Goal: Communication & Community: Answer question/provide support

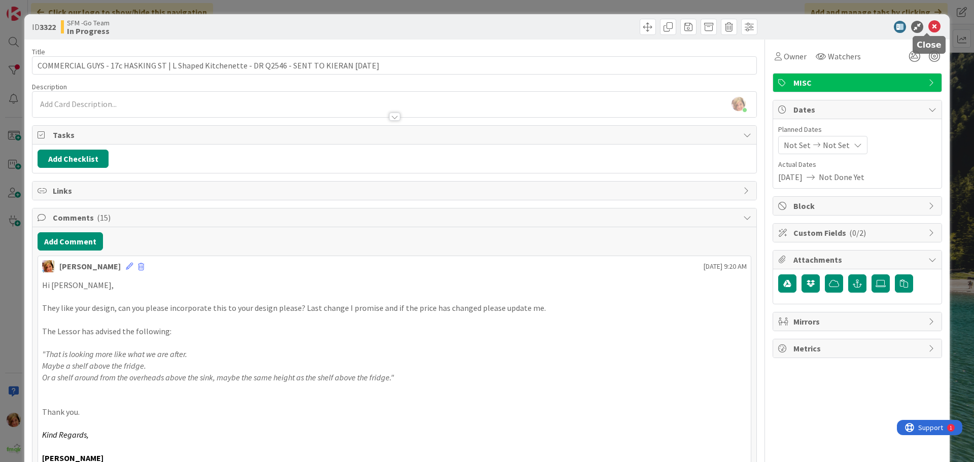
drag, startPoint x: 929, startPoint y: 27, endPoint x: 905, endPoint y: 30, distance: 24.0
click at [929, 27] on icon at bounding box center [934, 27] width 12 height 12
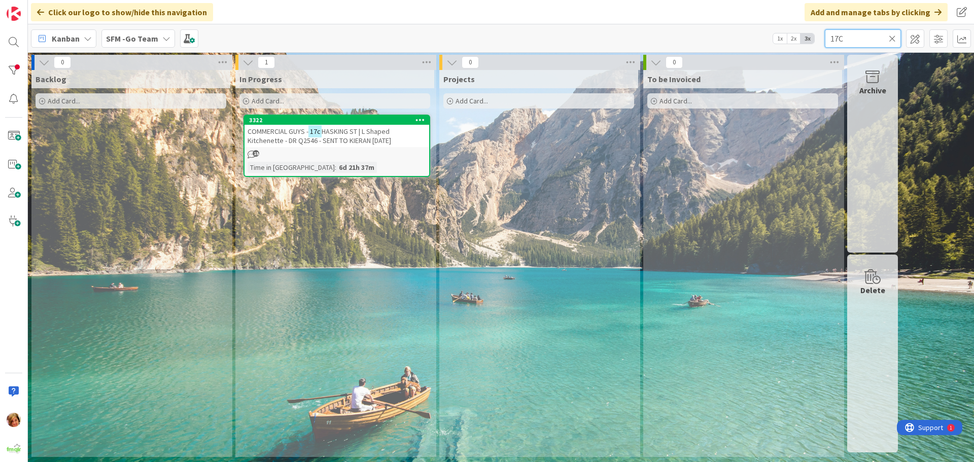
click at [857, 37] on input "17C" at bounding box center [863, 38] width 76 height 18
type input "1"
type input "[PERSON_NAME]"
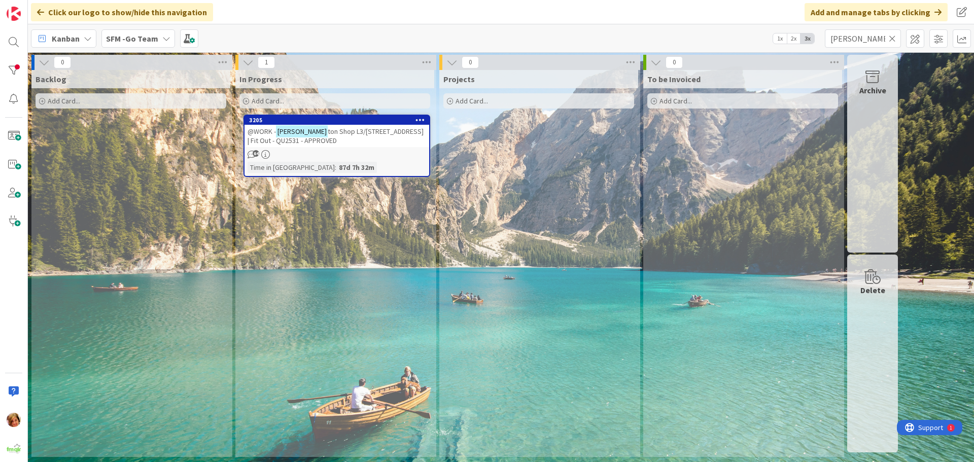
click at [351, 133] on span "ton Shop L3/407 Bridge St | Fit Out - QU2531 - APPROVED" at bounding box center [336, 136] width 176 height 18
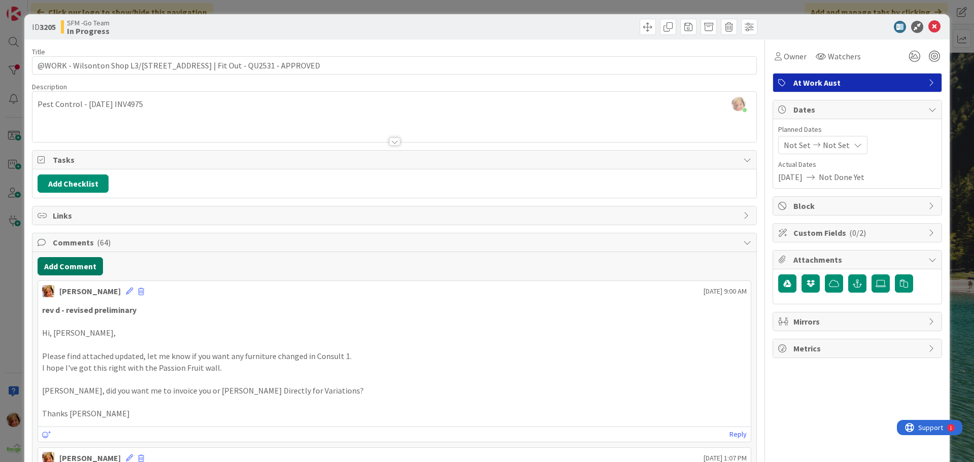
click at [80, 266] on button "Add Comment" at bounding box center [70, 266] width 65 height 18
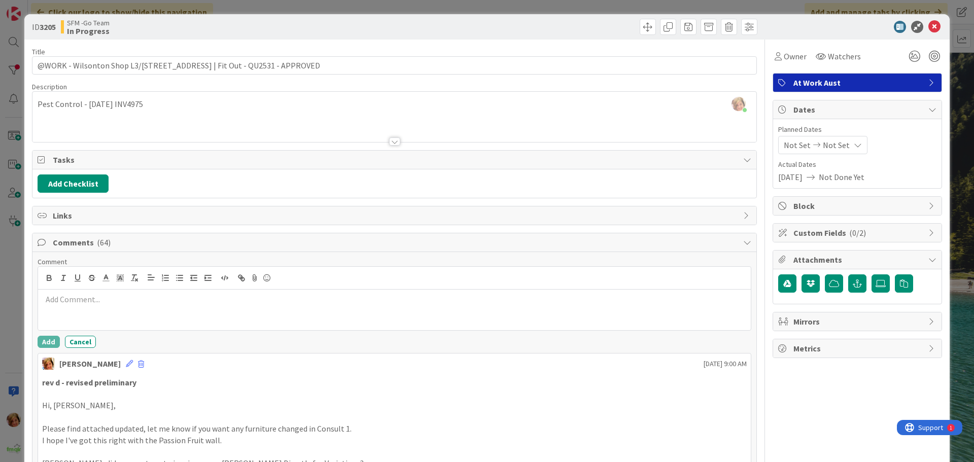
click at [97, 298] on p at bounding box center [394, 300] width 705 height 12
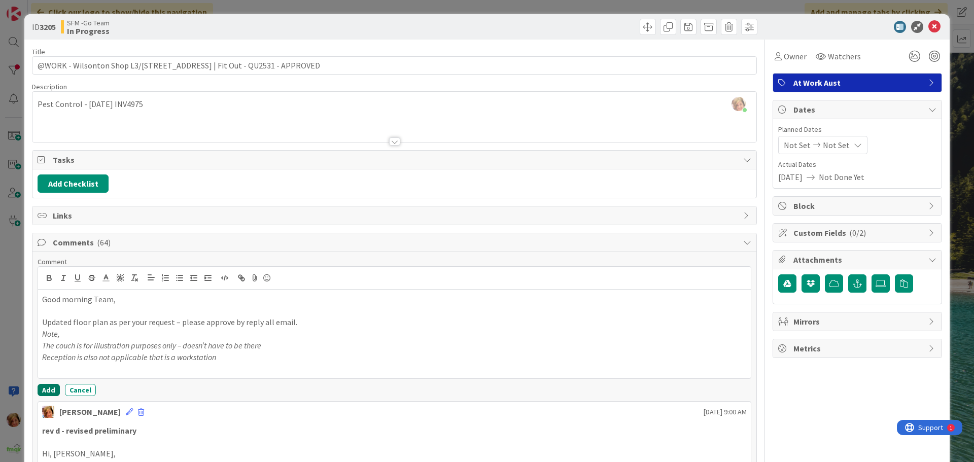
click at [50, 385] on button "Add" at bounding box center [49, 390] width 22 height 12
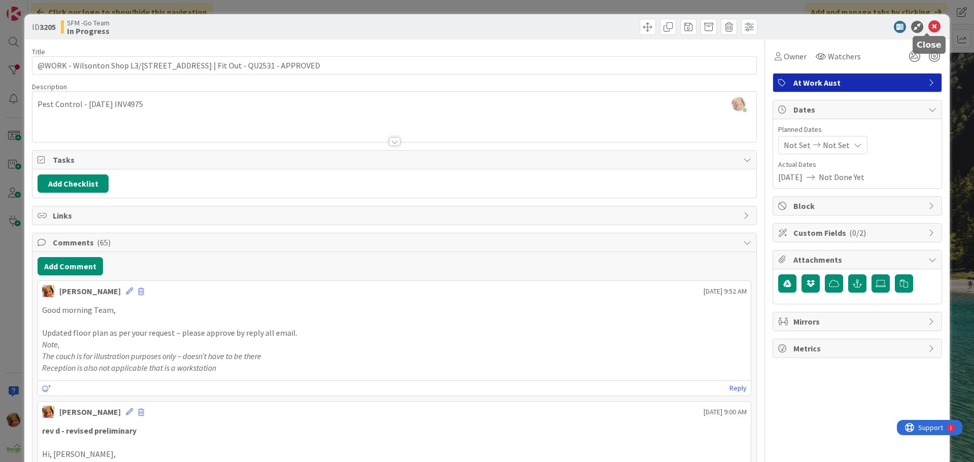
click at [928, 28] on icon at bounding box center [934, 27] width 12 height 12
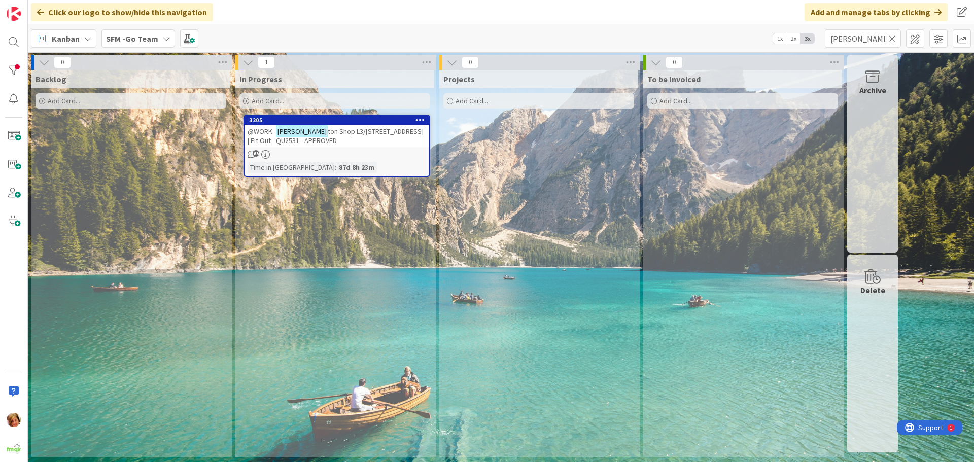
click at [891, 37] on icon at bounding box center [892, 38] width 7 height 9
click at [891, 37] on input "text" at bounding box center [863, 38] width 76 height 18
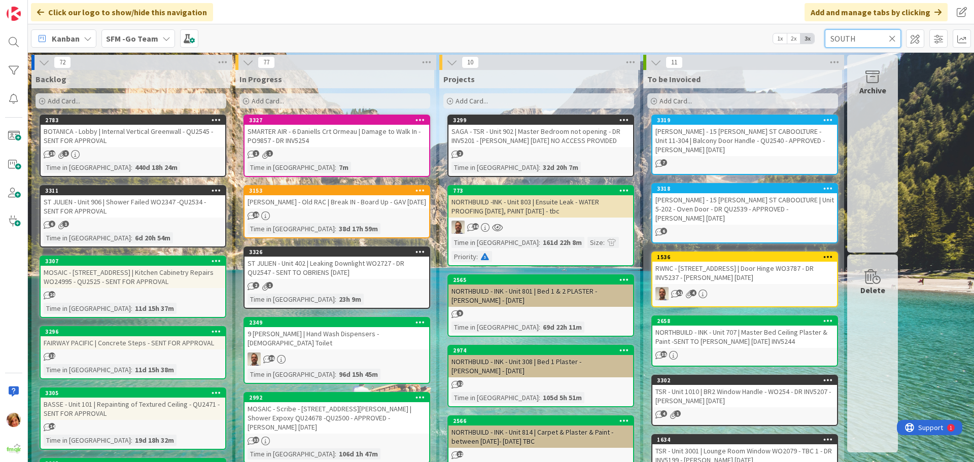
type input "SOUTH"
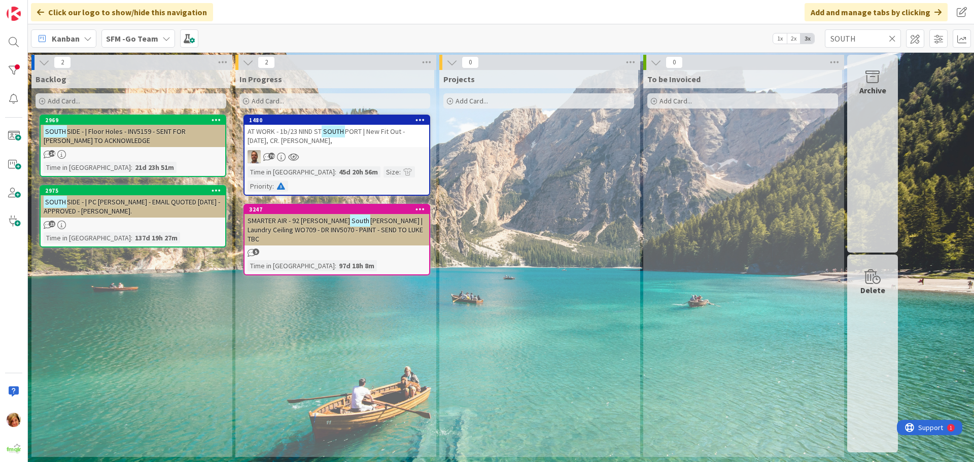
click at [294, 135] on span "AT WORK - 1b/23 NIND ST" at bounding box center [285, 131] width 74 height 9
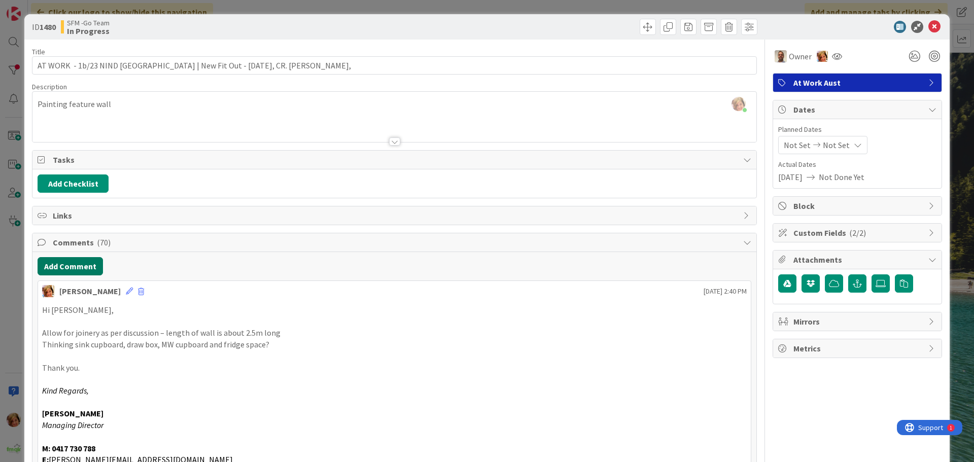
click at [83, 264] on button "Add Comment" at bounding box center [70, 266] width 65 height 18
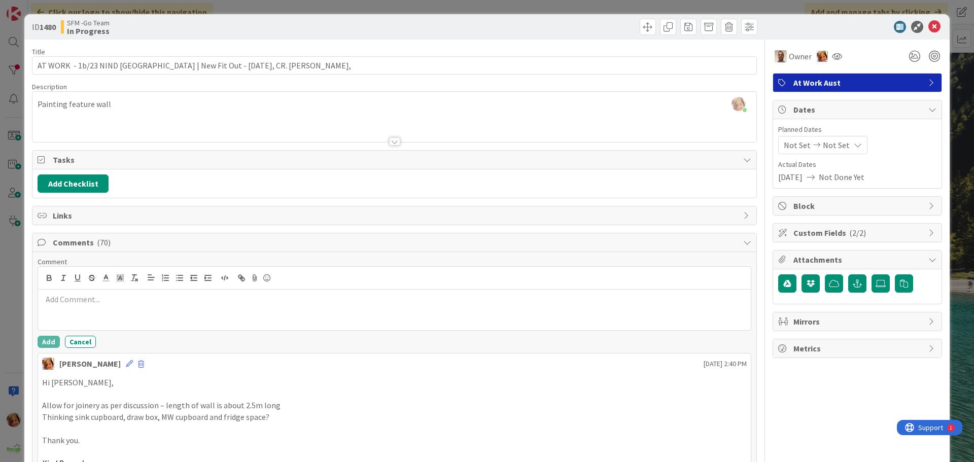
click at [110, 302] on p at bounding box center [394, 300] width 705 height 12
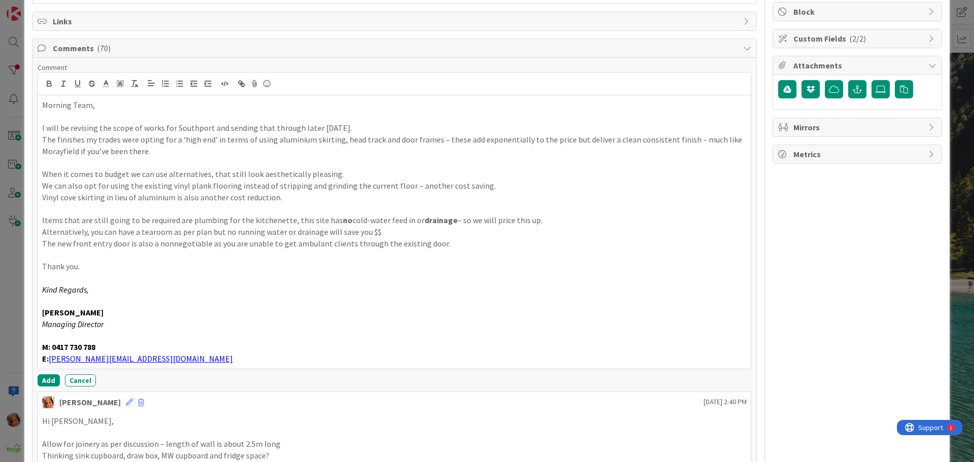
scroll to position [197, 0]
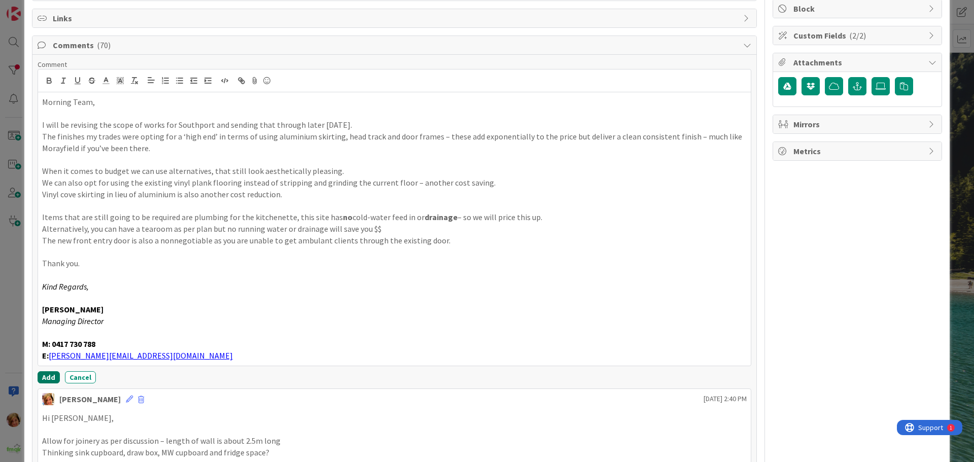
click at [49, 375] on button "Add" at bounding box center [49, 377] width 22 height 12
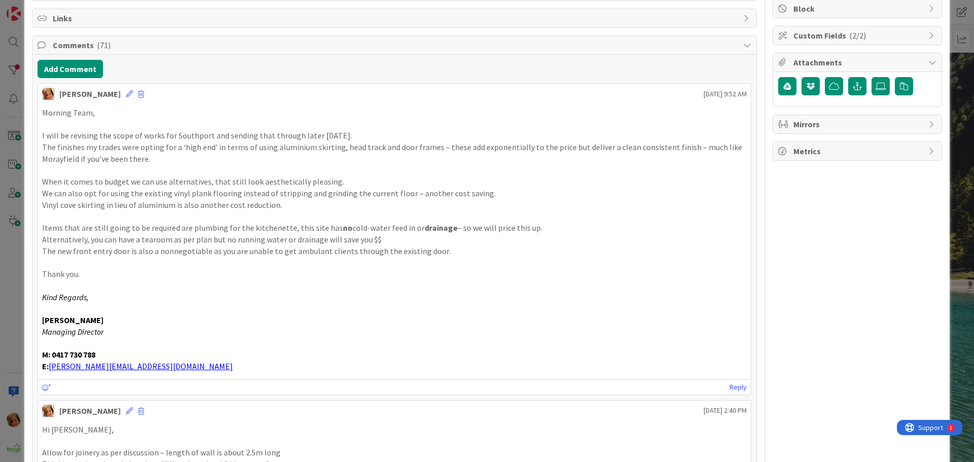
scroll to position [0, 0]
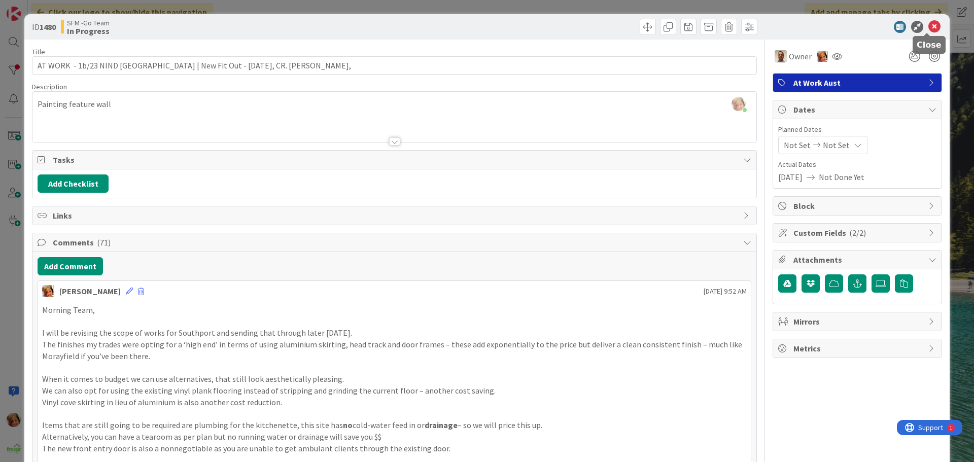
click at [928, 25] on icon at bounding box center [934, 27] width 12 height 12
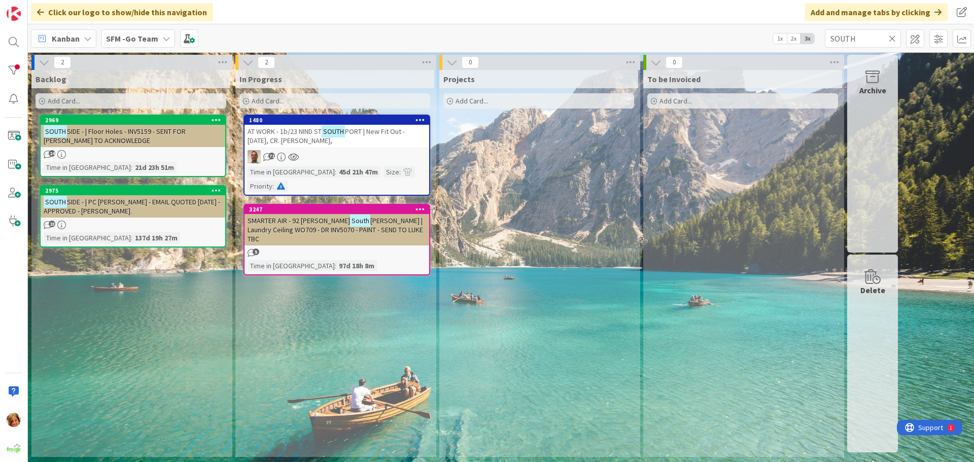
click at [893, 37] on icon at bounding box center [892, 38] width 7 height 9
click at [890, 37] on input "text" at bounding box center [863, 38] width 76 height 18
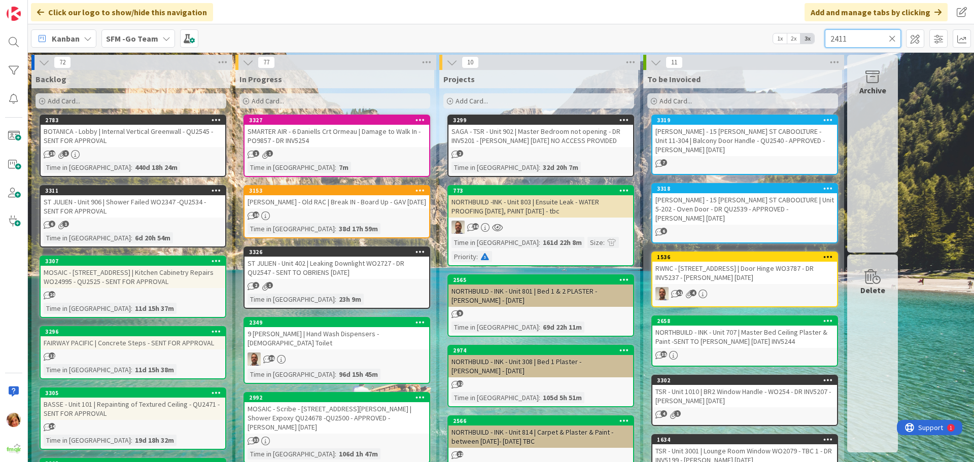
type input "2411"
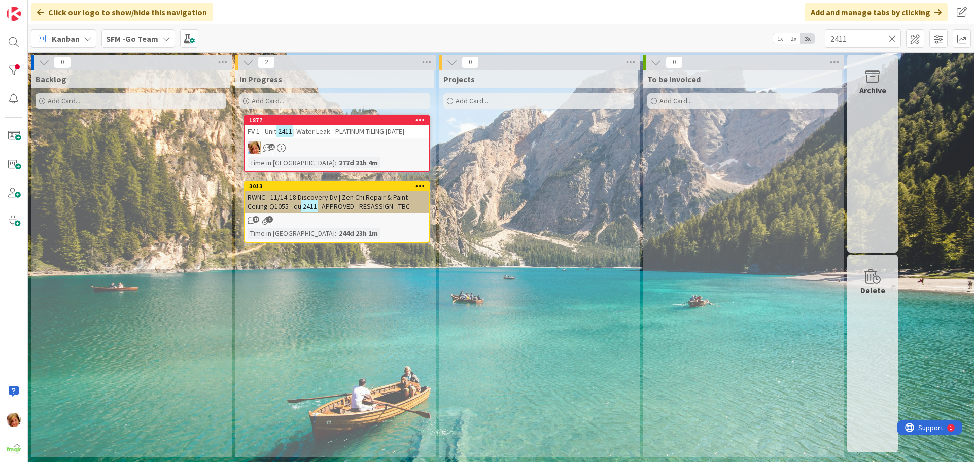
click at [358, 130] on span "| Water Leak - PLATINUM TILING 11.9.25" at bounding box center [348, 131] width 111 height 9
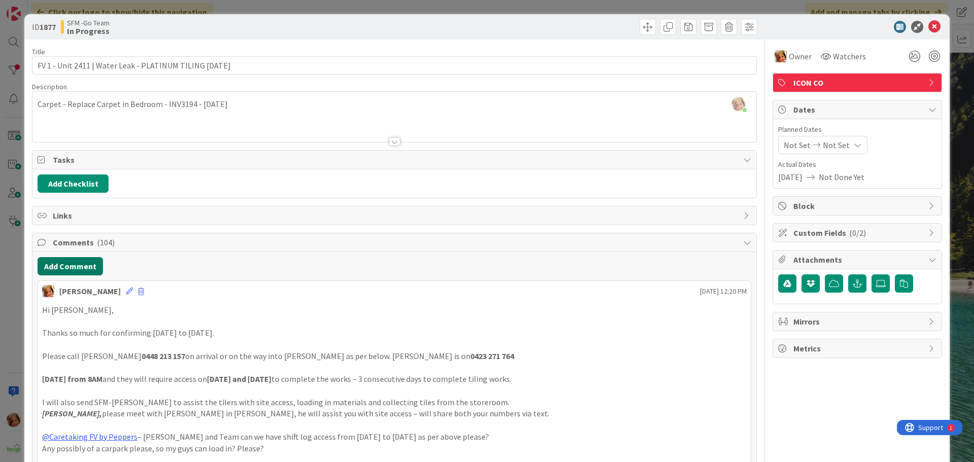
click at [80, 266] on button "Add Comment" at bounding box center [70, 266] width 65 height 18
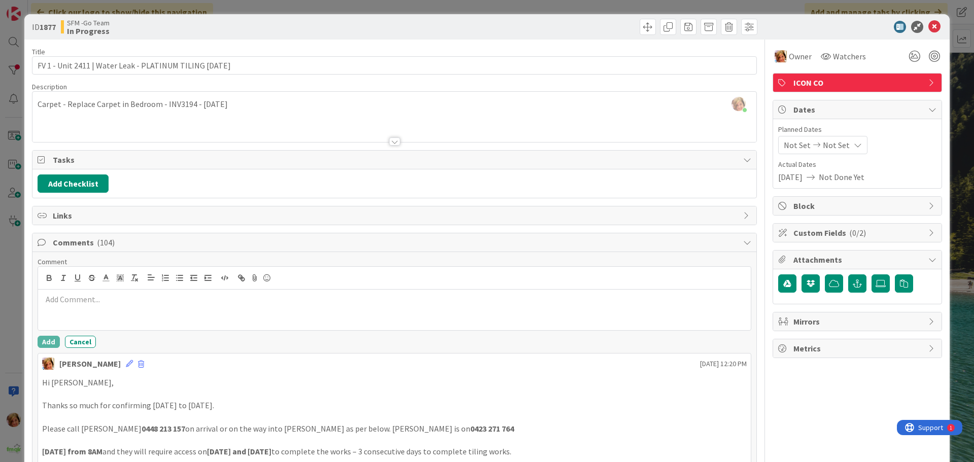
click at [95, 293] on div at bounding box center [394, 310] width 713 height 41
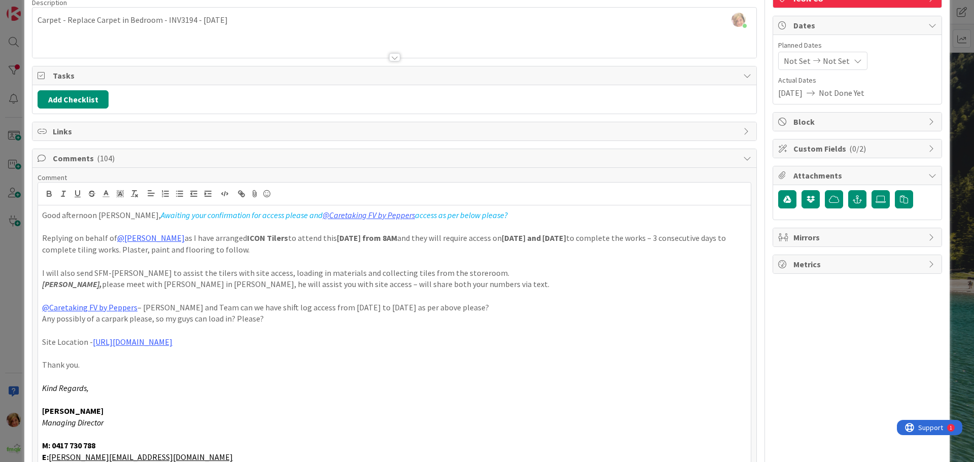
scroll to position [186, 0]
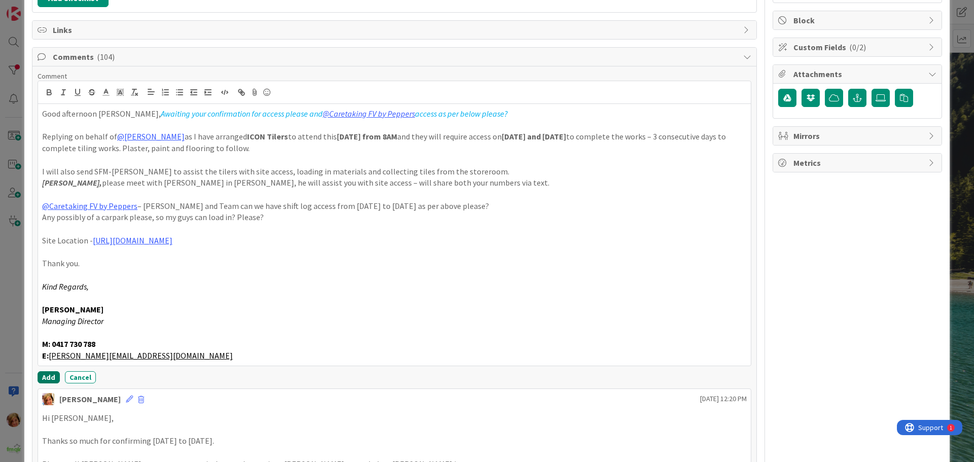
click at [42, 378] on button "Add" at bounding box center [49, 377] width 22 height 12
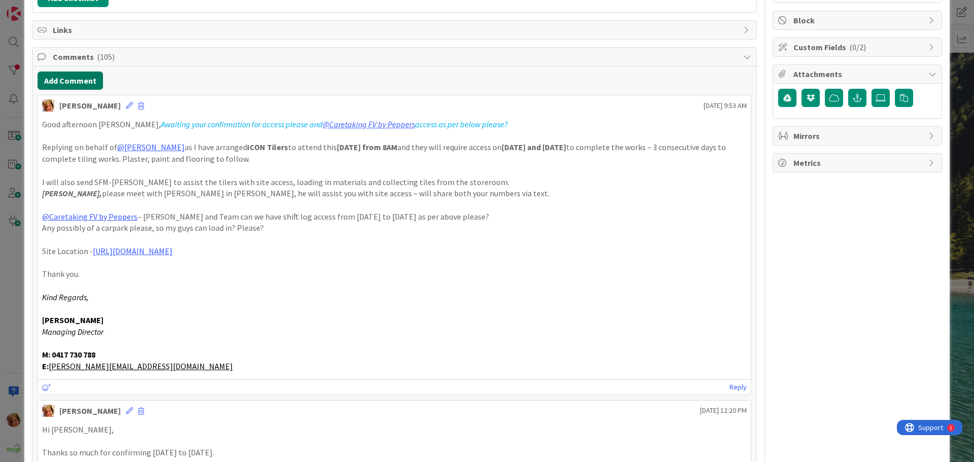
click at [67, 80] on button "Add Comment" at bounding box center [70, 81] width 65 height 18
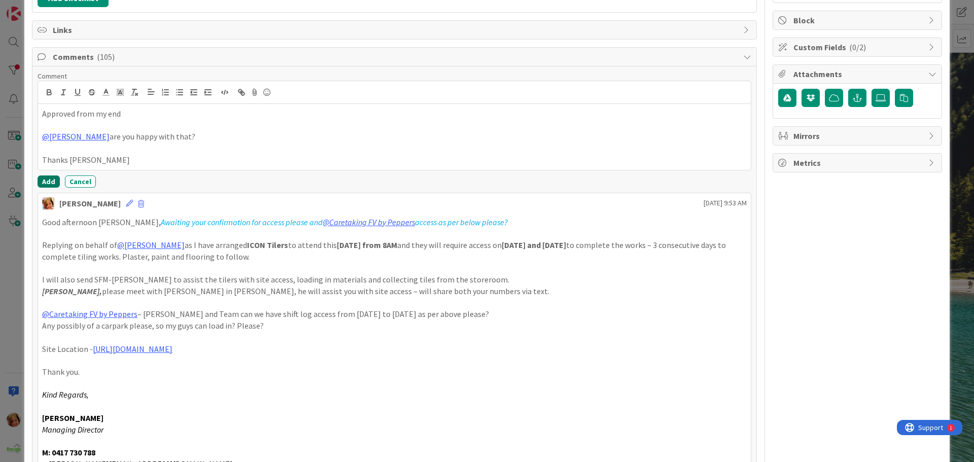
click at [44, 182] on button "Add" at bounding box center [49, 181] width 22 height 12
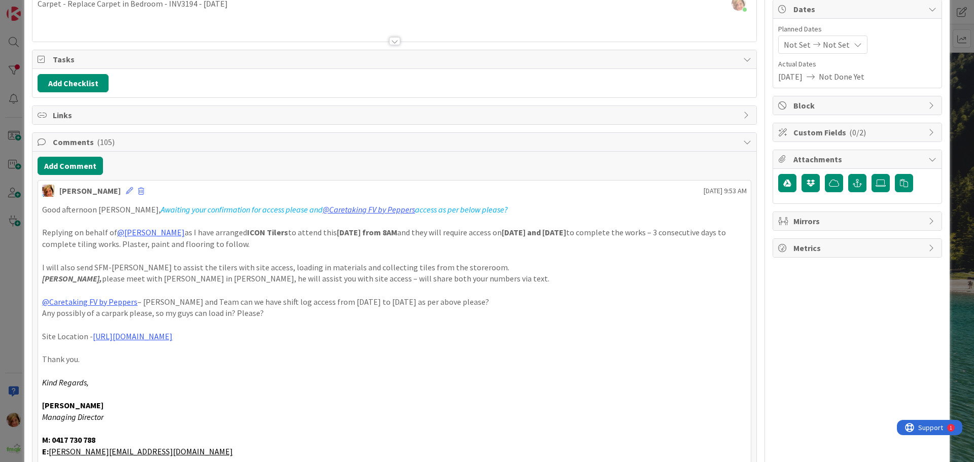
scroll to position [0, 0]
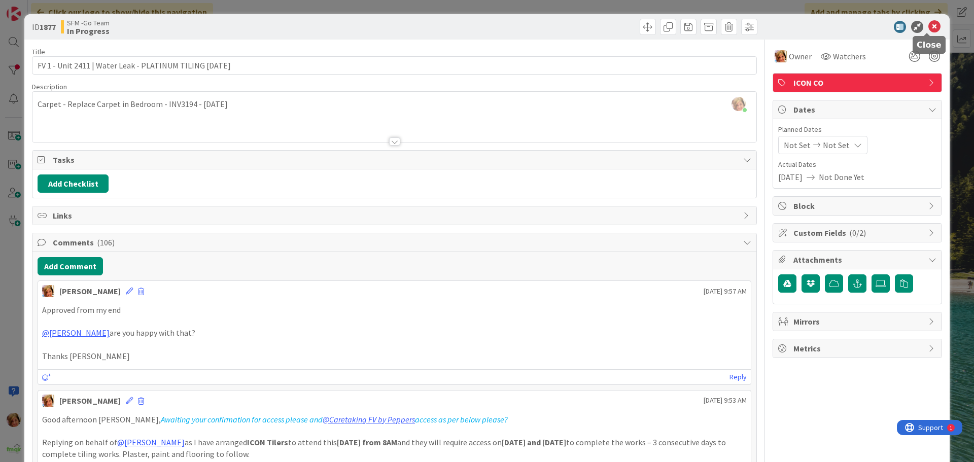
click at [928, 26] on icon at bounding box center [934, 27] width 12 height 12
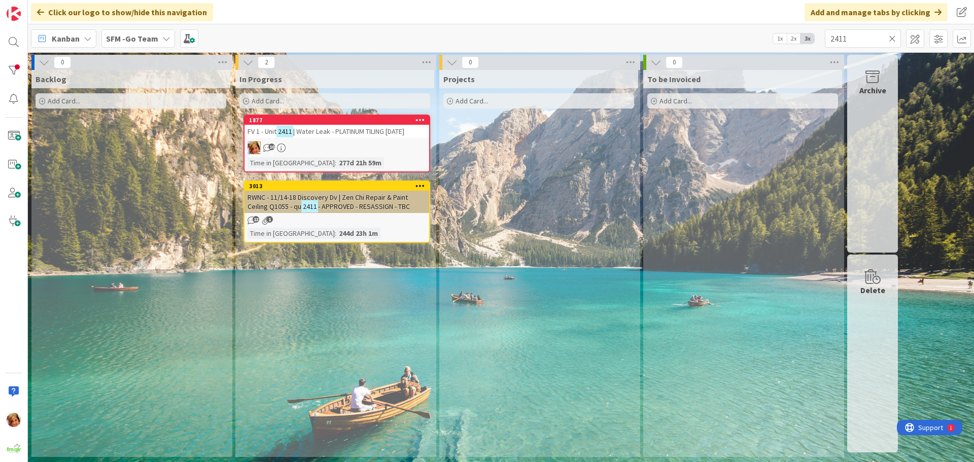
click at [891, 38] on icon at bounding box center [892, 38] width 7 height 9
click at [891, 38] on input "text" at bounding box center [863, 38] width 76 height 18
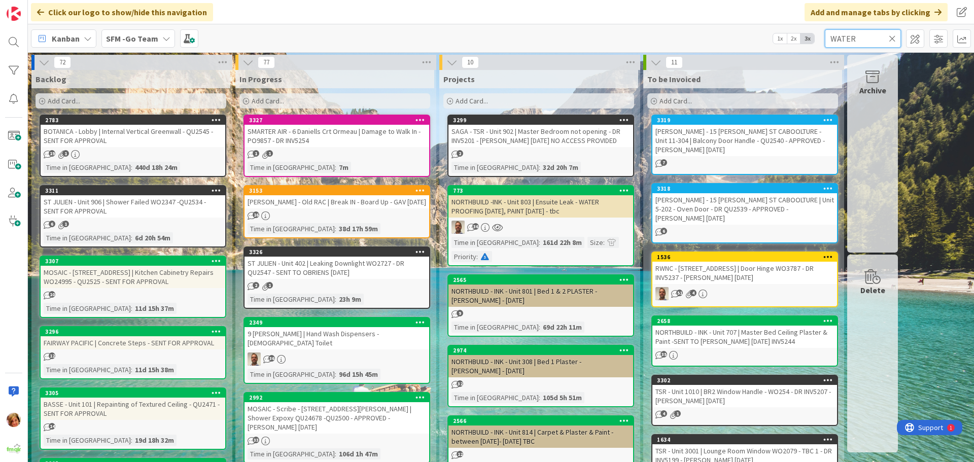
type input "WATER"
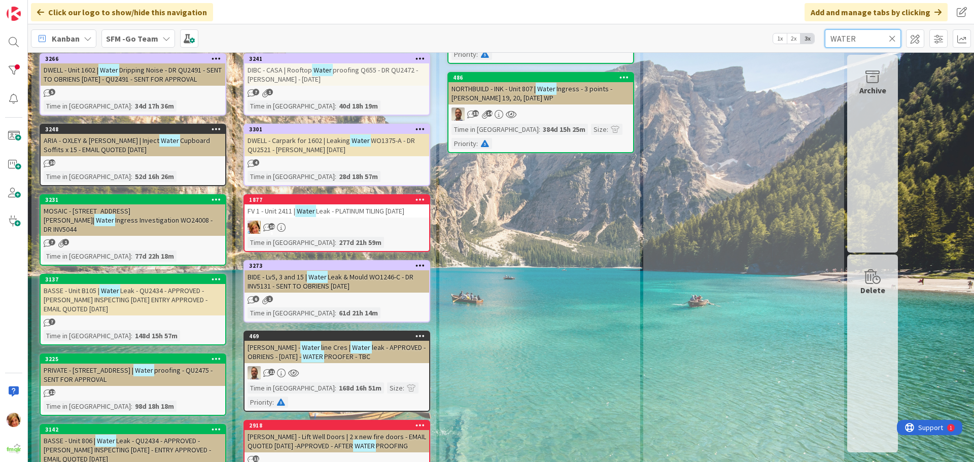
scroll to position [240, 0]
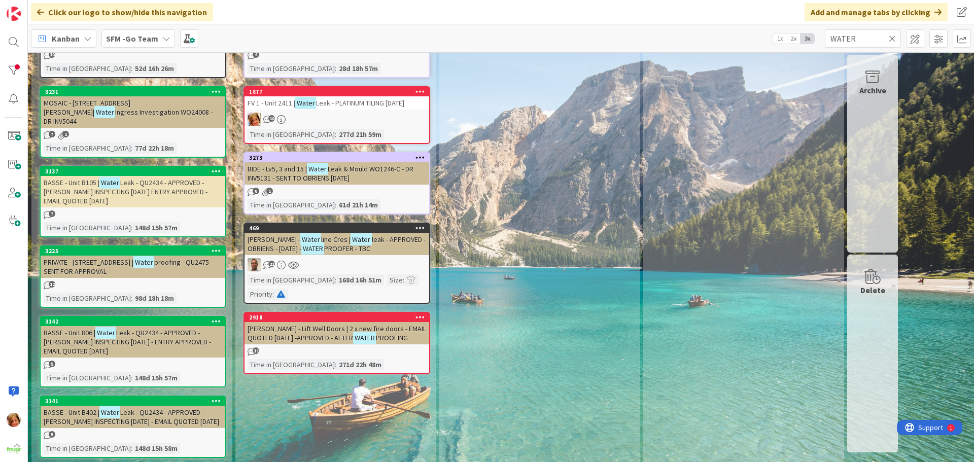
click at [346, 241] on span "line Cres |" at bounding box center [335, 239] width 29 height 9
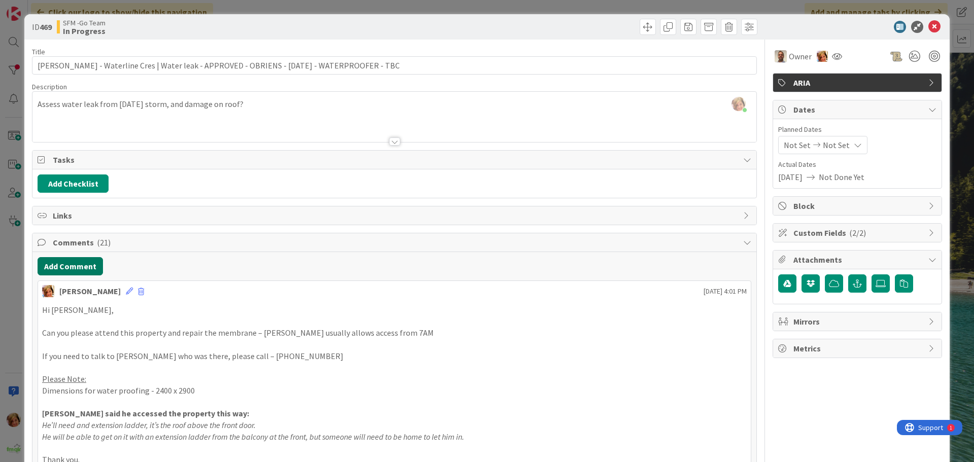
click at [81, 268] on button "Add Comment" at bounding box center [70, 266] width 65 height 18
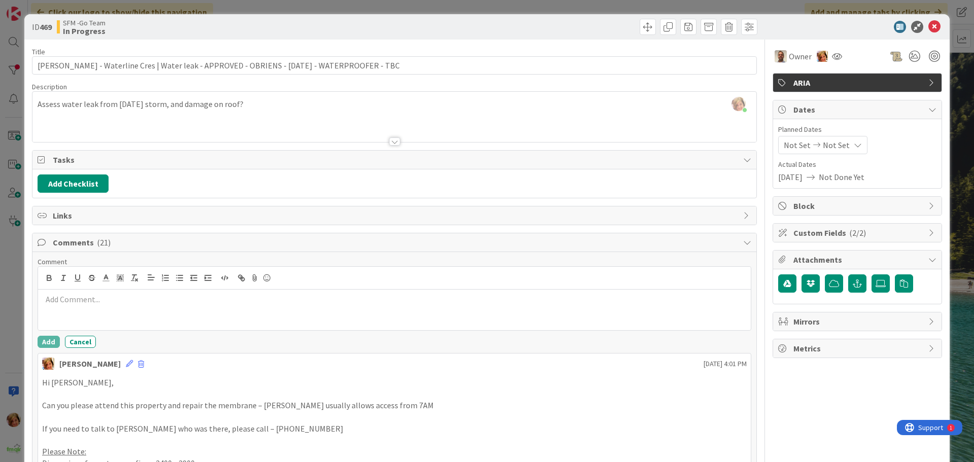
click at [102, 302] on p at bounding box center [394, 300] width 705 height 12
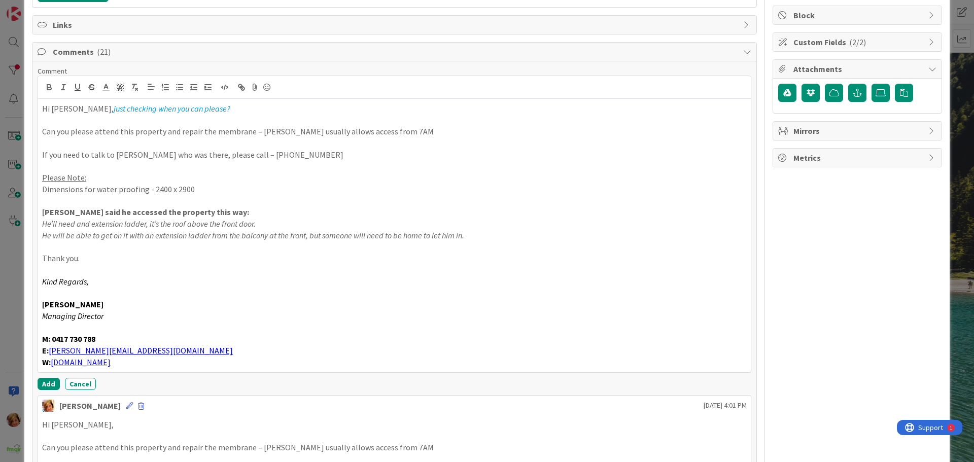
scroll to position [197, 0]
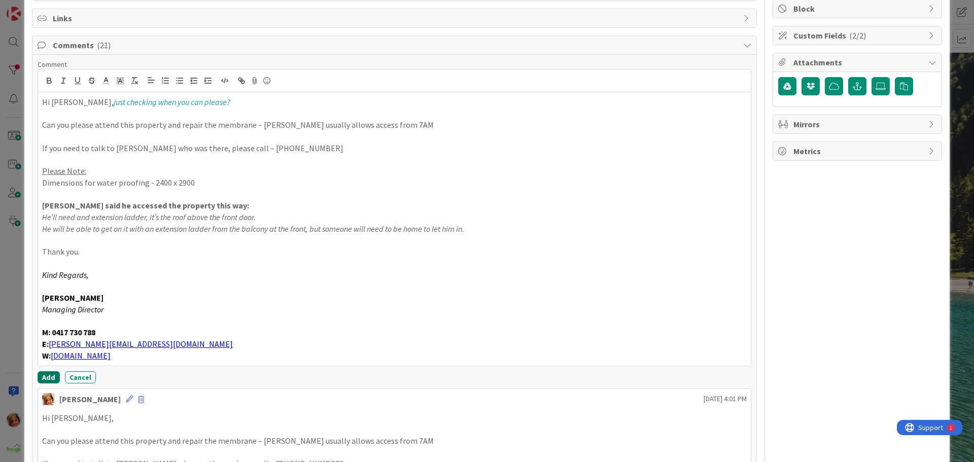
click at [49, 375] on button "Add" at bounding box center [49, 377] width 22 height 12
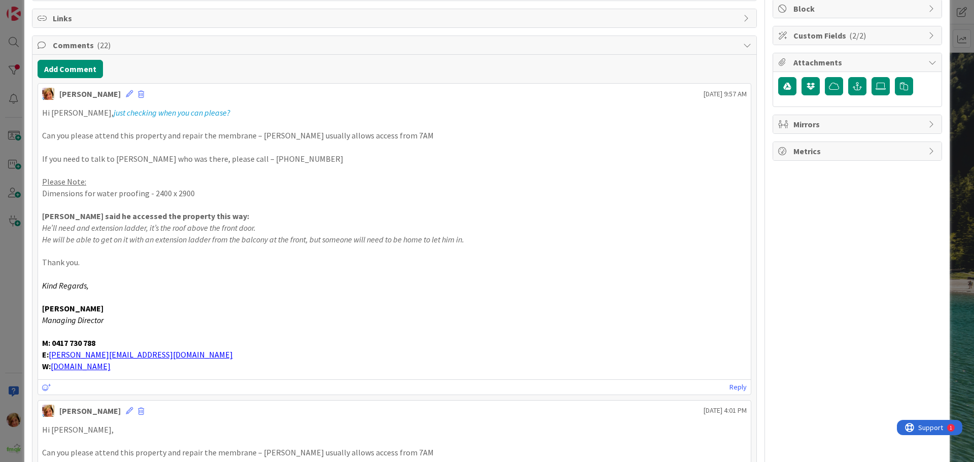
scroll to position [0, 0]
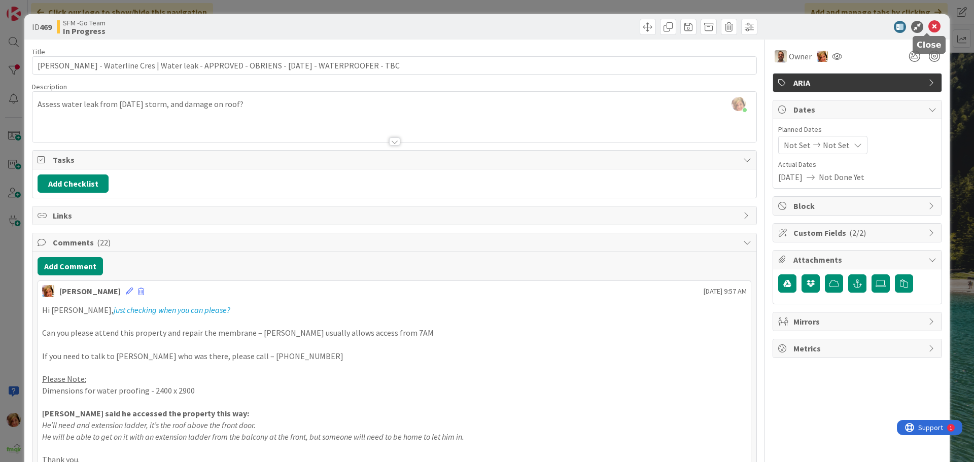
click at [928, 25] on icon at bounding box center [934, 27] width 12 height 12
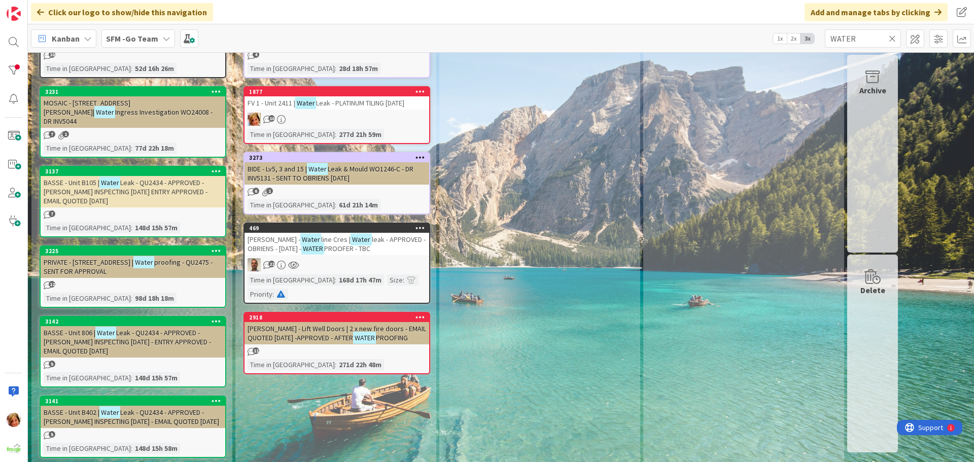
click at [892, 38] on icon at bounding box center [892, 38] width 7 height 9
click at [871, 39] on input "text" at bounding box center [863, 38] width 76 height 18
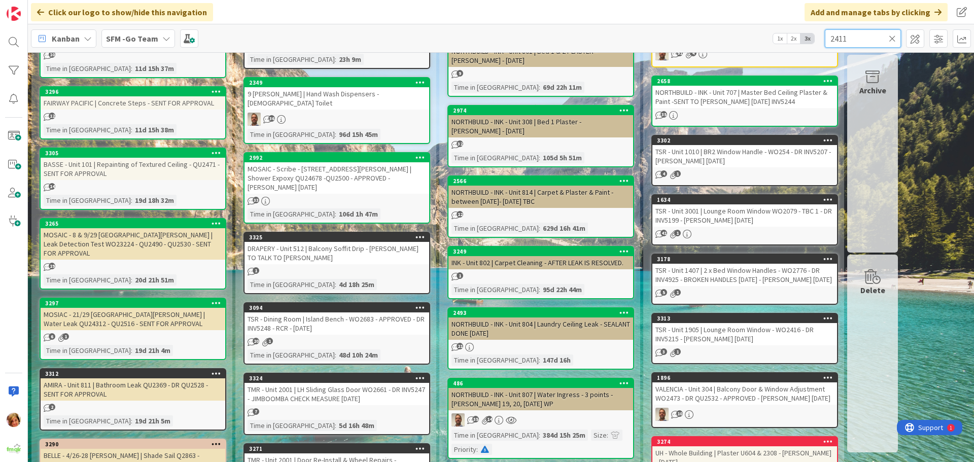
type input "2411"
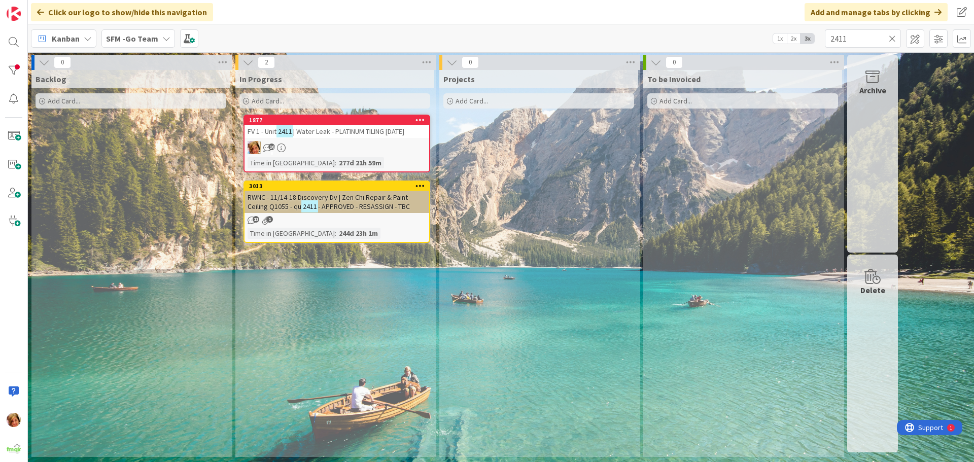
click at [338, 137] on div "FV 1 - Unit 2411 | Water Leak - PLATINUM TILING 11.9.25" at bounding box center [336, 131] width 185 height 13
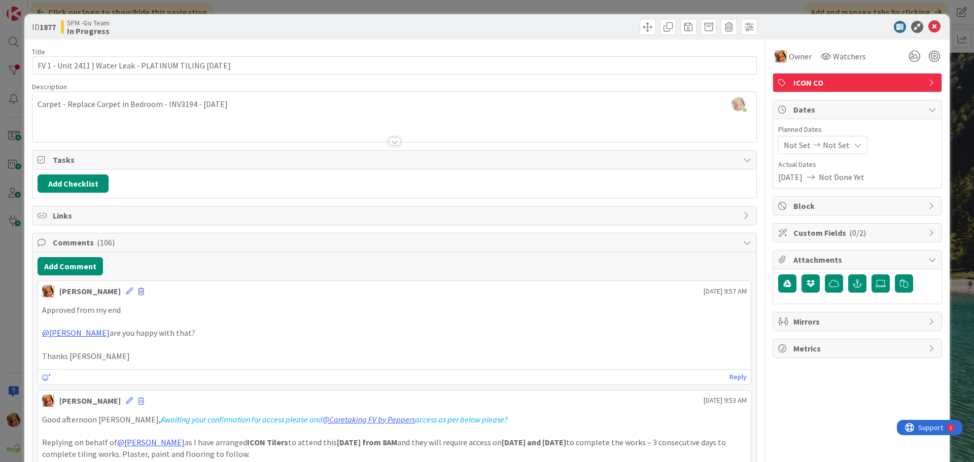
click at [138, 291] on span at bounding box center [141, 291] width 6 height 7
click at [143, 338] on button "Delete" at bounding box center [162, 339] width 38 height 18
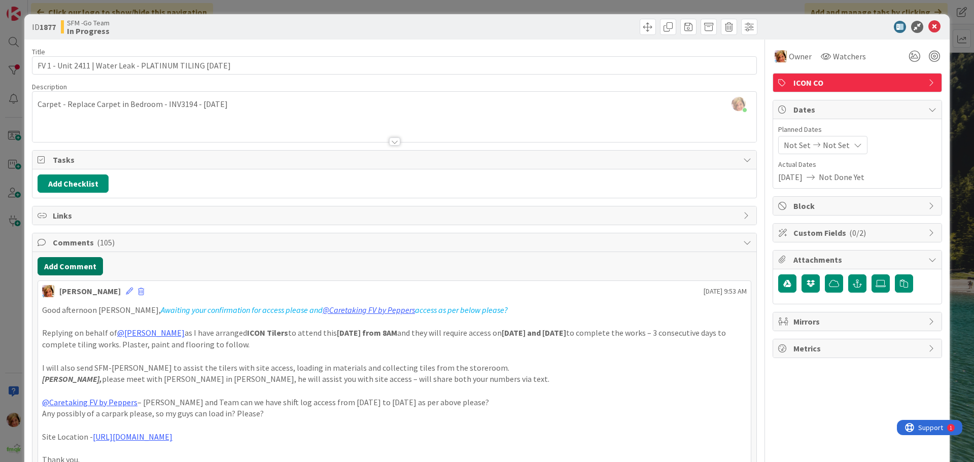
click at [82, 268] on button "Add Comment" at bounding box center [70, 266] width 65 height 18
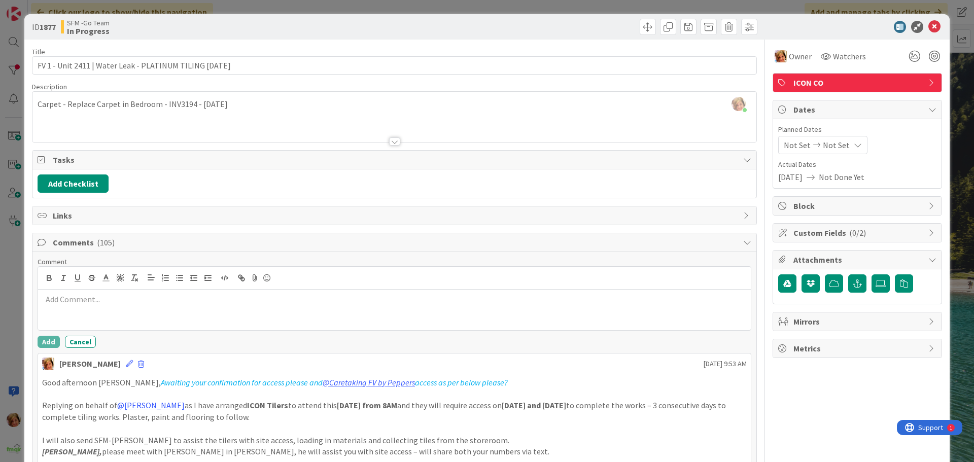
click at [101, 302] on p at bounding box center [394, 300] width 705 height 12
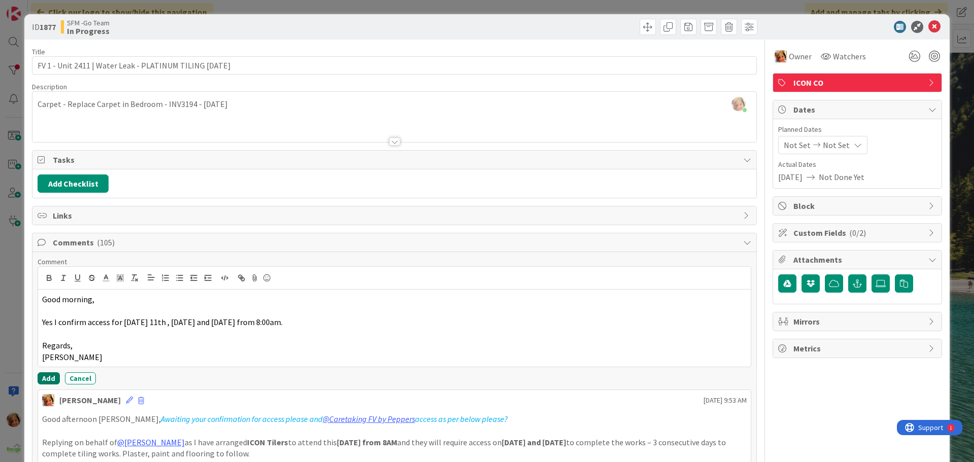
click at [47, 379] on button "Add" at bounding box center [49, 378] width 22 height 12
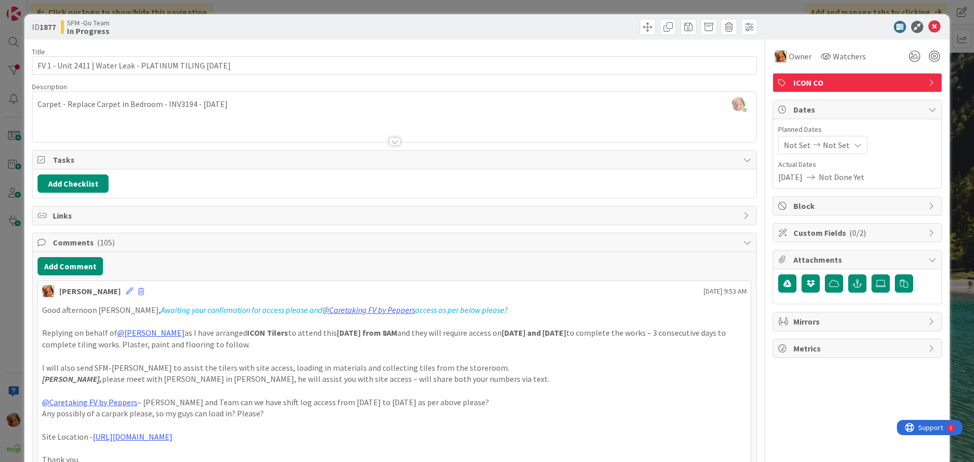
click at [576, 27] on div at bounding box center [577, 27] width 360 height 16
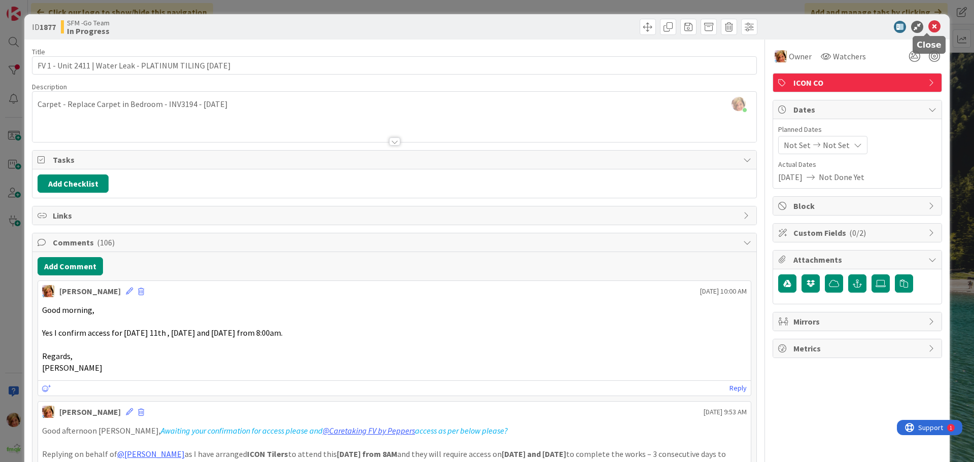
click at [931, 26] on icon at bounding box center [934, 27] width 12 height 12
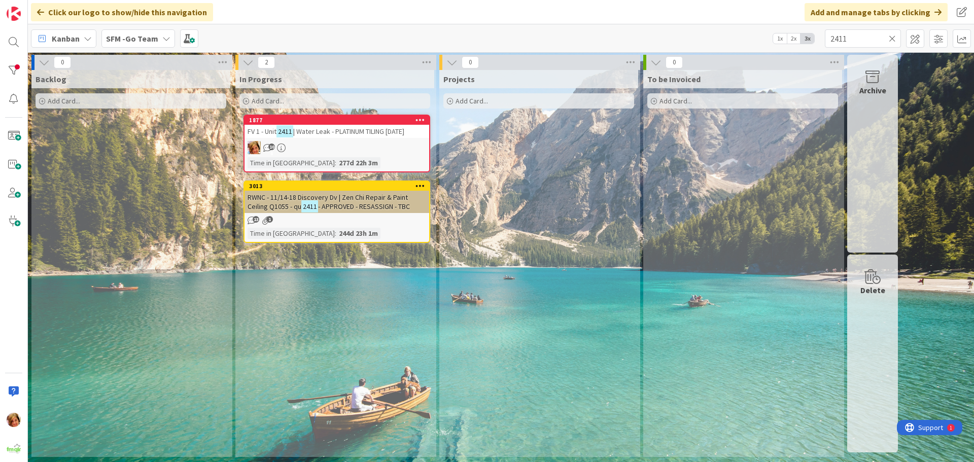
click at [892, 38] on icon at bounding box center [892, 38] width 7 height 9
click at [891, 38] on input "text" at bounding box center [863, 38] width 76 height 18
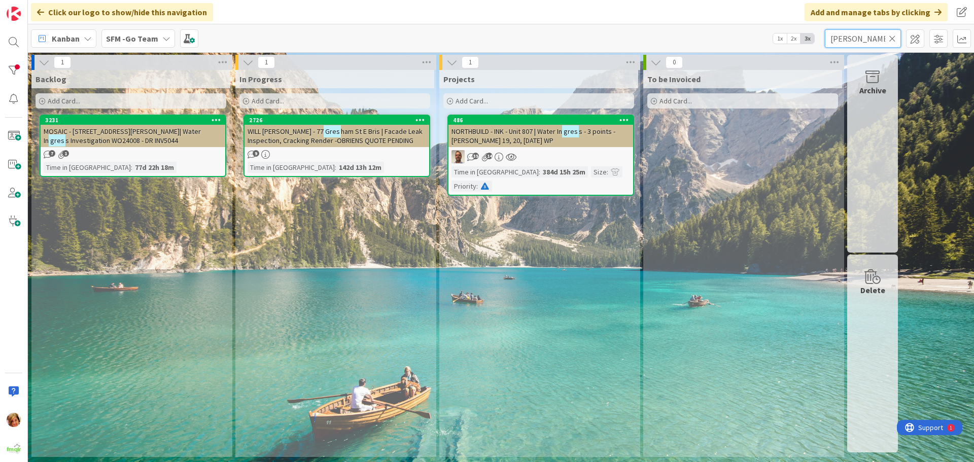
type input "GRESH"
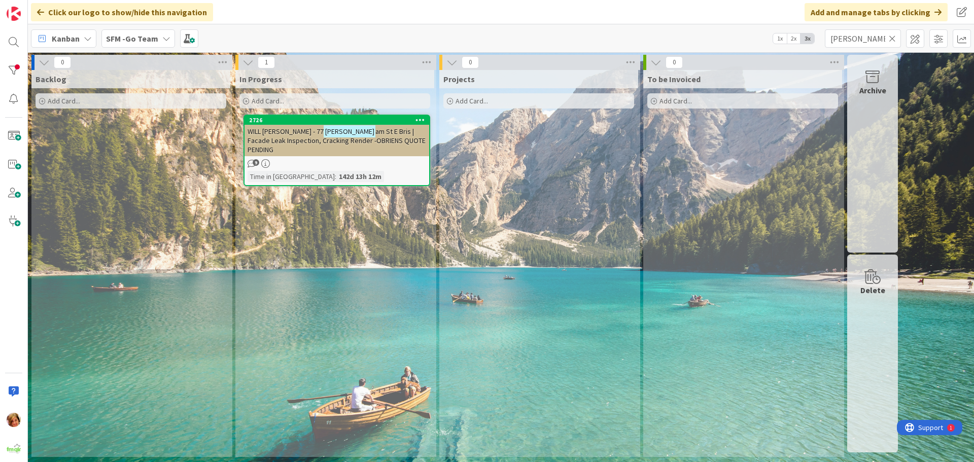
click at [381, 136] on span "am St E Bris | Facade Leak Inspection, Cracking Render -OBRIENS QUOTE PENDING" at bounding box center [337, 140] width 178 height 27
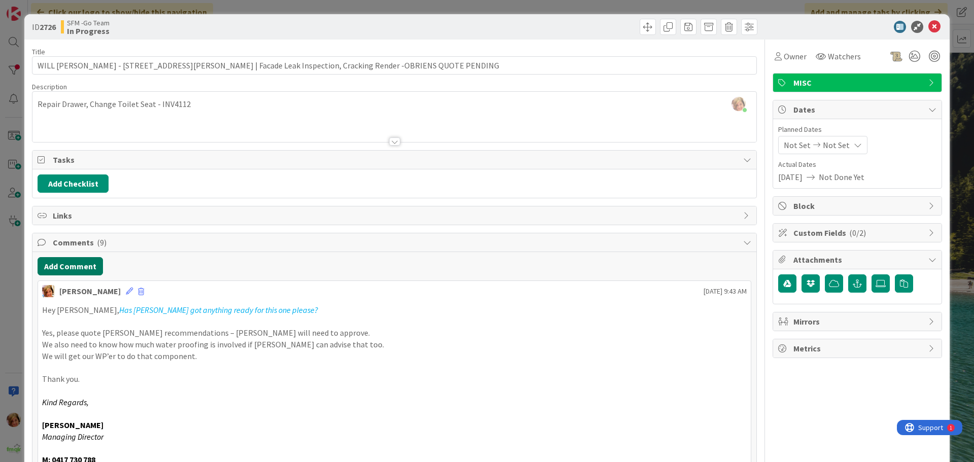
click at [61, 264] on button "Add Comment" at bounding box center [70, 266] width 65 height 18
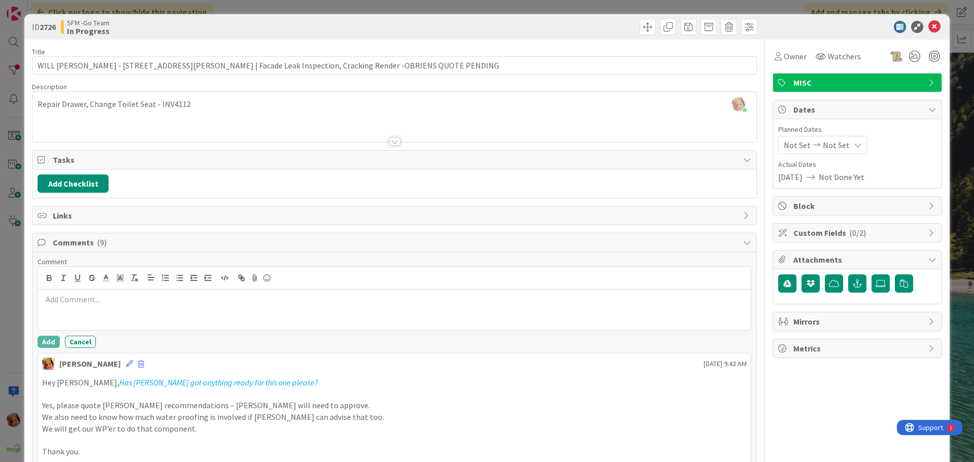
click at [99, 305] on p at bounding box center [394, 300] width 705 height 12
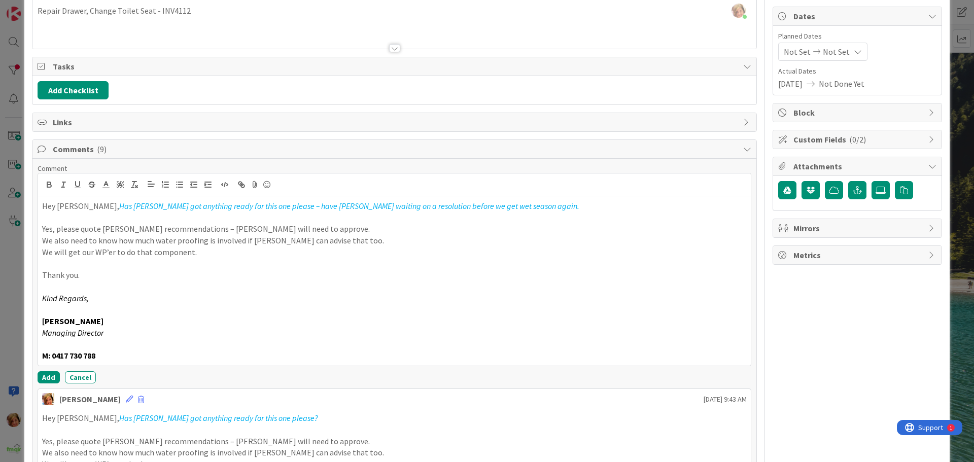
scroll to position [203, 0]
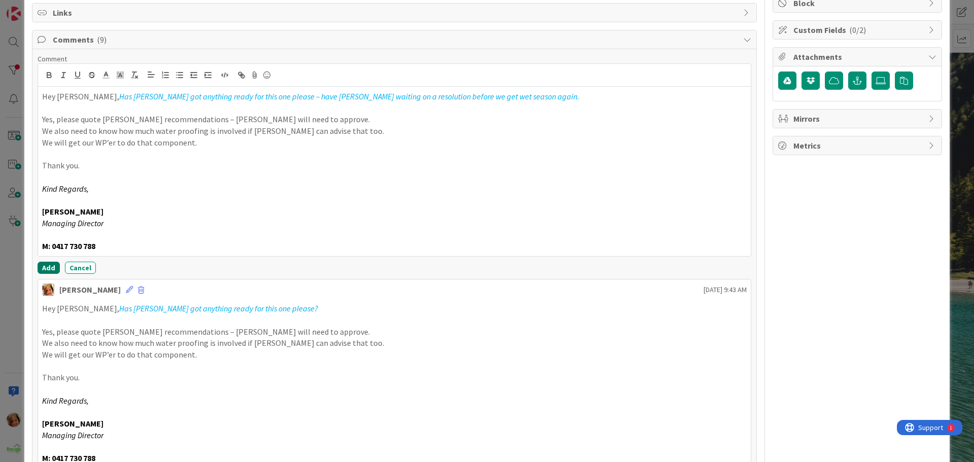
click at [45, 265] on button "Add" at bounding box center [49, 268] width 22 height 12
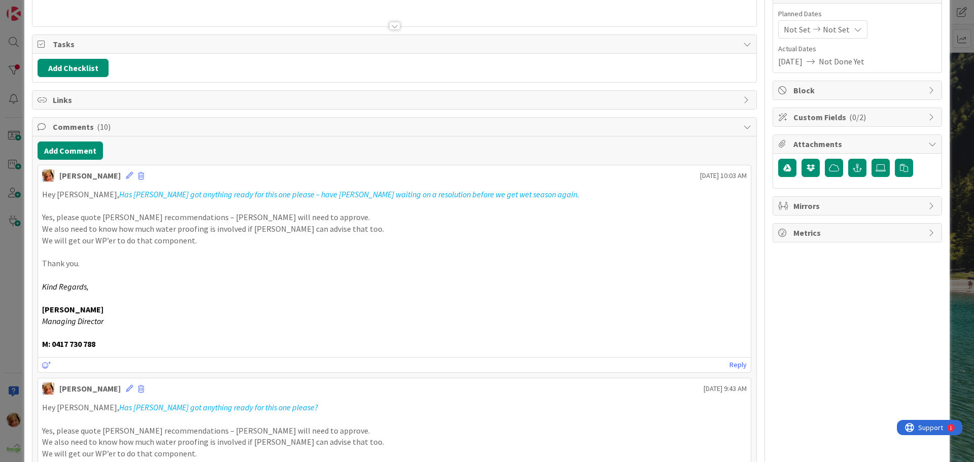
scroll to position [0, 0]
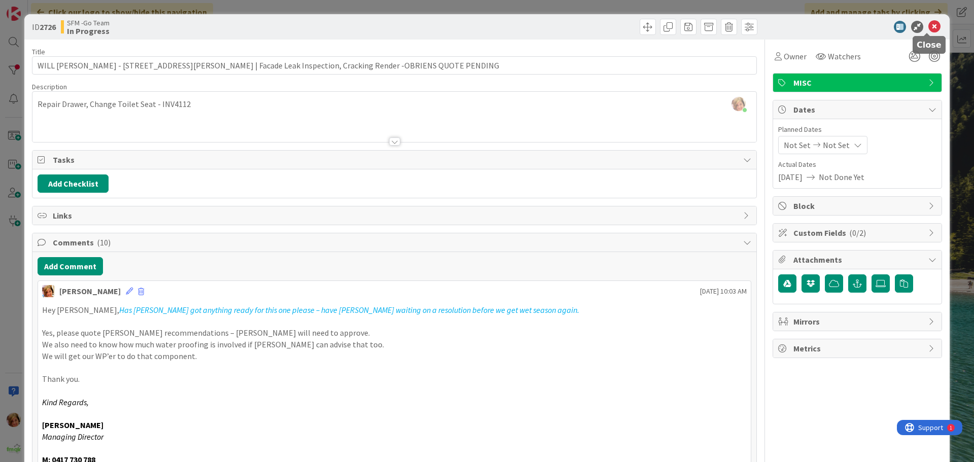
click at [930, 25] on icon at bounding box center [934, 27] width 12 height 12
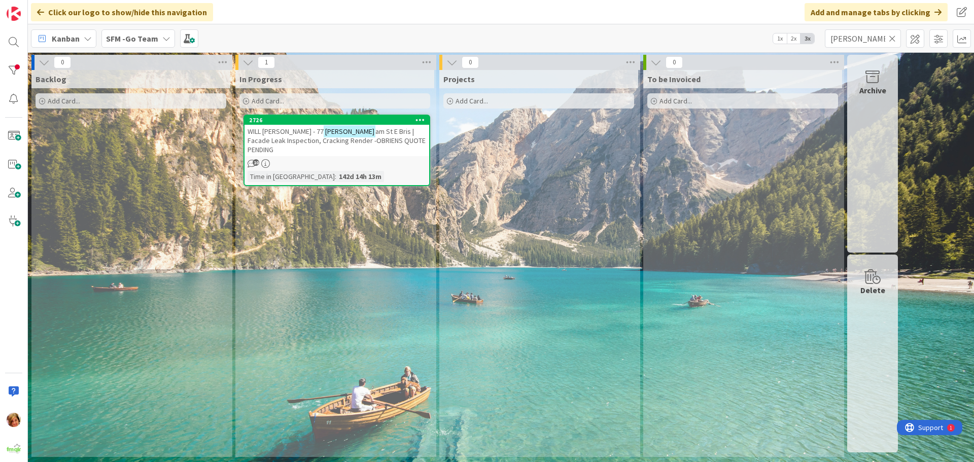
click at [891, 36] on icon at bounding box center [892, 38] width 7 height 9
click at [873, 36] on input "text" at bounding box center [863, 38] width 76 height 18
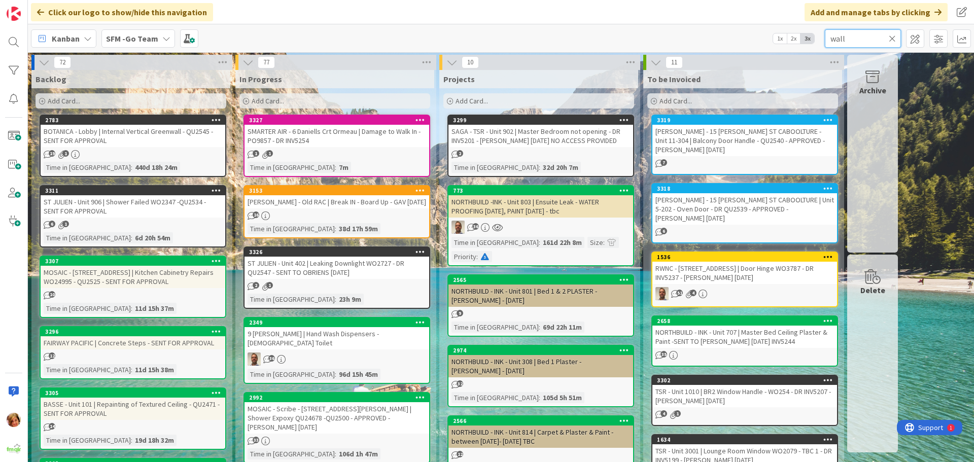
type input "wall"
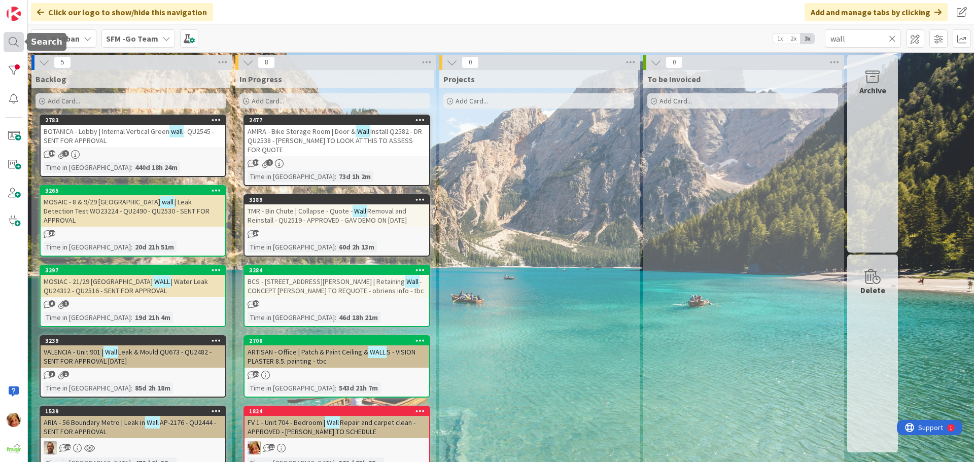
click at [15, 39] on div at bounding box center [14, 42] width 20 height 20
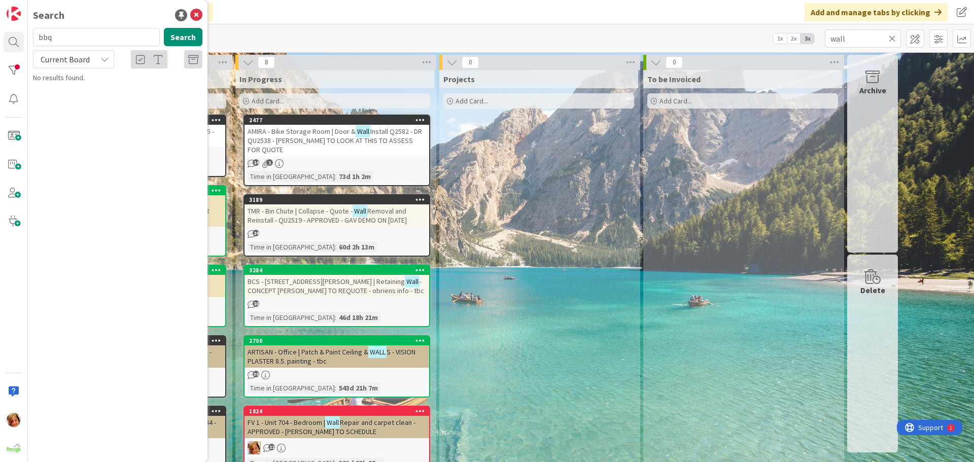
type input "bbq"
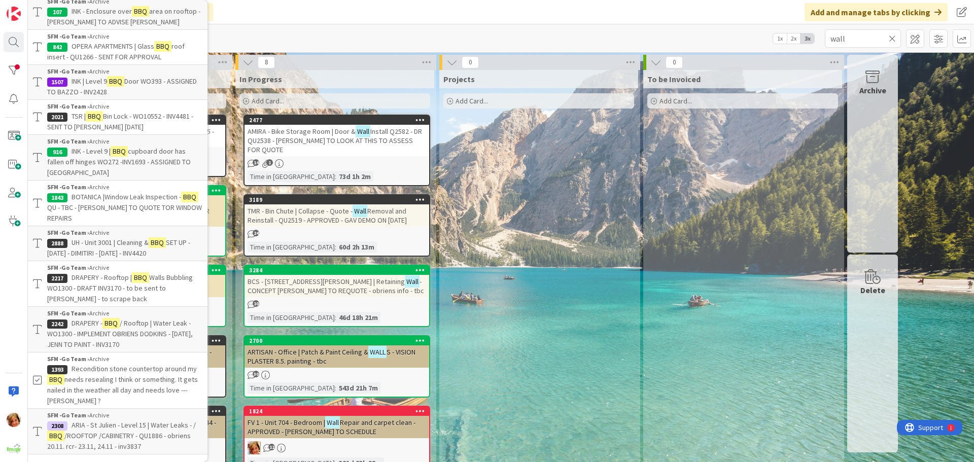
scroll to position [358, 0]
click at [100, 275] on span "DRAPERY - Rooftop |" at bounding box center [102, 277] width 60 height 9
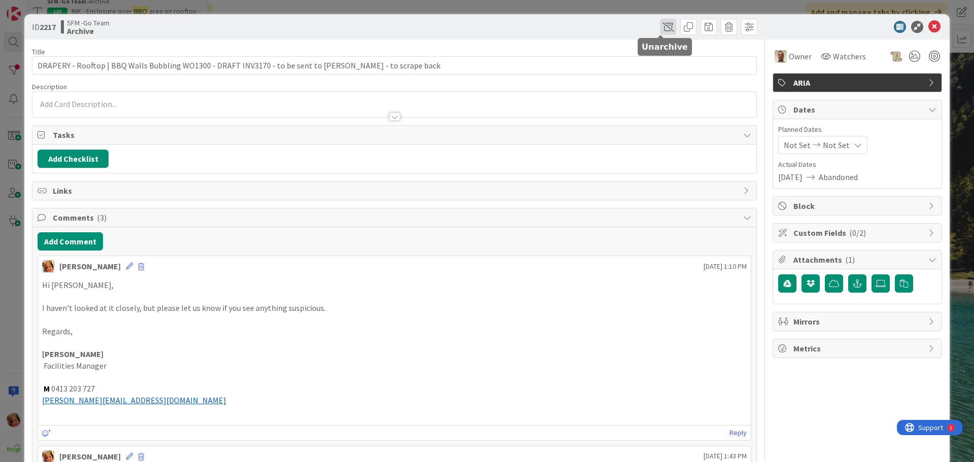
click at [660, 23] on span at bounding box center [668, 27] width 16 height 16
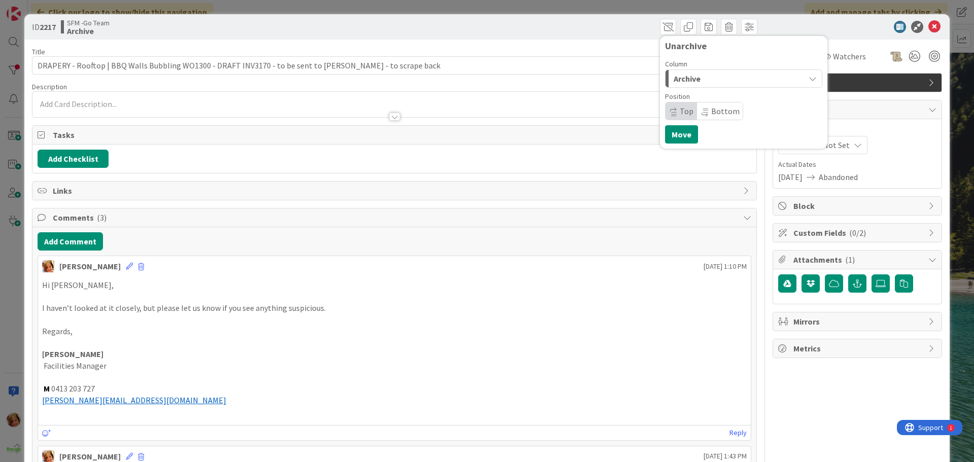
click at [710, 79] on div "Archive" at bounding box center [737, 79] width 133 height 16
click at [709, 117] on span "In Progress" at bounding box center [707, 119] width 37 height 12
click at [679, 130] on button "Move" at bounding box center [681, 134] width 33 height 18
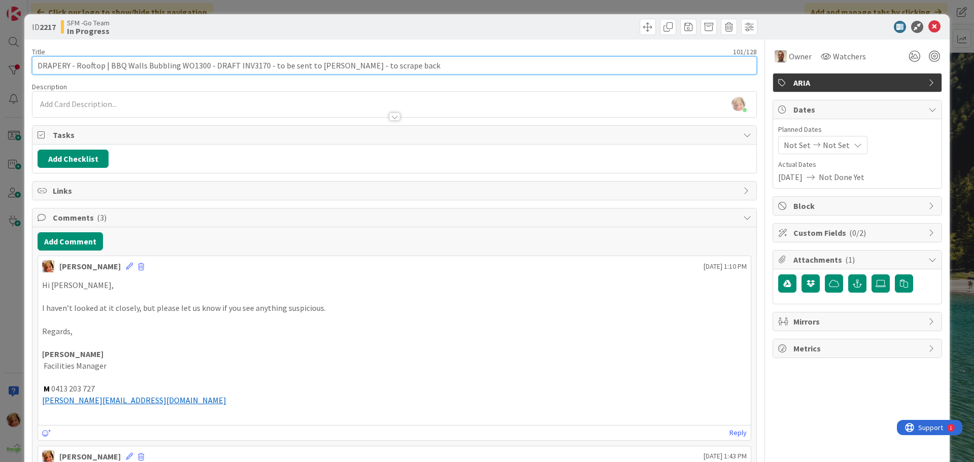
drag, startPoint x: 403, startPoint y: 67, endPoint x: 178, endPoint y: 66, distance: 225.2
click at [178, 66] on input "DRAPERY - Rooftop | BBQ Walls Bubbling WO1300 - DRAFT INV3170 - to be sent to M…" at bounding box center [394, 65] width 725 height 18
type input "DRAPERY - Rooftop | BBQ Walls Bubbling WO2776-"
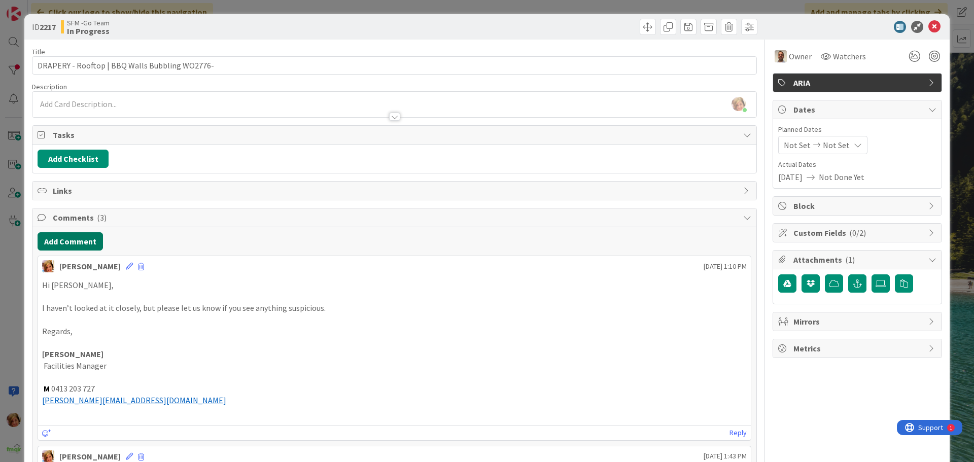
click at [74, 240] on button "Add Comment" at bounding box center [70, 241] width 65 height 18
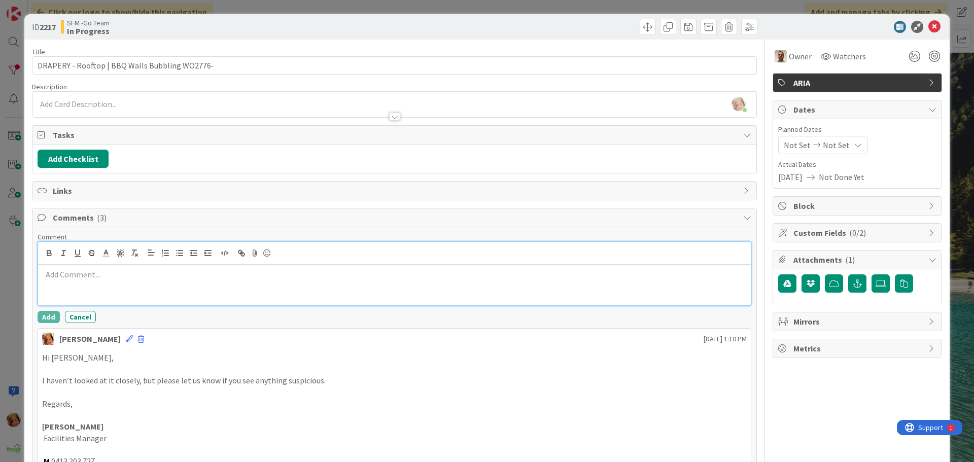
click at [149, 290] on div at bounding box center [394, 285] width 713 height 41
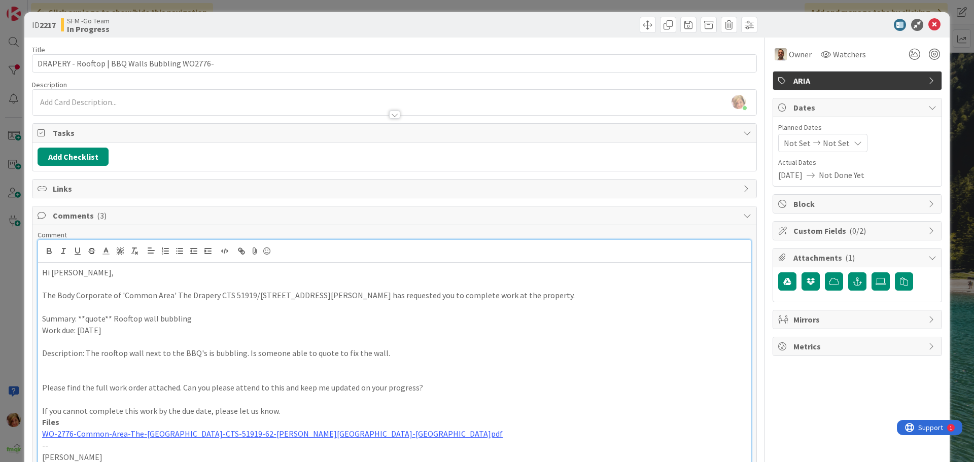
scroll to position [205, 0]
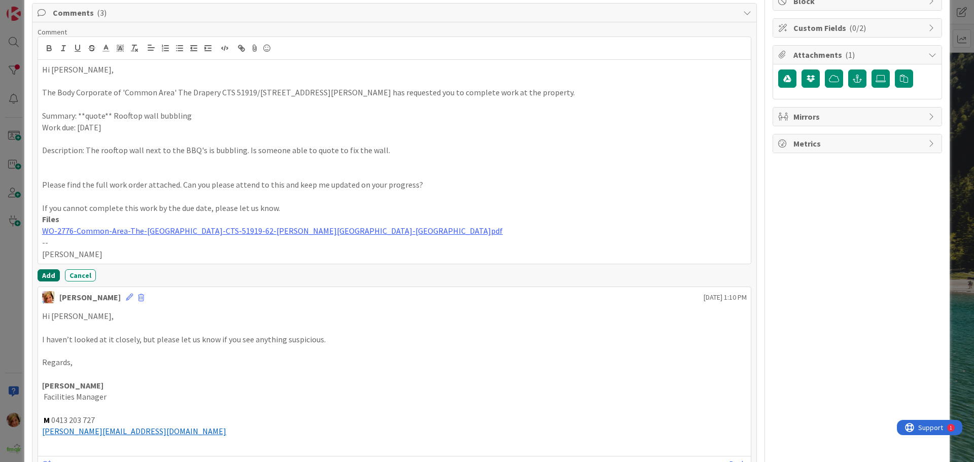
click at [46, 272] on button "Add" at bounding box center [49, 275] width 22 height 12
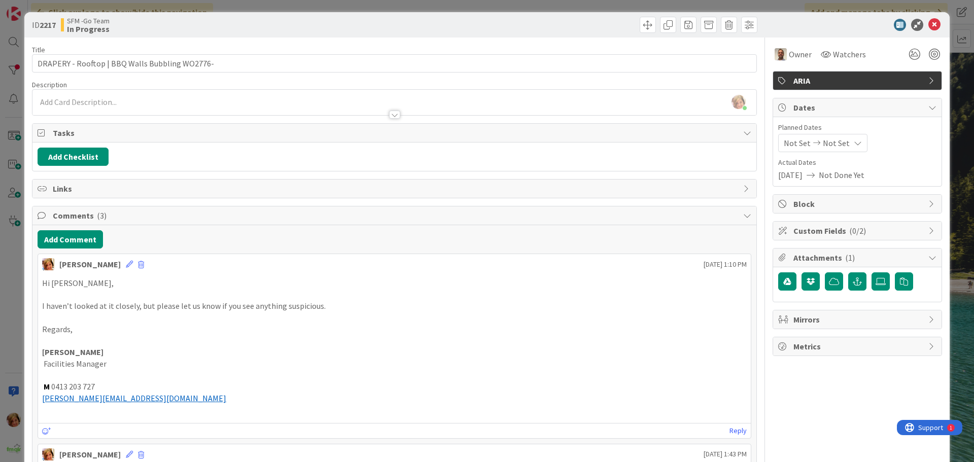
scroll to position [0, 0]
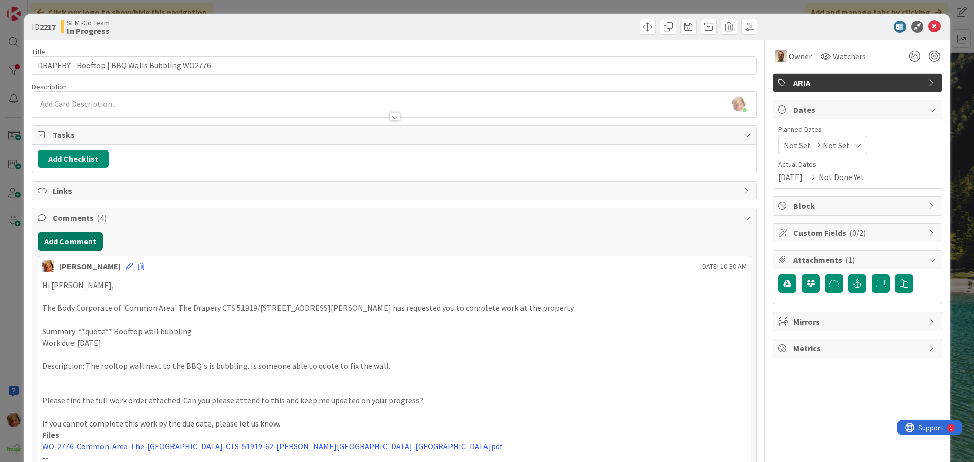
click at [64, 246] on button "Add Comment" at bounding box center [70, 241] width 65 height 18
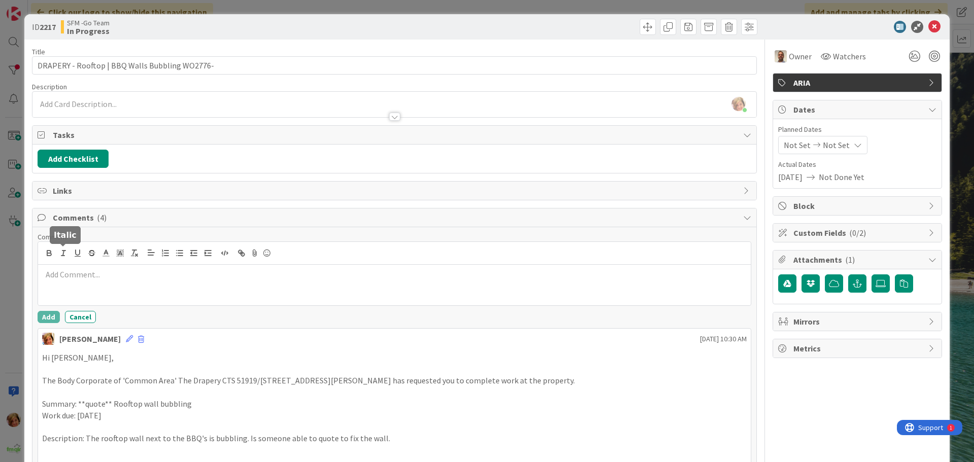
click at [79, 287] on div at bounding box center [394, 285] width 713 height 41
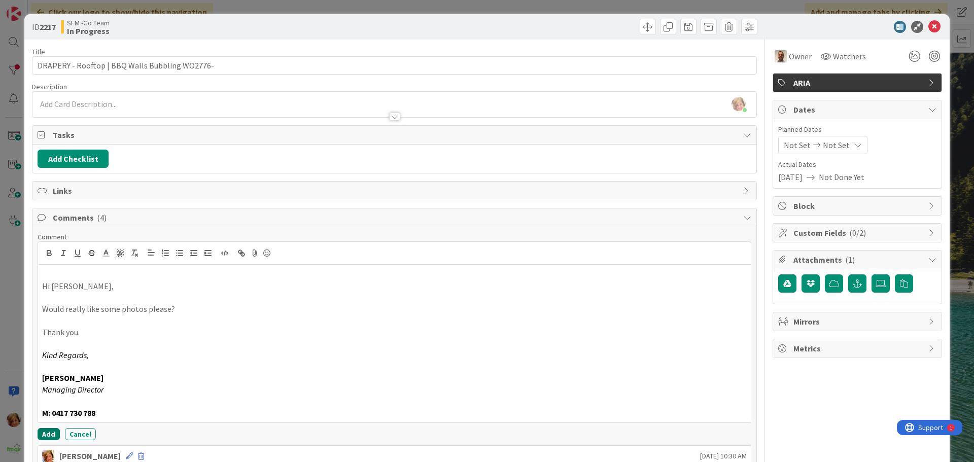
click at [50, 431] on button "Add" at bounding box center [49, 434] width 22 height 12
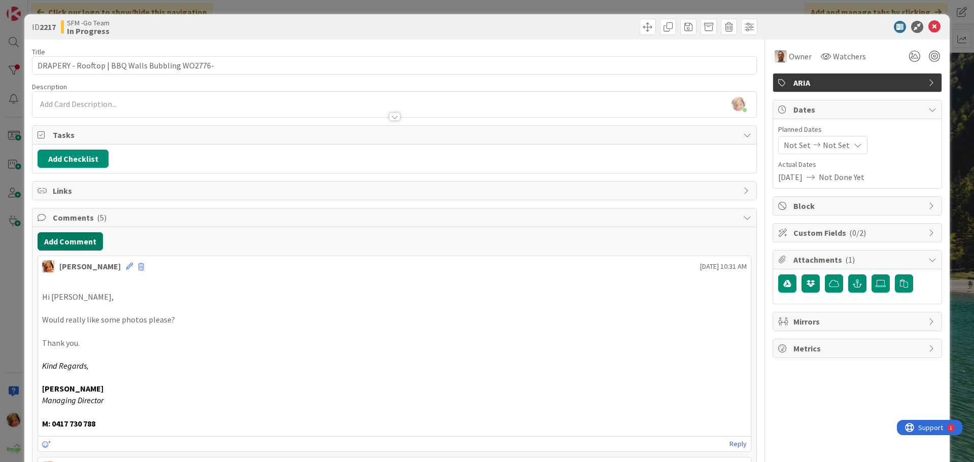
click at [74, 243] on button "Add Comment" at bounding box center [70, 241] width 65 height 18
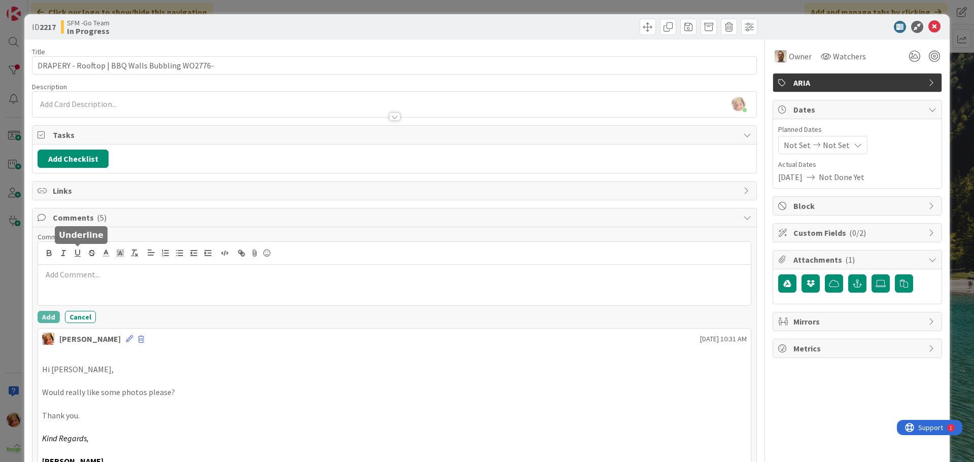
drag, startPoint x: 74, startPoint y: 243, endPoint x: 78, endPoint y: 272, distance: 29.8
click at [78, 272] on p at bounding box center [394, 275] width 705 height 12
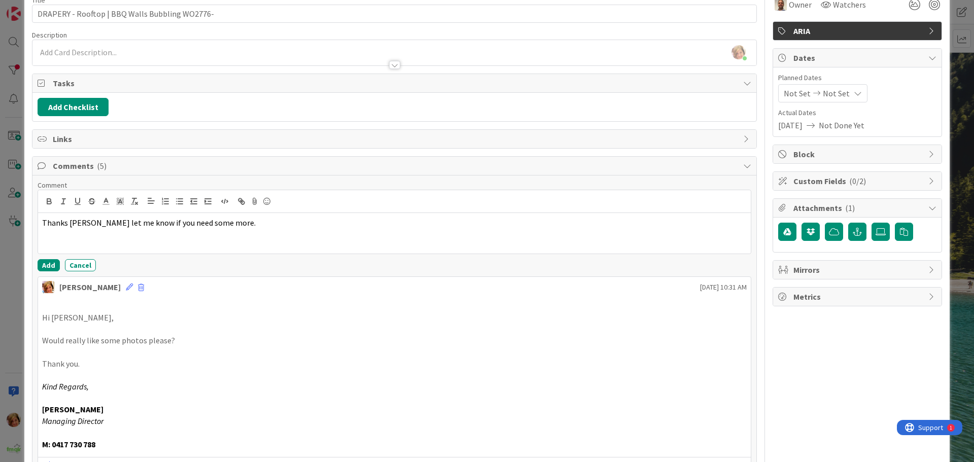
scroll to position [203, 0]
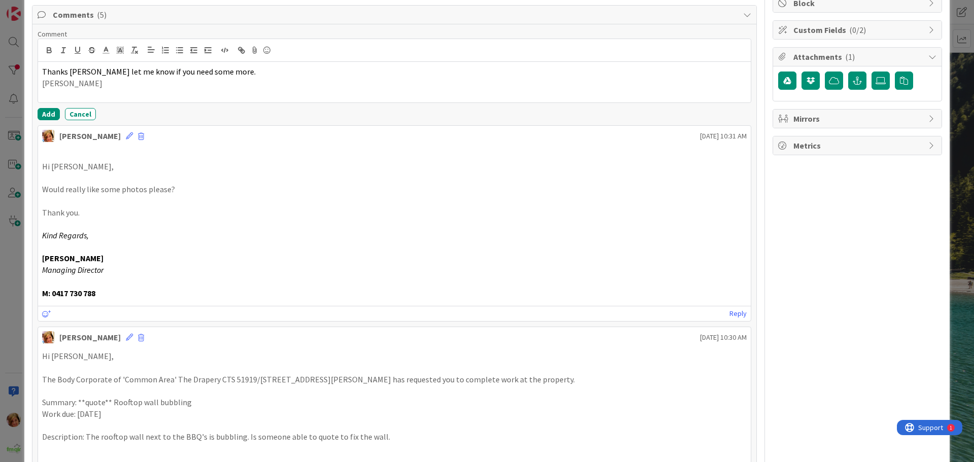
drag, startPoint x: 81, startPoint y: 276, endPoint x: 387, endPoint y: 177, distance: 322.1
click at [387, 177] on p at bounding box center [394, 178] width 705 height 12
click at [47, 114] on button "Add" at bounding box center [49, 114] width 22 height 12
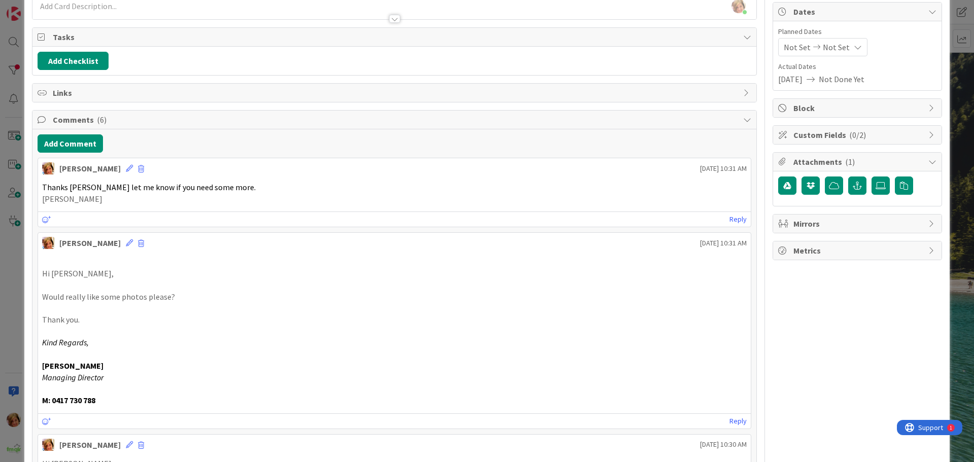
scroll to position [0, 0]
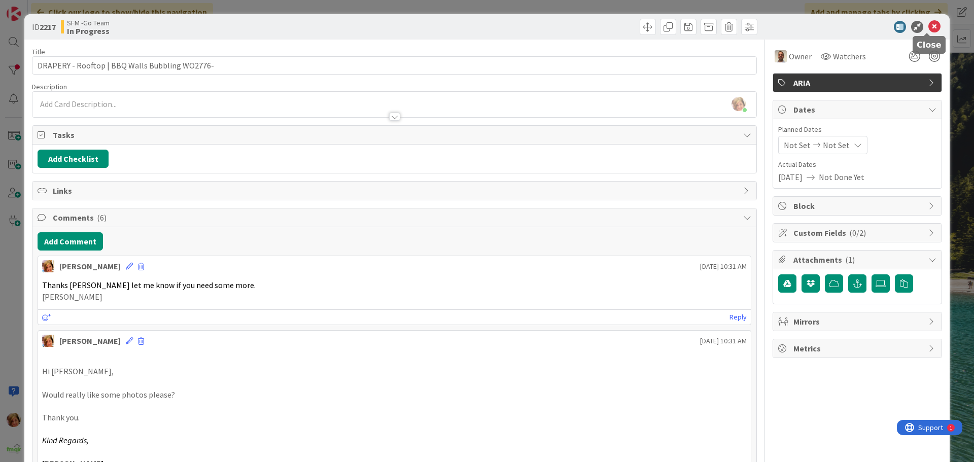
click at [928, 26] on icon at bounding box center [934, 27] width 12 height 12
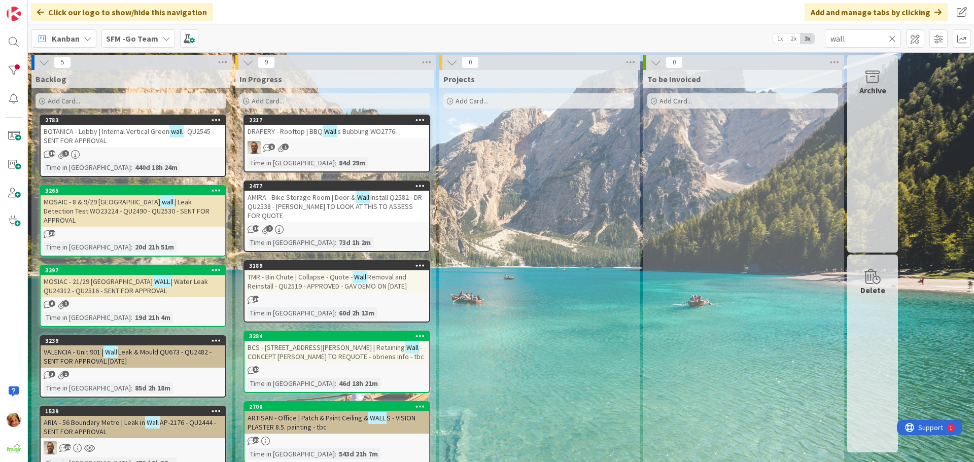
click at [895, 39] on icon at bounding box center [892, 38] width 7 height 9
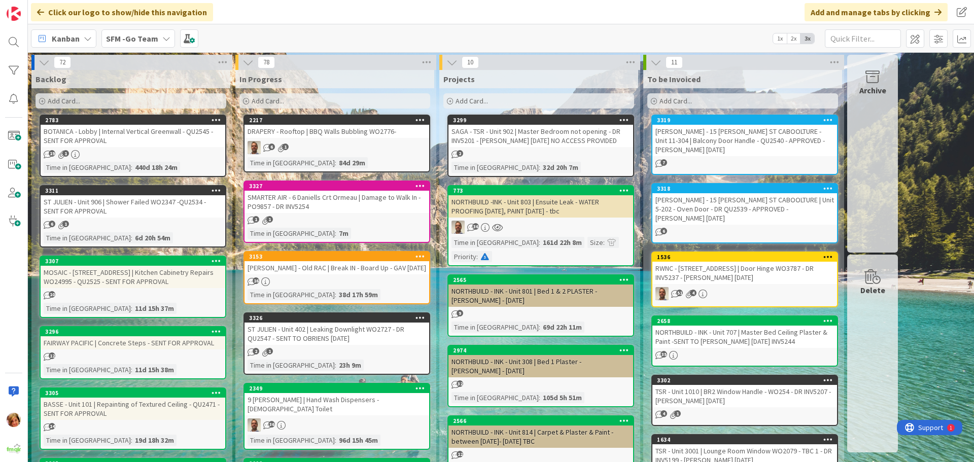
click at [304, 207] on div "SMARTER AIR - 6 Daniells Crt Ormeau | Damage to Walk In - PO9857 - DR INV5254" at bounding box center [336, 202] width 185 height 22
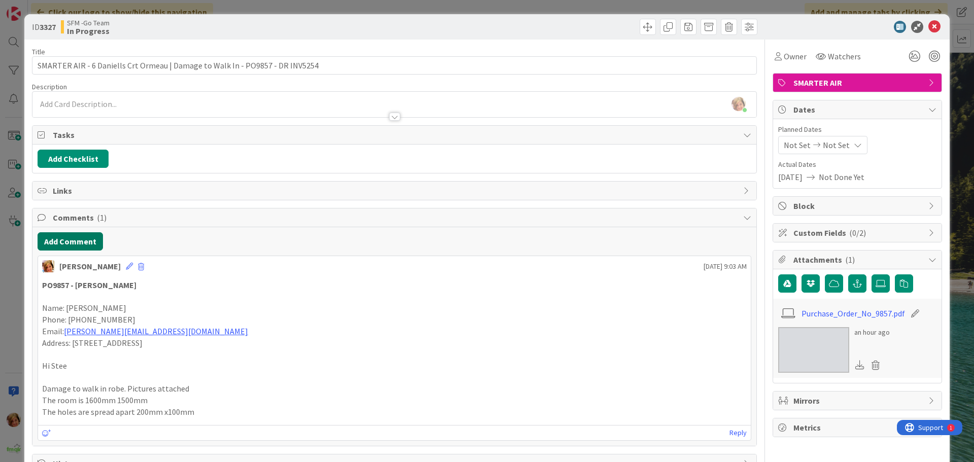
click at [77, 236] on button "Add Comment" at bounding box center [70, 241] width 65 height 18
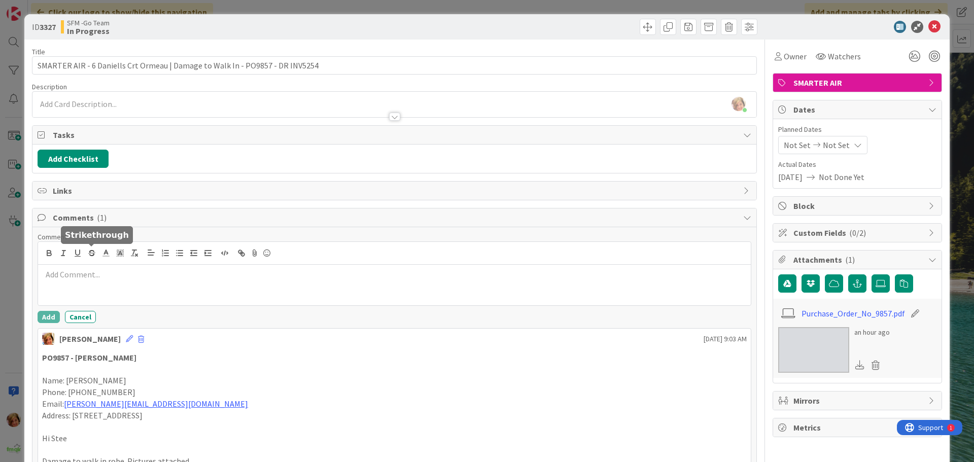
click at [99, 272] on p at bounding box center [394, 275] width 705 height 12
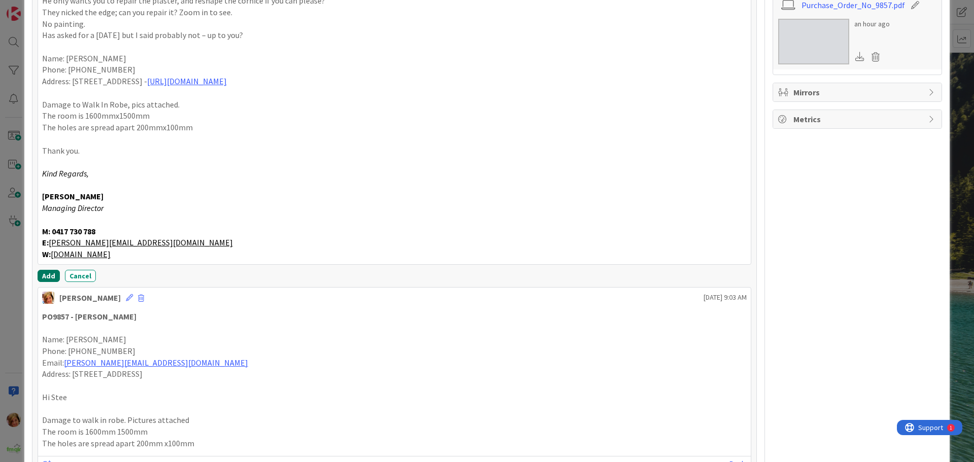
click at [46, 276] on button "Add" at bounding box center [49, 276] width 22 height 12
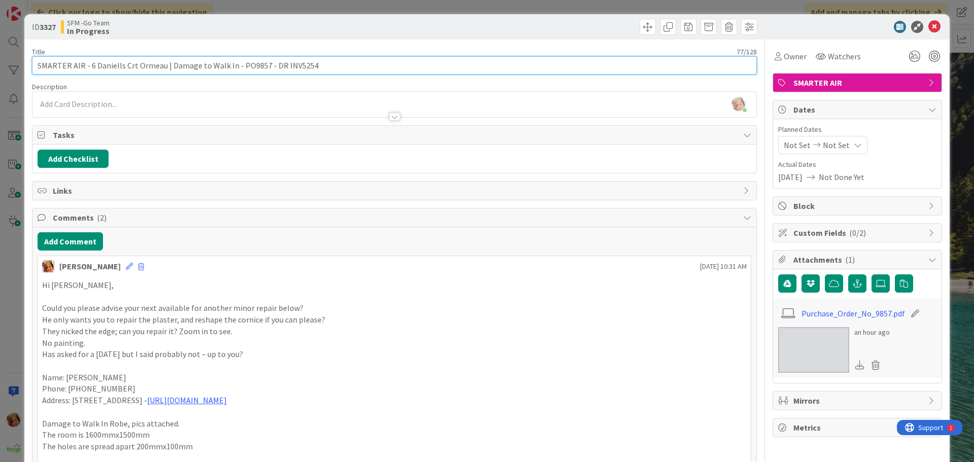
click at [336, 67] on input "SMARTER AIR - 6 Daniells Crt Ormeau | Damage to Walk In - PO9857 - DR INV5254" at bounding box center [394, 65] width 725 height 18
type input "SMARTER AIR - 6 Daniells Crt Ormeau | Damage to Walk In - PO9857 - DR INV5254 -…"
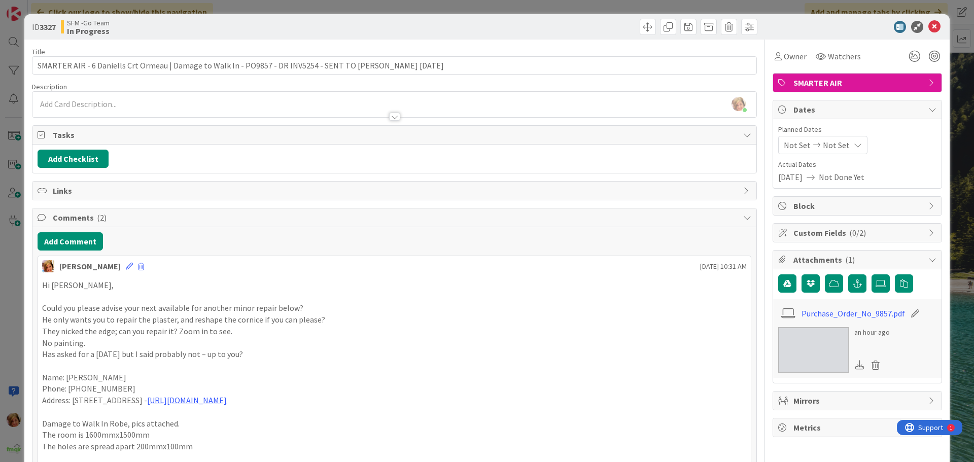
click at [385, 22] on div "SFM -Go Team In Progress" at bounding box center [226, 27] width 331 height 16
click at [928, 23] on icon at bounding box center [934, 27] width 12 height 12
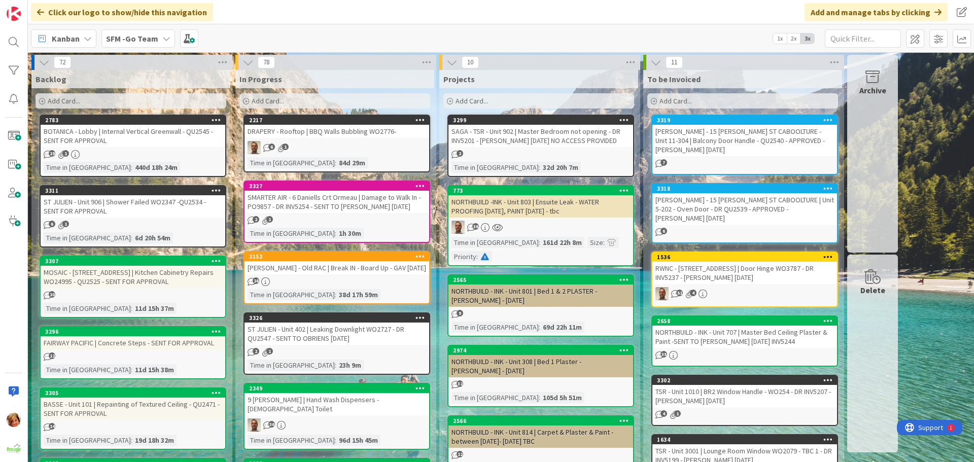
click at [352, 213] on div "SMARTER AIR - 6 Daniells Crt Ormeau | Damage to Walk In - PO9857 - DR INV5254 -…" at bounding box center [336, 202] width 185 height 22
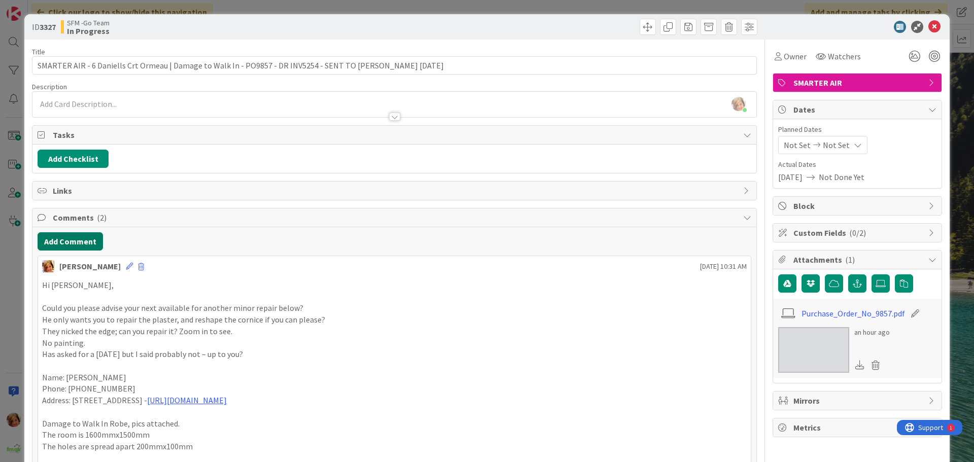
click at [60, 238] on button "Add Comment" at bounding box center [70, 241] width 65 height 18
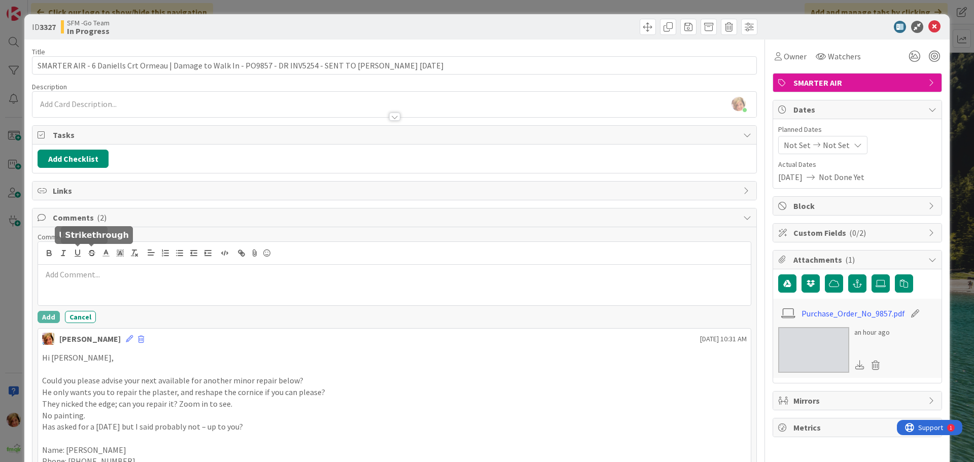
click at [92, 276] on p at bounding box center [394, 275] width 705 height 12
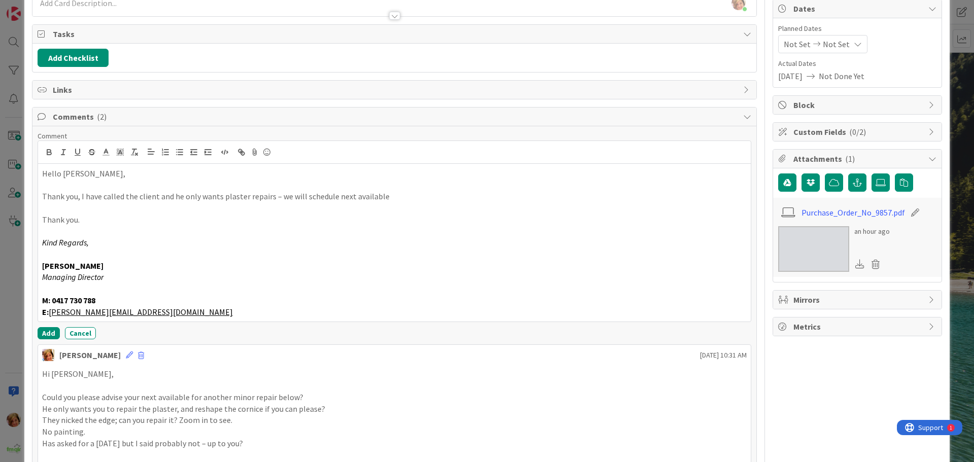
scroll to position [101, 0]
click at [51, 329] on button "Add" at bounding box center [49, 333] width 22 height 12
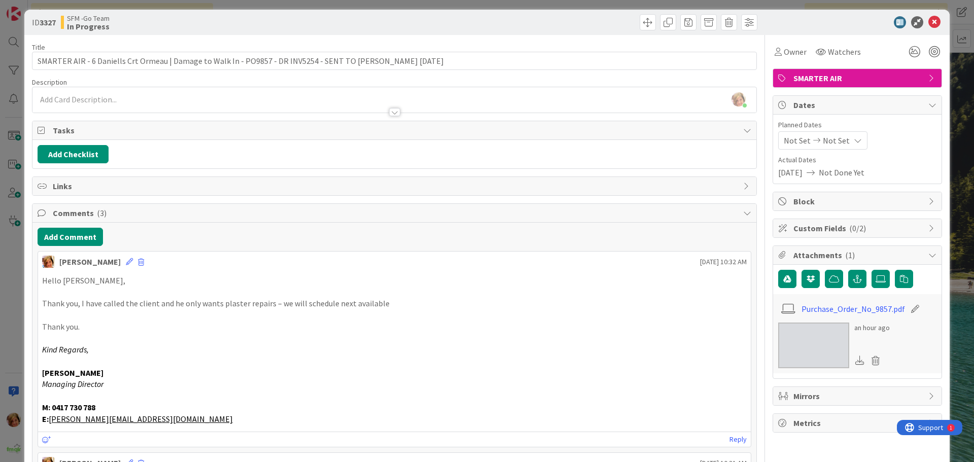
scroll to position [0, 0]
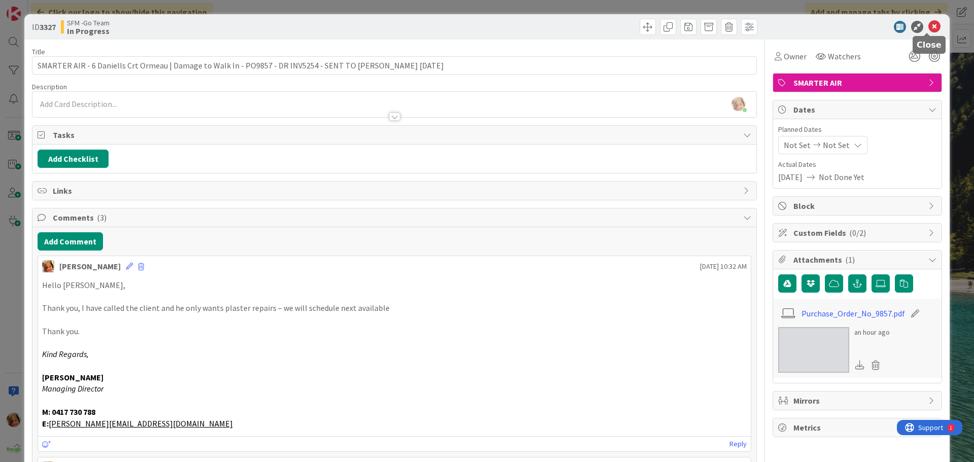
drag, startPoint x: 928, startPoint y: 28, endPoint x: 903, endPoint y: 31, distance: 25.6
click at [928, 28] on icon at bounding box center [934, 27] width 12 height 12
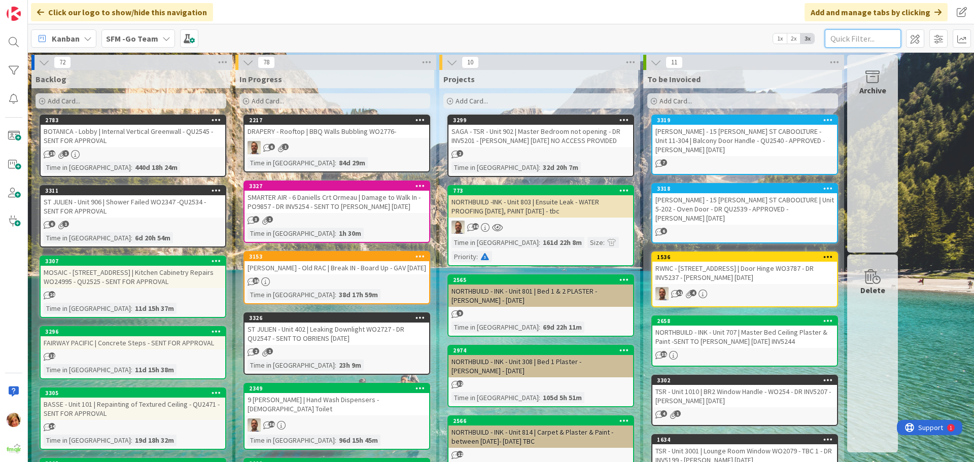
click at [861, 38] on input "text" at bounding box center [863, 38] width 76 height 18
type input "SOUTHPORT"
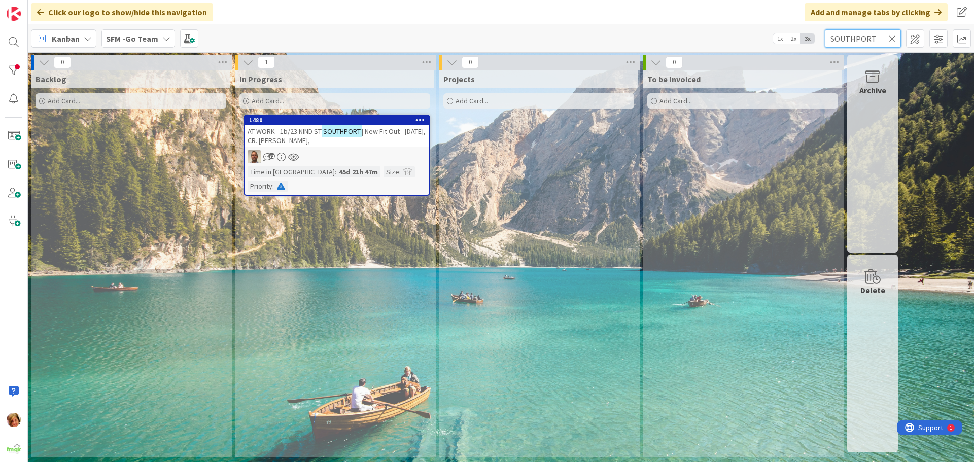
drag, startPoint x: 861, startPoint y: 38, endPoint x: 761, endPoint y: -32, distance: 122.1
drag, startPoint x: 761, startPoint y: -32, endPoint x: 300, endPoint y: 139, distance: 491.2
click at [300, 139] on span "| New Fit Out - [DATE], CR. [PERSON_NAME]," at bounding box center [337, 136] width 178 height 18
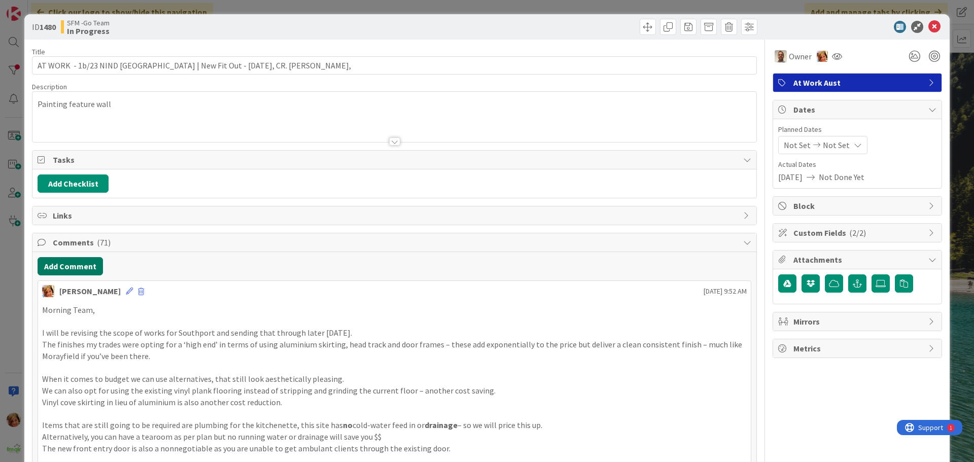
click at [62, 269] on button "Add Comment" at bounding box center [70, 266] width 65 height 18
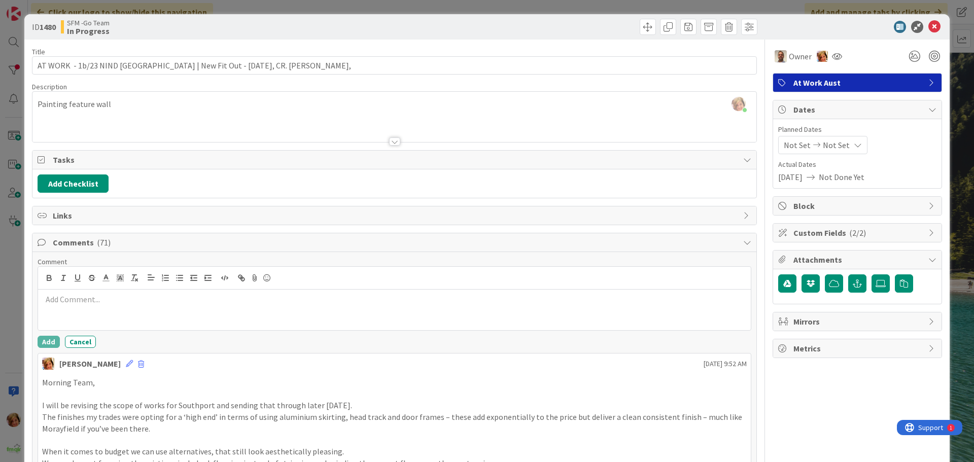
click at [85, 306] on div at bounding box center [394, 310] width 713 height 41
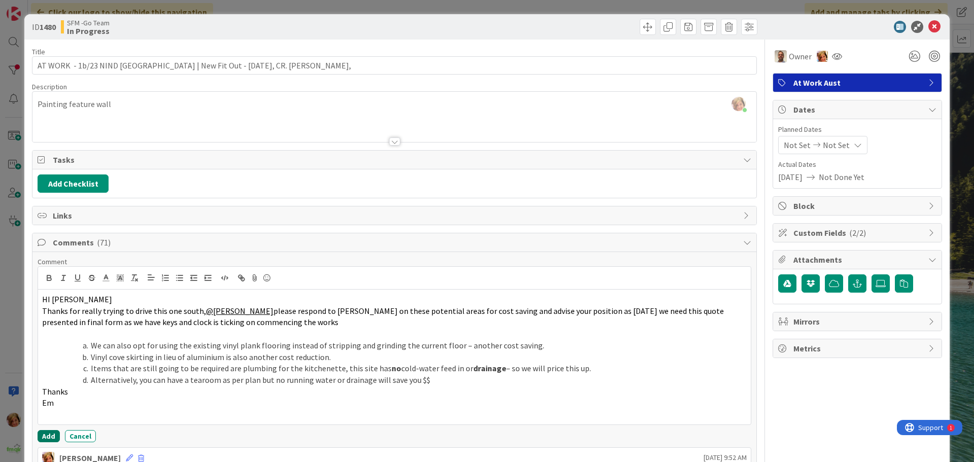
click at [47, 438] on button "Add" at bounding box center [49, 436] width 22 height 12
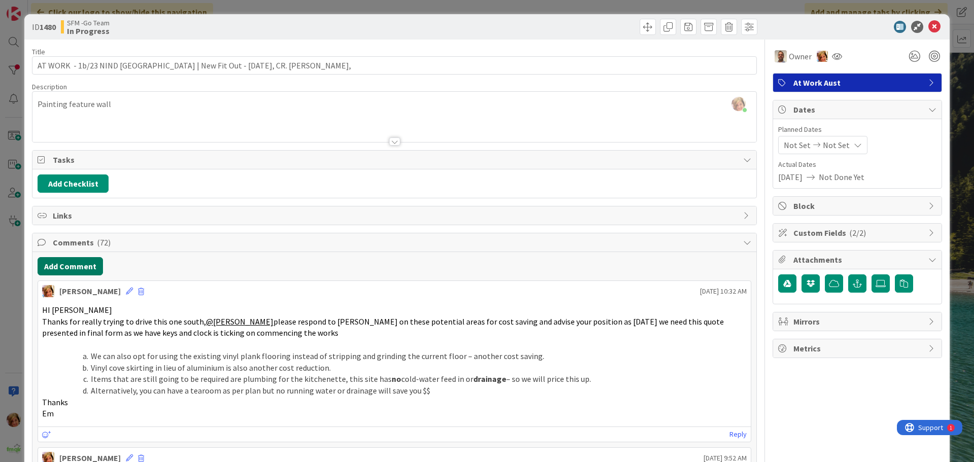
click at [69, 263] on button "Add Comment" at bounding box center [70, 266] width 65 height 18
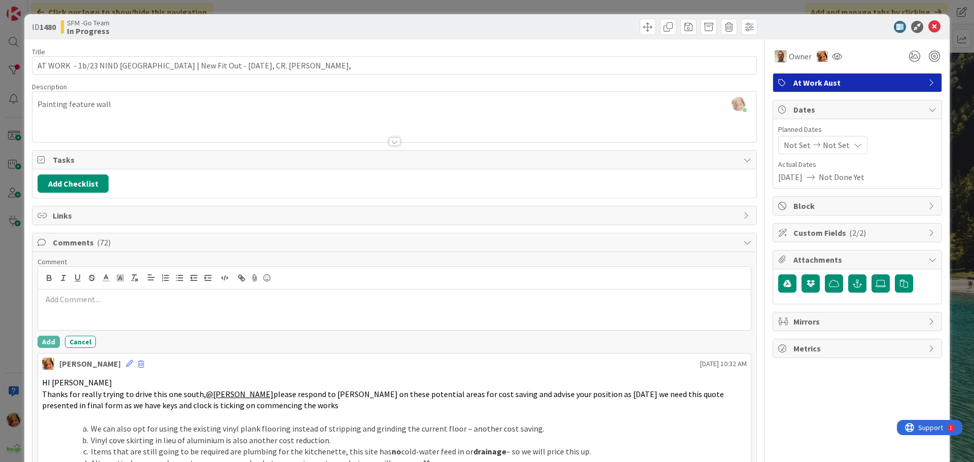
click at [95, 294] on div at bounding box center [394, 310] width 713 height 41
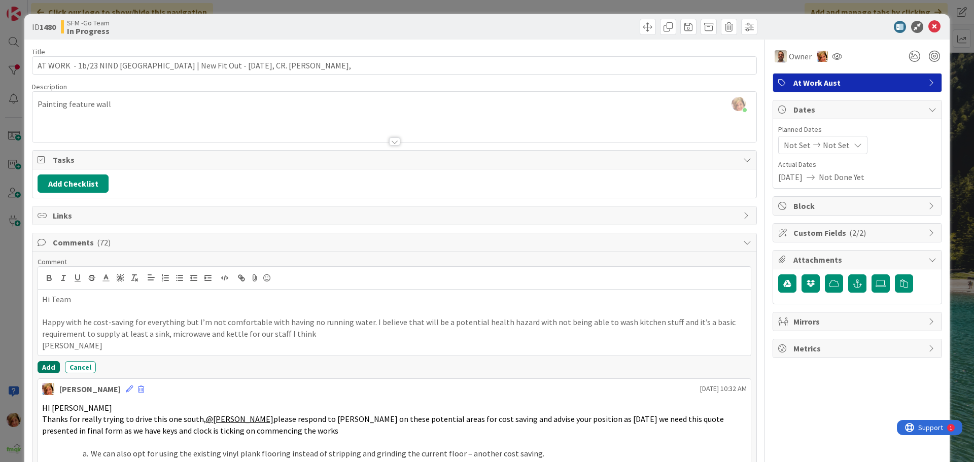
click at [49, 366] on button "Add" at bounding box center [49, 367] width 22 height 12
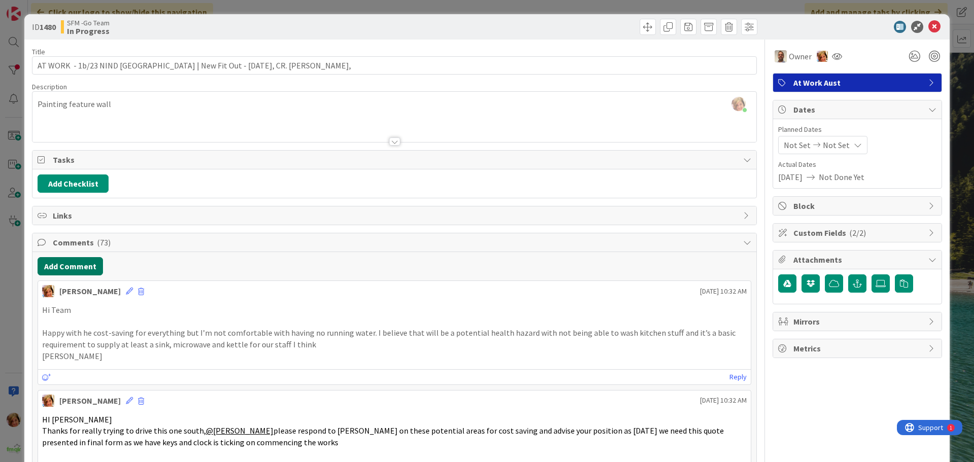
click at [63, 267] on button "Add Comment" at bounding box center [70, 266] width 65 height 18
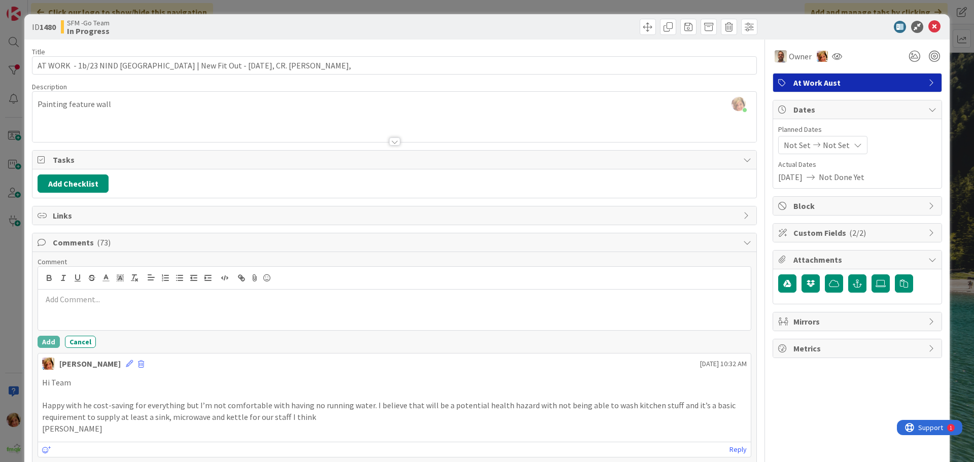
click at [107, 309] on div at bounding box center [394, 310] width 713 height 41
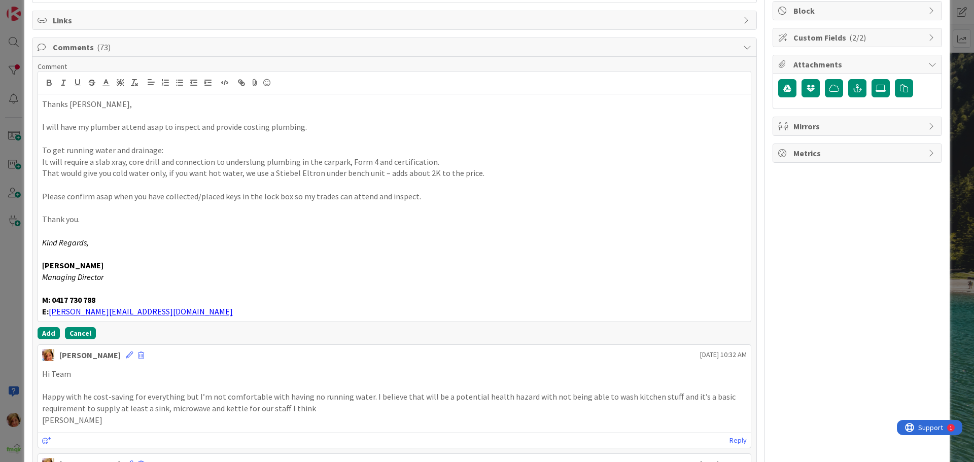
scroll to position [202, 0]
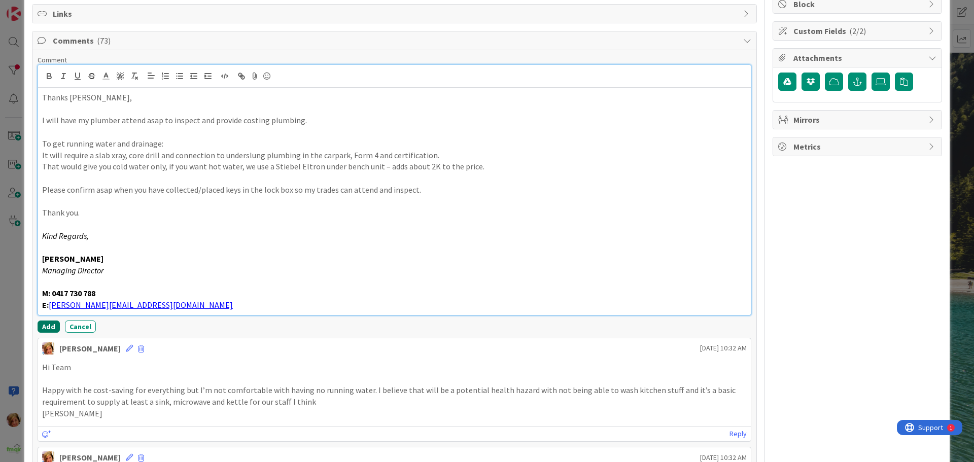
click at [47, 326] on button "Add" at bounding box center [49, 327] width 22 height 12
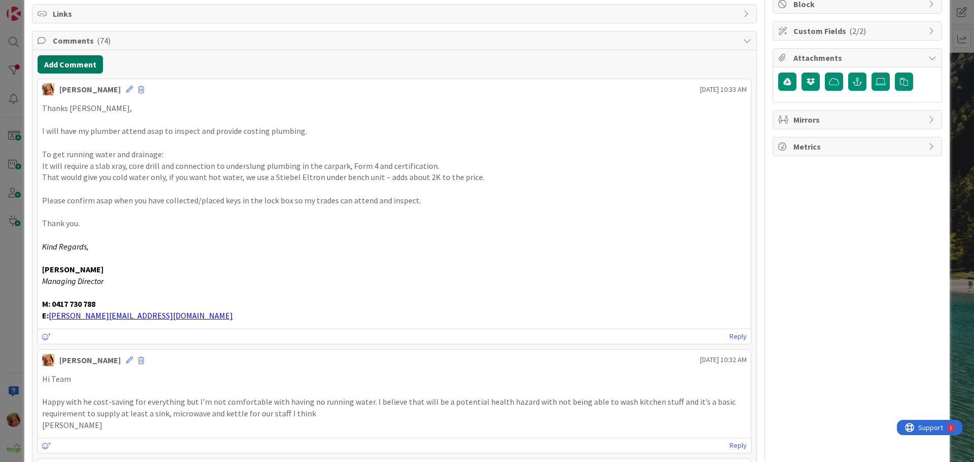
click at [85, 69] on button "Add Comment" at bounding box center [70, 64] width 65 height 18
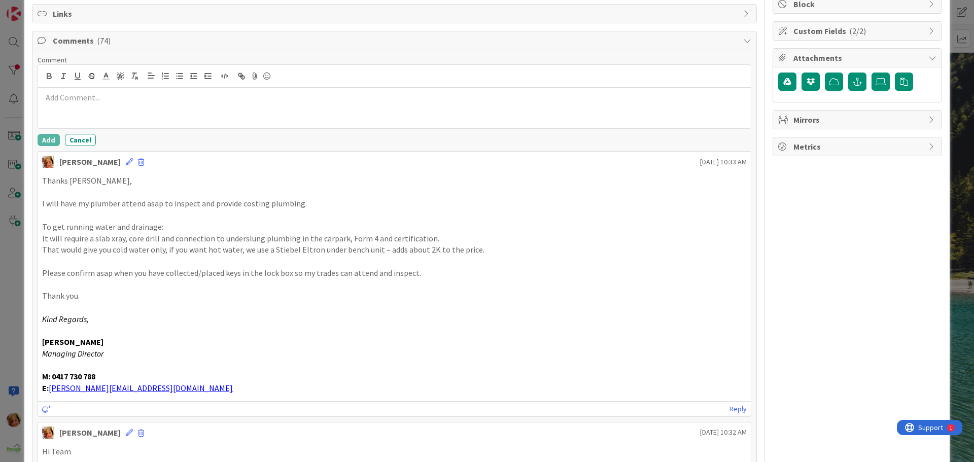
click at [116, 107] on div at bounding box center [394, 108] width 713 height 41
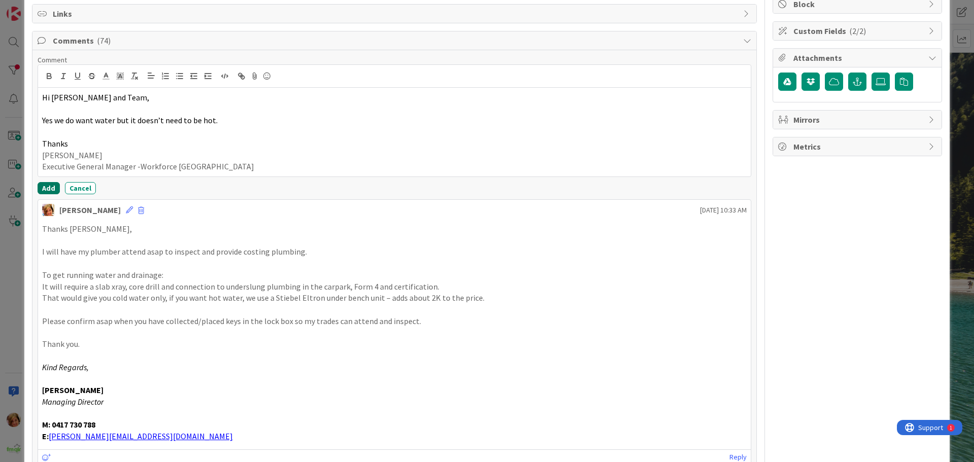
drag, startPoint x: 116, startPoint y: 107, endPoint x: 51, endPoint y: 188, distance: 104.3
click at [51, 188] on button "Add" at bounding box center [49, 188] width 22 height 12
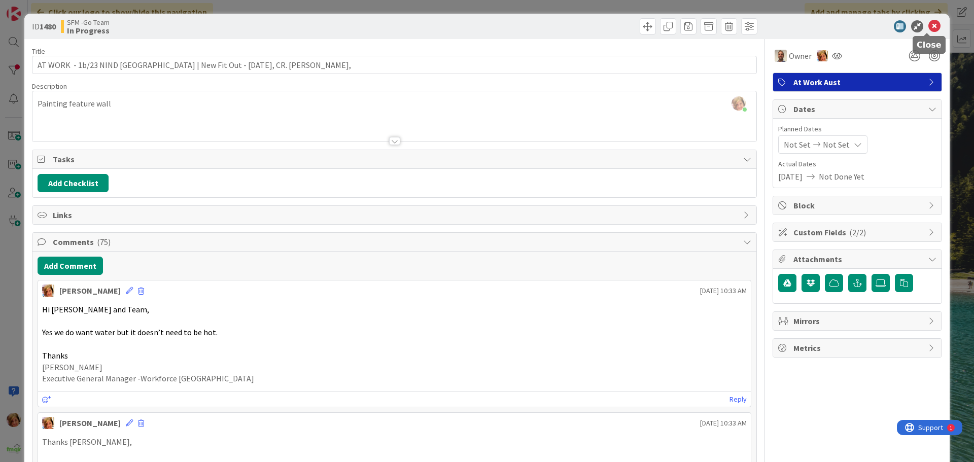
scroll to position [0, 0]
click at [928, 26] on icon at bounding box center [934, 27] width 12 height 12
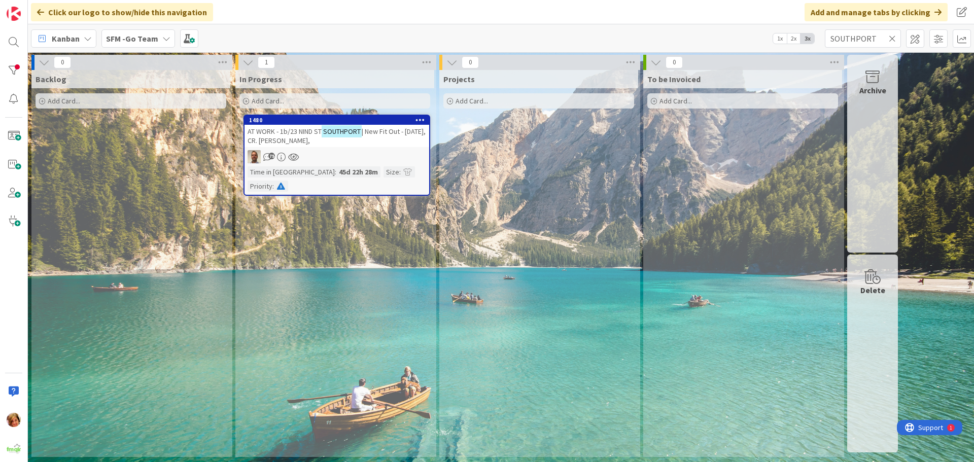
click at [891, 38] on icon at bounding box center [892, 38] width 7 height 9
click at [891, 38] on input "text" at bounding box center [863, 38] width 76 height 18
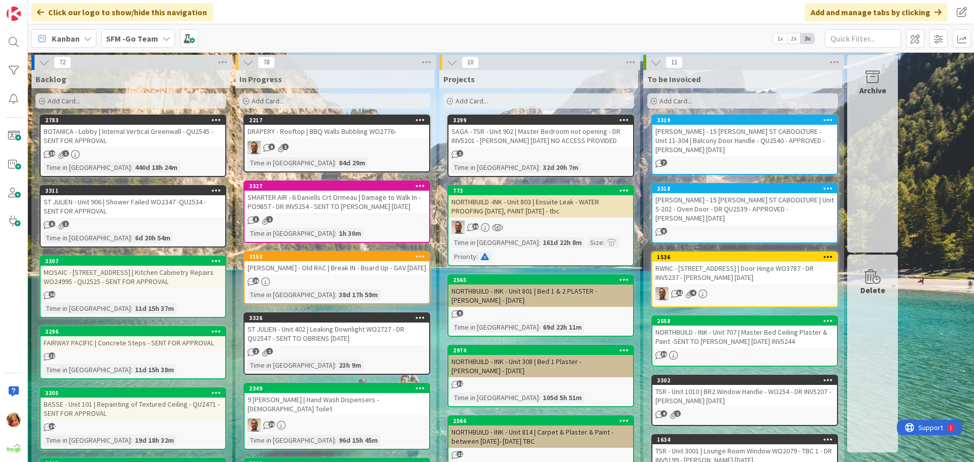
drag, startPoint x: 334, startPoint y: 138, endPoint x: 325, endPoint y: 138, distance: 9.7
click at [334, 138] on link "2217 DRAPERY - Rooftop | BBQ Walls Bubbling WO2776- 6 1 Time in Column : 84d 29m" at bounding box center [336, 144] width 187 height 58
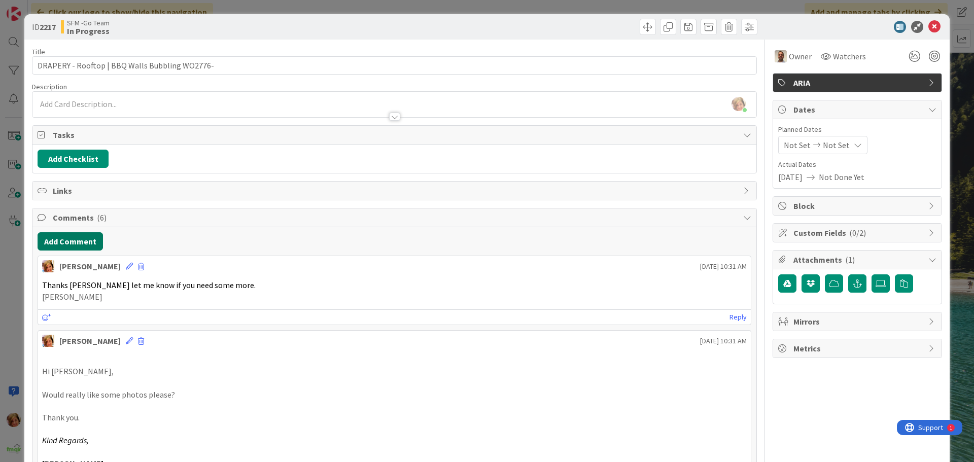
click at [76, 240] on button "Add Comment" at bounding box center [70, 241] width 65 height 18
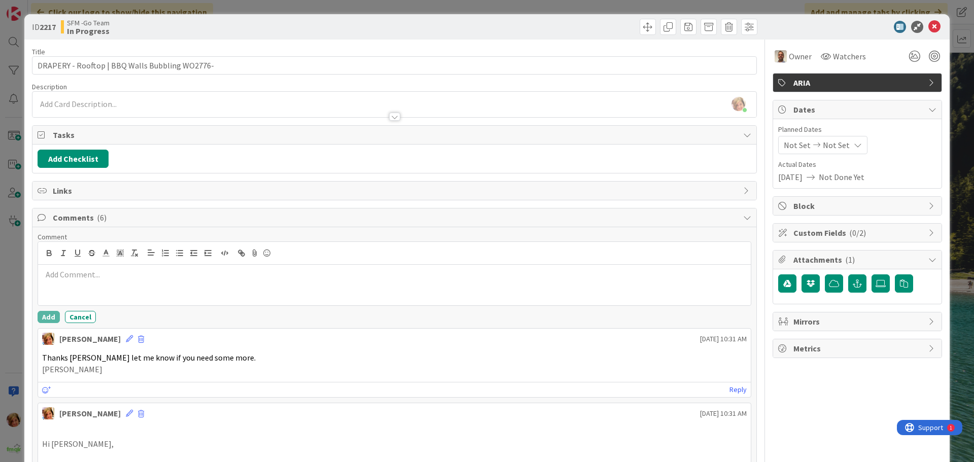
click at [94, 292] on div at bounding box center [394, 285] width 713 height 41
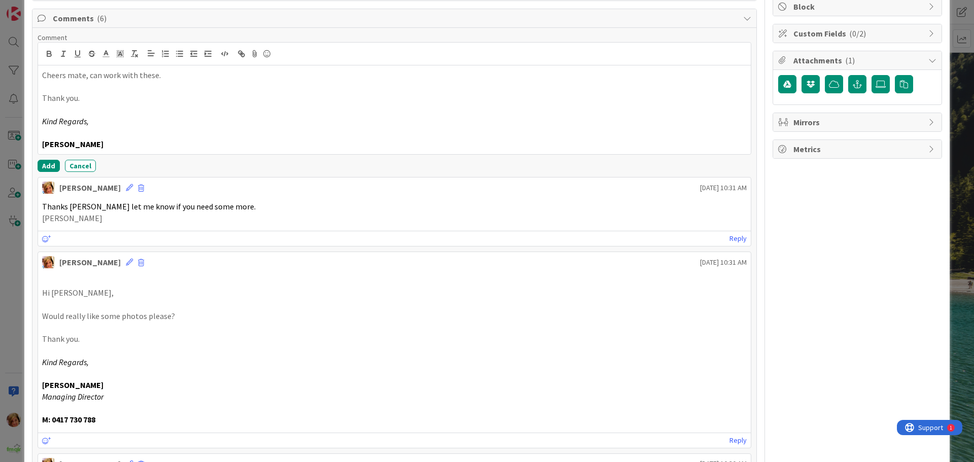
scroll to position [203, 0]
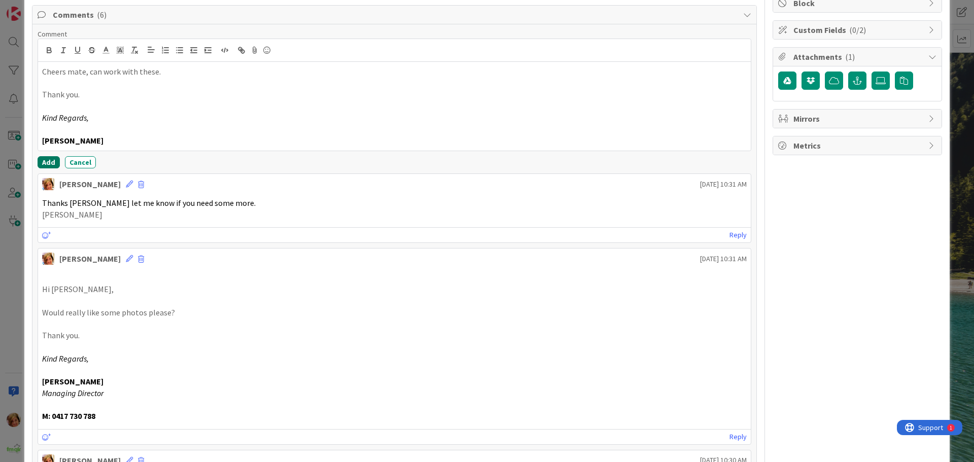
click at [49, 163] on button "Add" at bounding box center [49, 162] width 22 height 12
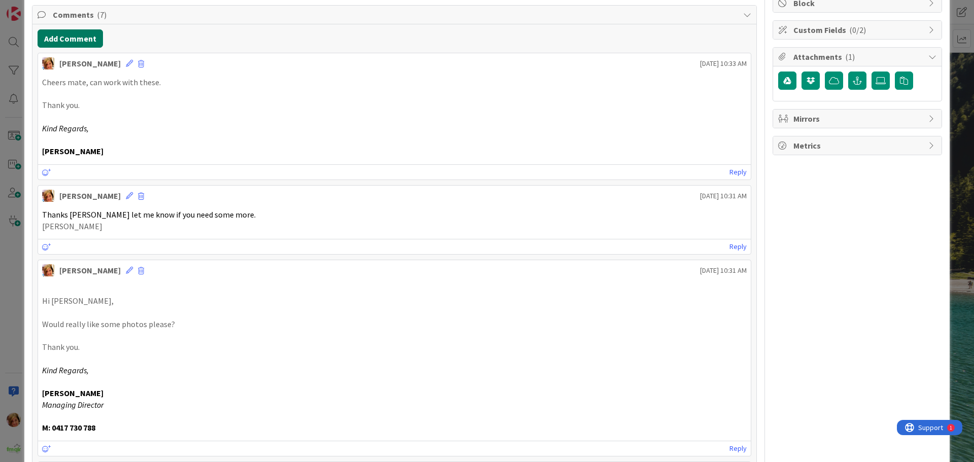
click at [71, 37] on button "Add Comment" at bounding box center [70, 38] width 65 height 18
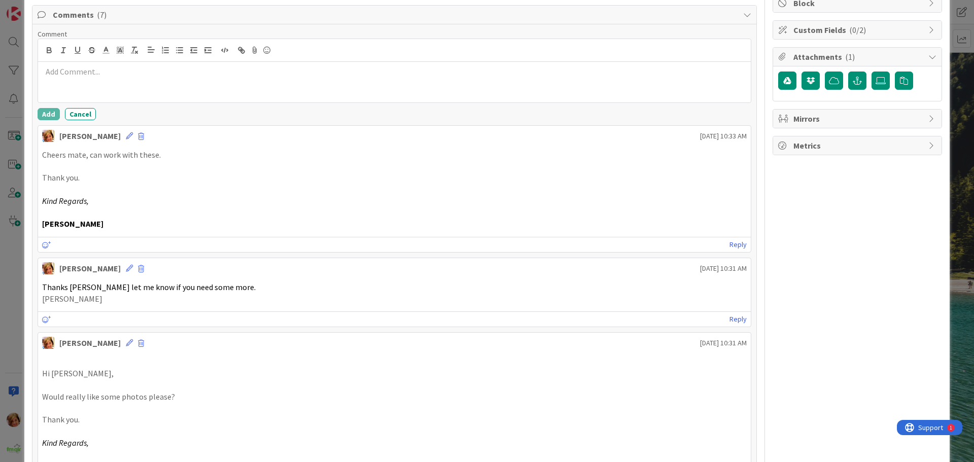
click at [83, 69] on p at bounding box center [394, 72] width 705 height 12
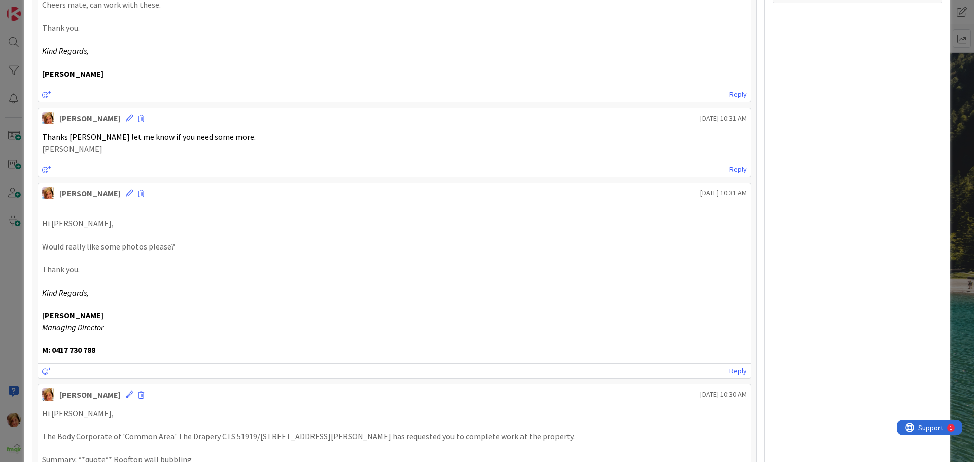
scroll to position [101, 0]
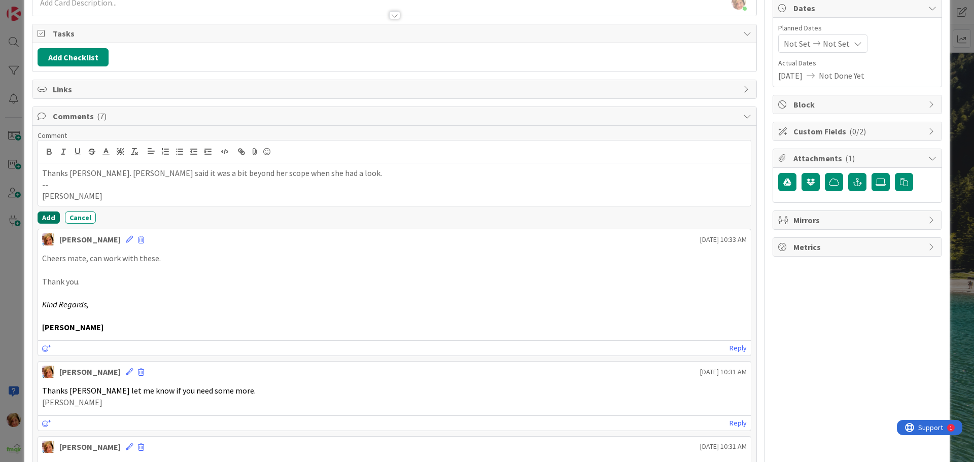
click at [49, 214] on button "Add" at bounding box center [49, 218] width 22 height 12
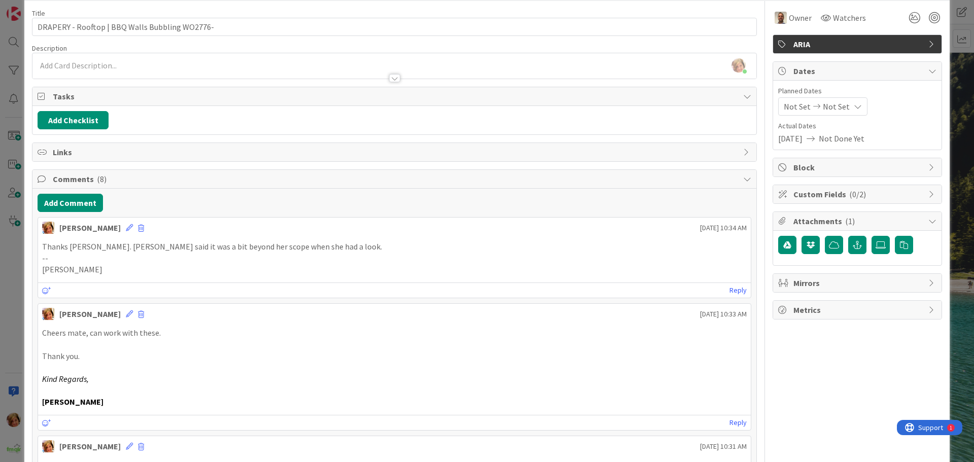
scroll to position [0, 0]
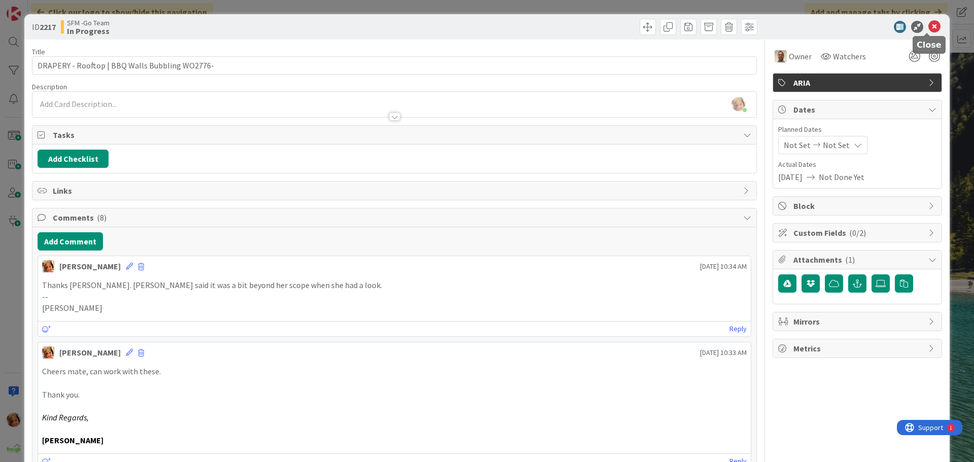
click at [928, 26] on icon at bounding box center [934, 27] width 12 height 12
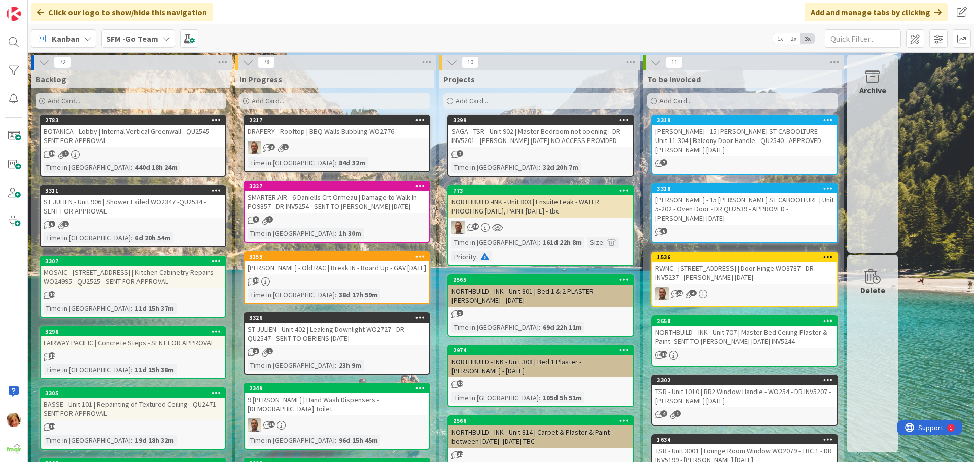
click at [331, 134] on div "DRAPERY - Rooftop | BBQ Walls Bubbling WO2776-" at bounding box center [336, 131] width 185 height 13
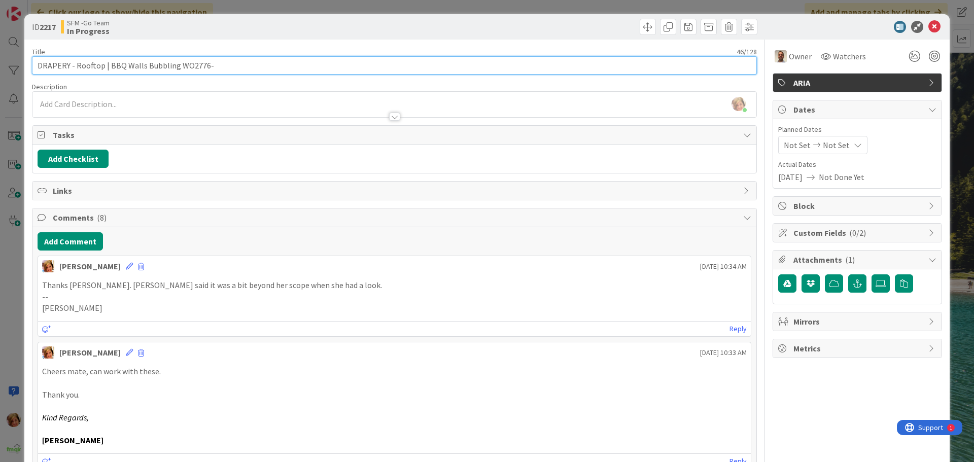
click at [247, 69] on input "DRAPERY - Rooftop | BBQ Walls Bubbling WO2776-" at bounding box center [394, 65] width 725 height 18
type input "DRAPERY - Rooftop | BBQ Walls Bubbling WO2776- DR QU2550"
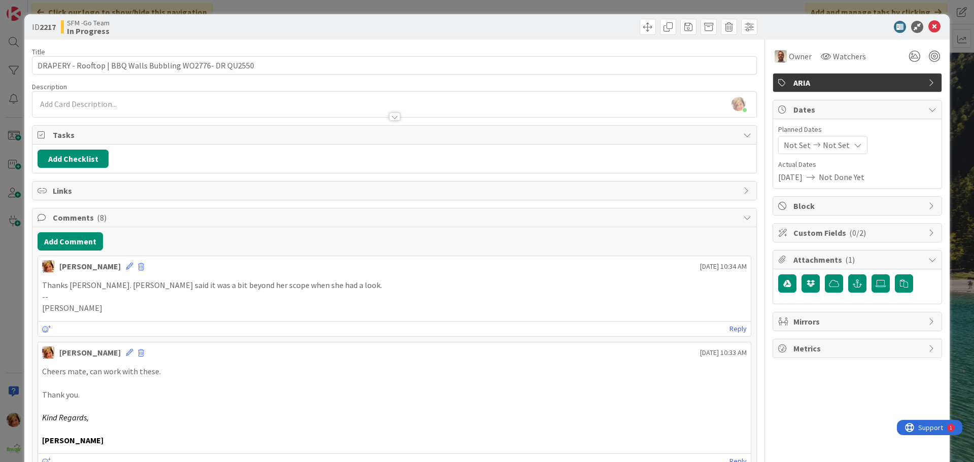
click at [418, 22] on div at bounding box center [577, 27] width 360 height 16
click at [928, 26] on icon at bounding box center [934, 27] width 12 height 12
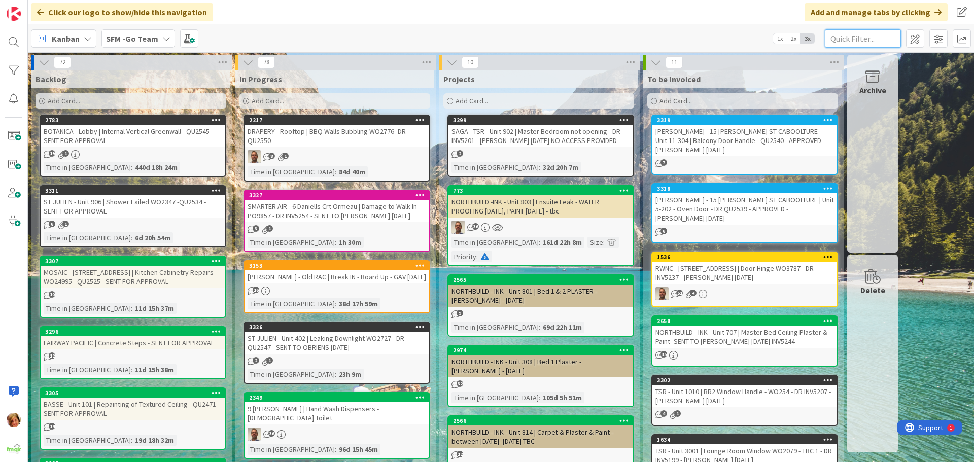
click at [853, 40] on input "text" at bounding box center [863, 38] width 76 height 18
type input "202"
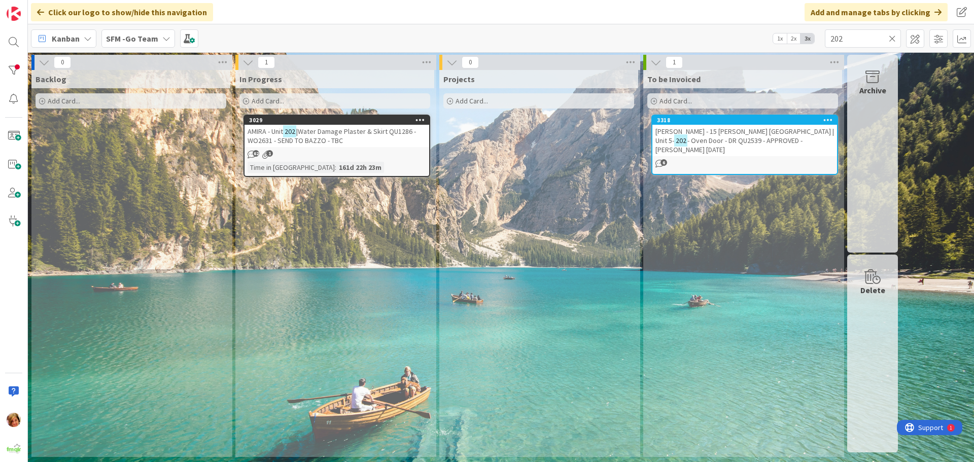
click at [353, 134] on span "|Water Damage Plaster & Skirt QU1286 - WO2631 - SEND TO BAZZO - TBC" at bounding box center [332, 136] width 168 height 18
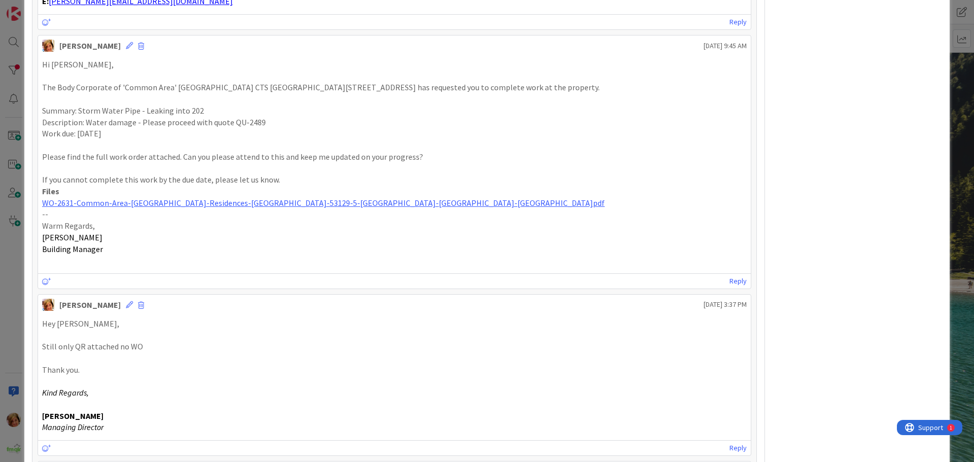
scroll to position [659, 0]
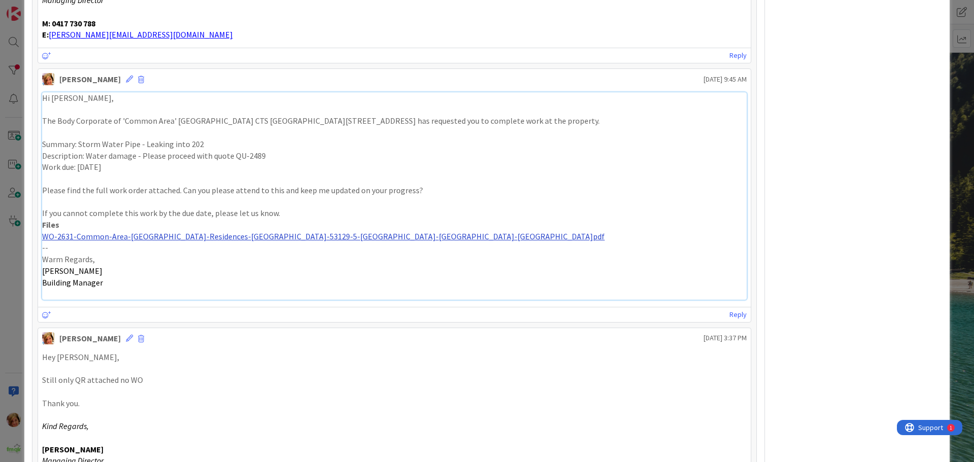
click at [162, 239] on link "WO-2631-Common-Area-[GEOGRAPHIC_DATA]-Residences-[GEOGRAPHIC_DATA]-53129-5-[GEO…" at bounding box center [323, 236] width 563 height 10
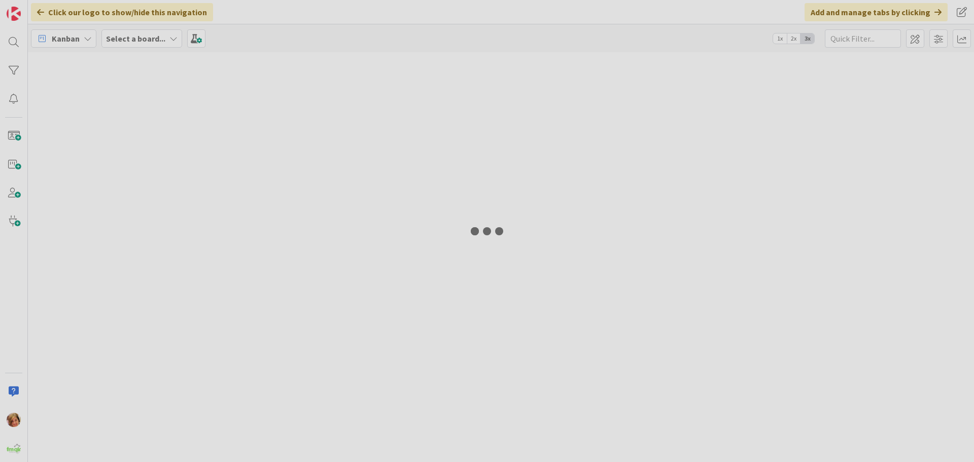
type input "202"
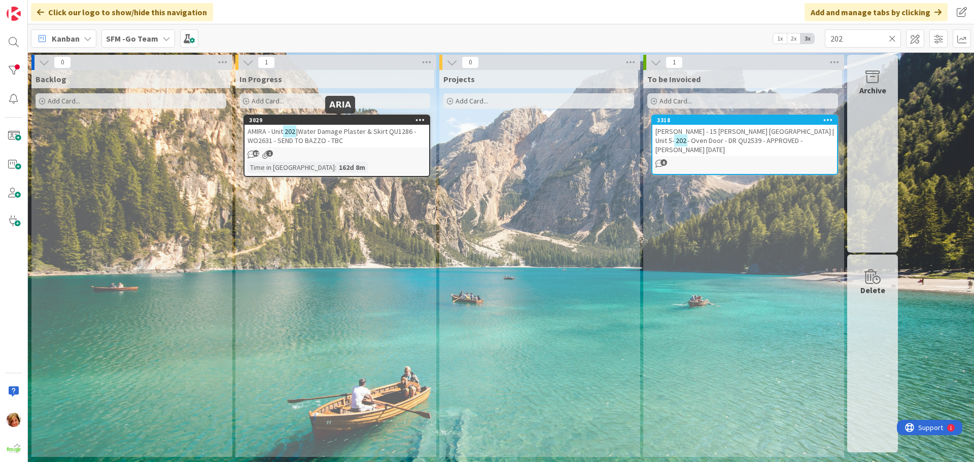
click at [307, 130] on span "|Water Damage Plaster & Skirt QU1286 - WO2631 - SEND TO BAZZO - TBC" at bounding box center [332, 136] width 168 height 18
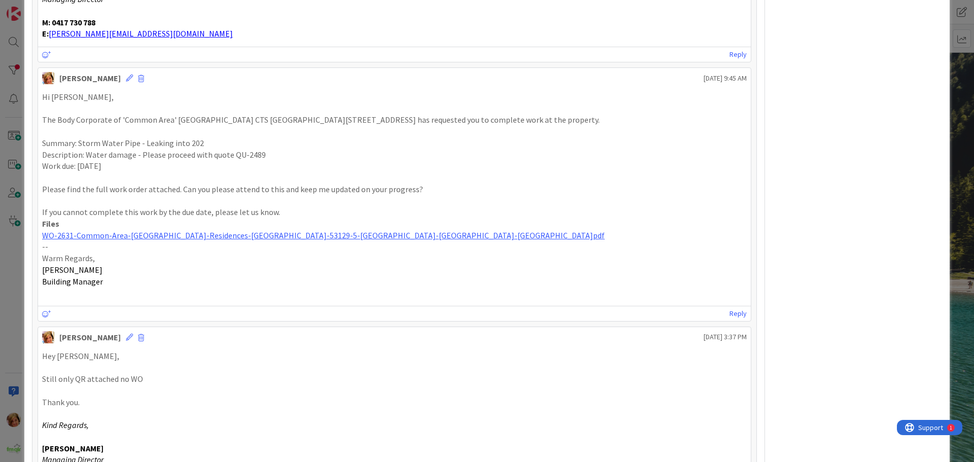
scroll to position [659, 0]
click at [200, 239] on link "WO-2631-Common-Area-[GEOGRAPHIC_DATA]-Residences-[GEOGRAPHIC_DATA]-53129-5-[GEO…" at bounding box center [323, 236] width 563 height 10
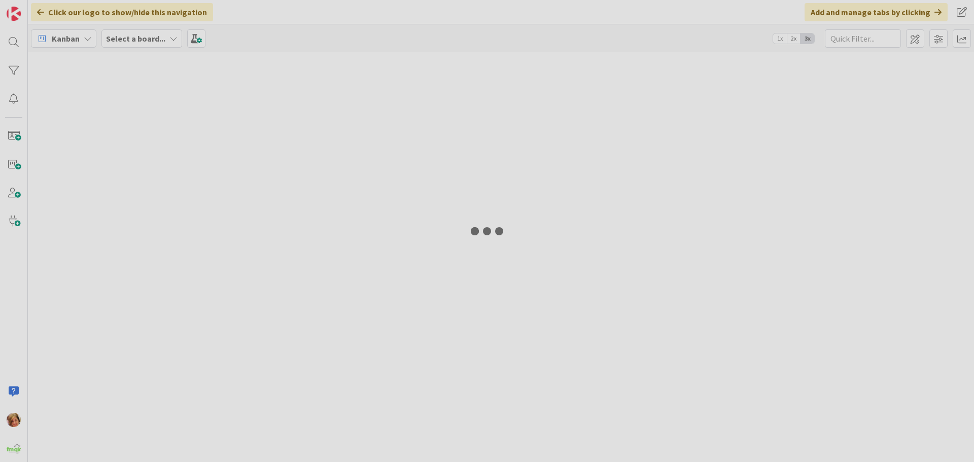
type input "202"
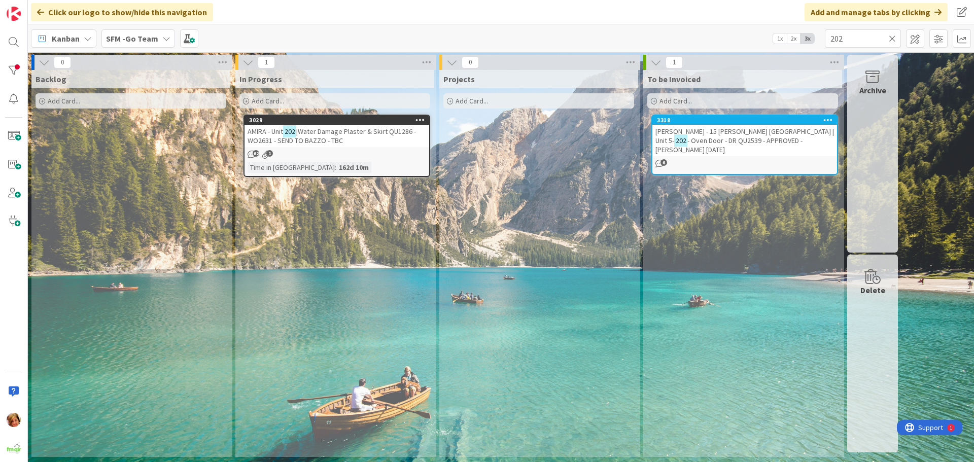
click at [361, 135] on span "|Water Damage Plaster & Skirt QU1286 - WO2631 - SEND TO BAZZO - TBC" at bounding box center [332, 136] width 168 height 18
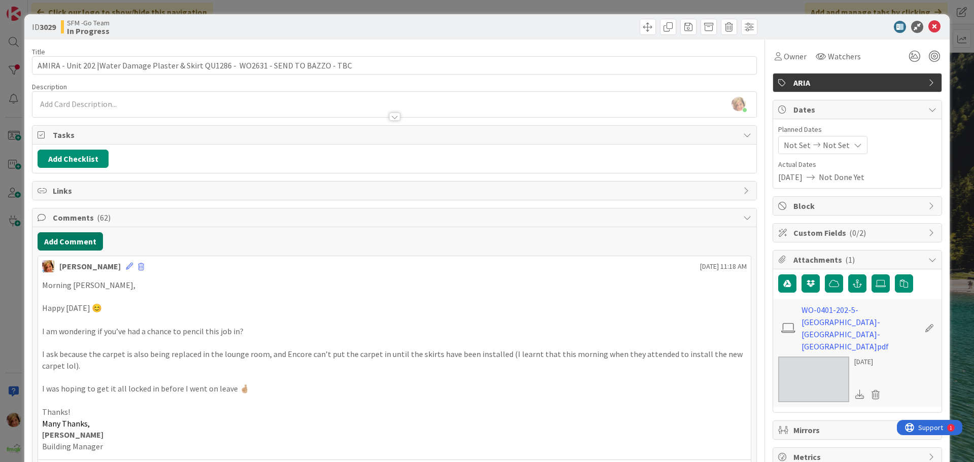
drag, startPoint x: 76, startPoint y: 245, endPoint x: 3, endPoint y: 267, distance: 76.1
click at [76, 245] on button "Add Comment" at bounding box center [70, 241] width 65 height 18
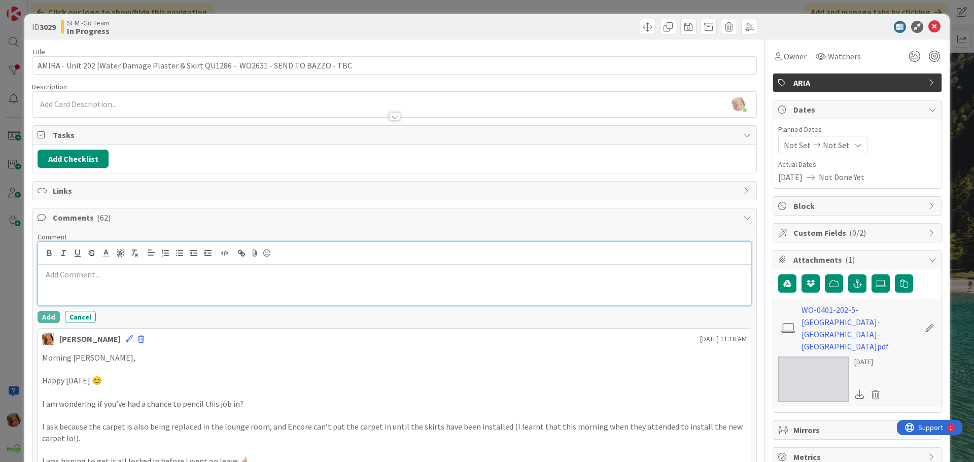
click at [89, 275] on p at bounding box center [394, 275] width 705 height 12
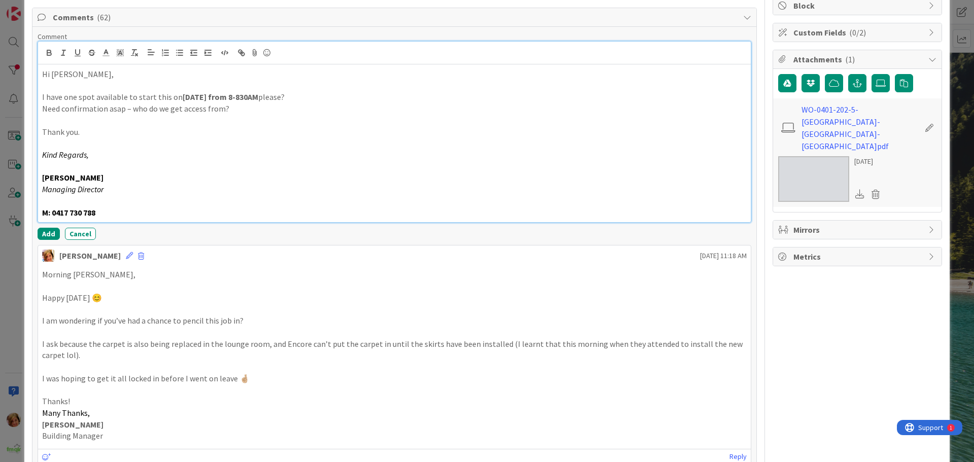
scroll to position [203, 0]
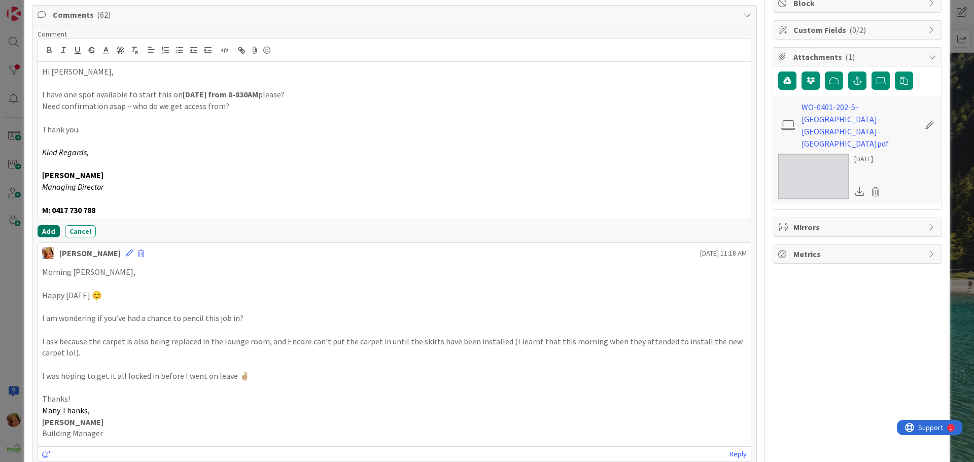
click at [43, 230] on button "Add" at bounding box center [49, 231] width 22 height 12
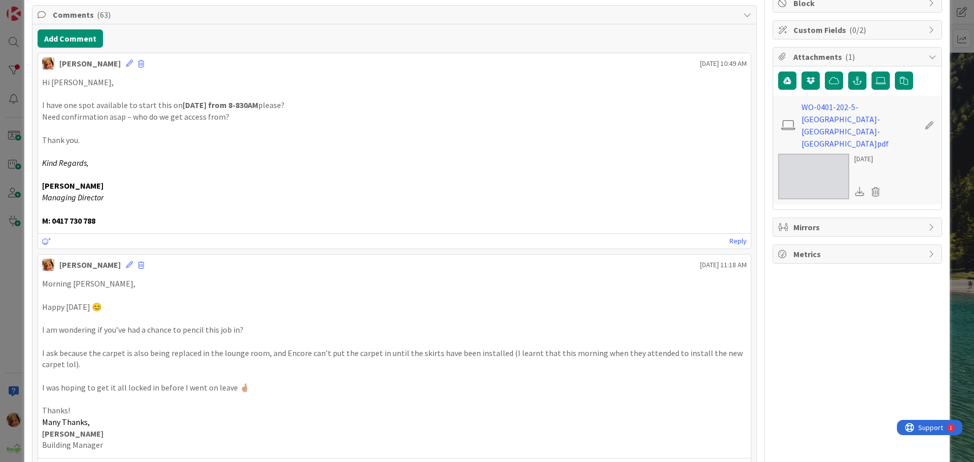
scroll to position [0, 0]
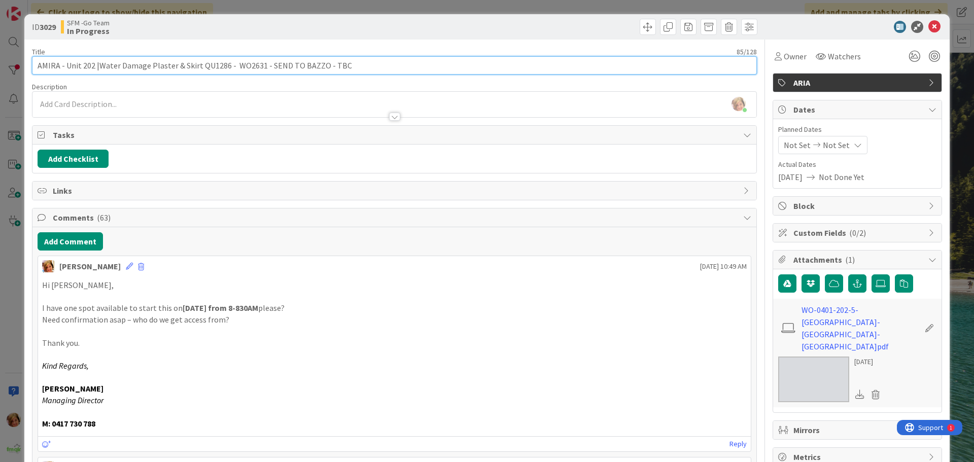
drag, startPoint x: 356, startPoint y: 68, endPoint x: 265, endPoint y: 64, distance: 90.9
click at [265, 64] on input "AMIRA - Unit 202 |Water Damage Plaster & Skirt QU1286 - WO2631 - SEND TO BAZZO …" at bounding box center [394, 65] width 725 height 18
type input "AMIRA - Unit 202 |Water Damage Plaster & Skirt QU1286 - WO2631 - BAZZO [DATE] -…"
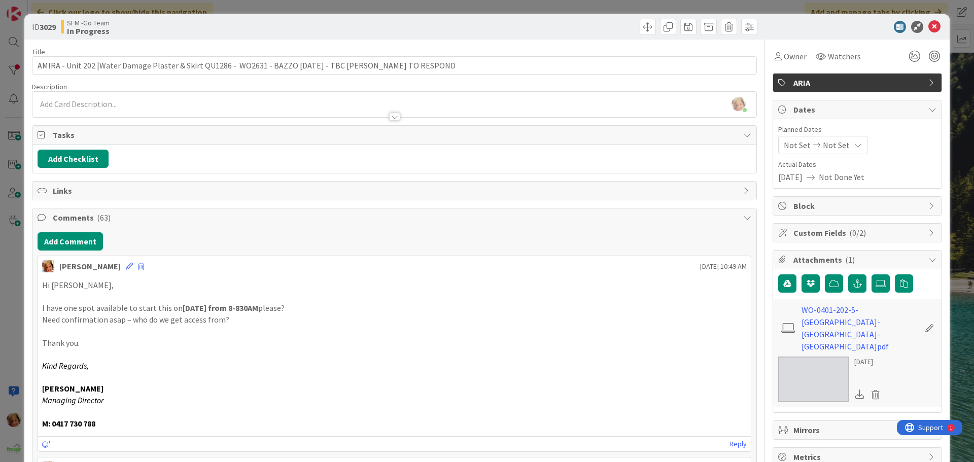
click at [545, 29] on div at bounding box center [577, 27] width 360 height 16
click at [936, 31] on div "ID 3029 SFM -Go Team In Progress" at bounding box center [486, 26] width 925 height 25
click at [929, 26] on icon at bounding box center [934, 27] width 12 height 12
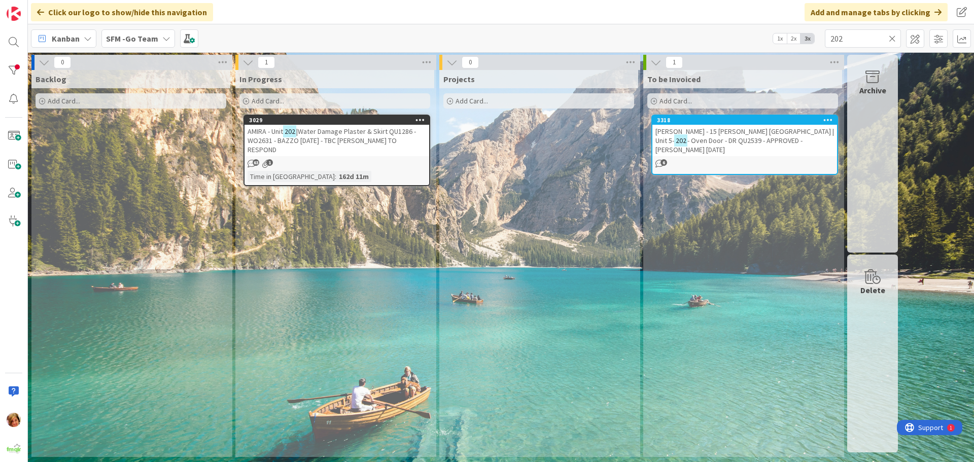
click at [892, 40] on icon at bounding box center [892, 38] width 7 height 9
click at [890, 39] on input "text" at bounding box center [863, 38] width 76 height 18
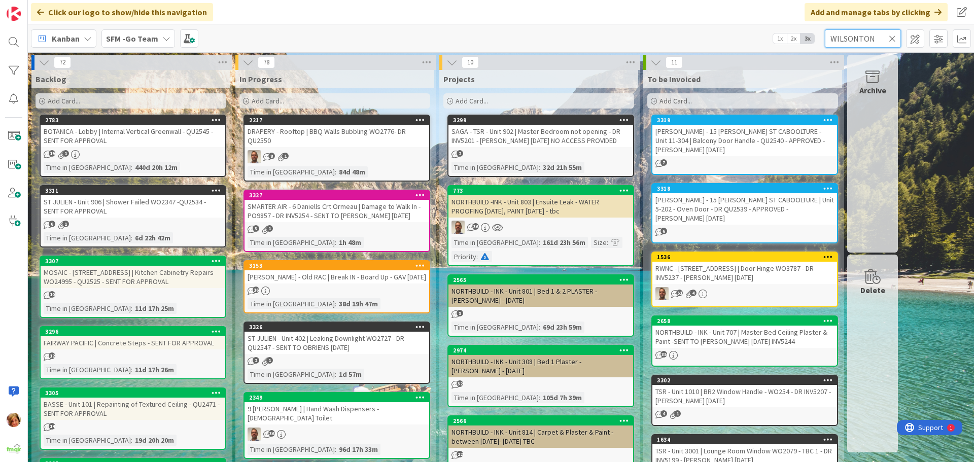
type input "WILSONTON"
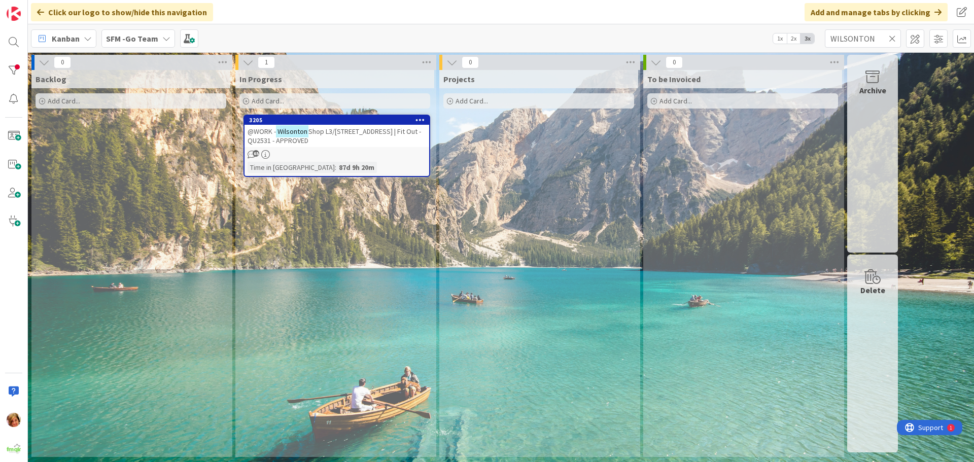
click at [363, 136] on div "@WORK - Wilsonton Shop L3/[STREET_ADDRESS] | Fit Out - QU2531 - APPROVED" at bounding box center [336, 136] width 185 height 22
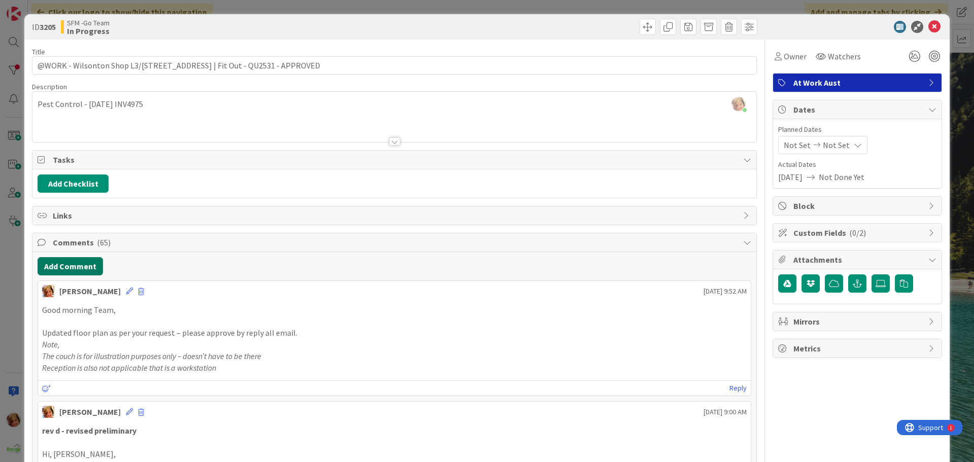
click at [76, 266] on button "Add Comment" at bounding box center [70, 266] width 65 height 18
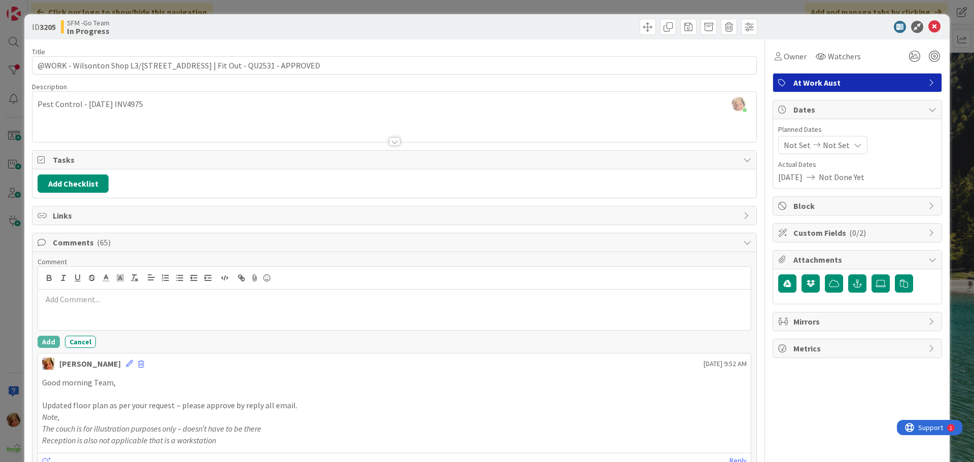
drag, startPoint x: 76, startPoint y: 266, endPoint x: 101, endPoint y: 294, distance: 38.0
click at [101, 294] on div at bounding box center [394, 310] width 713 height 41
click at [47, 343] on button "Add" at bounding box center [49, 344] width 22 height 12
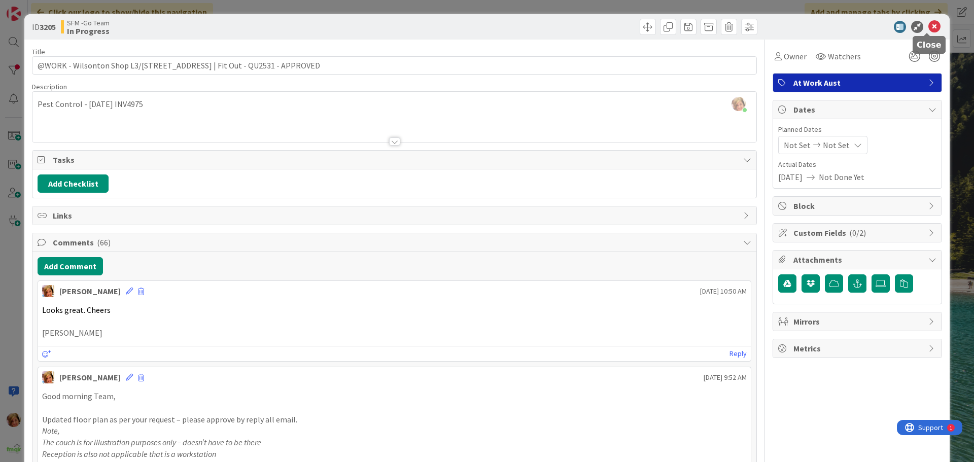
click at [929, 27] on icon at bounding box center [934, 27] width 12 height 12
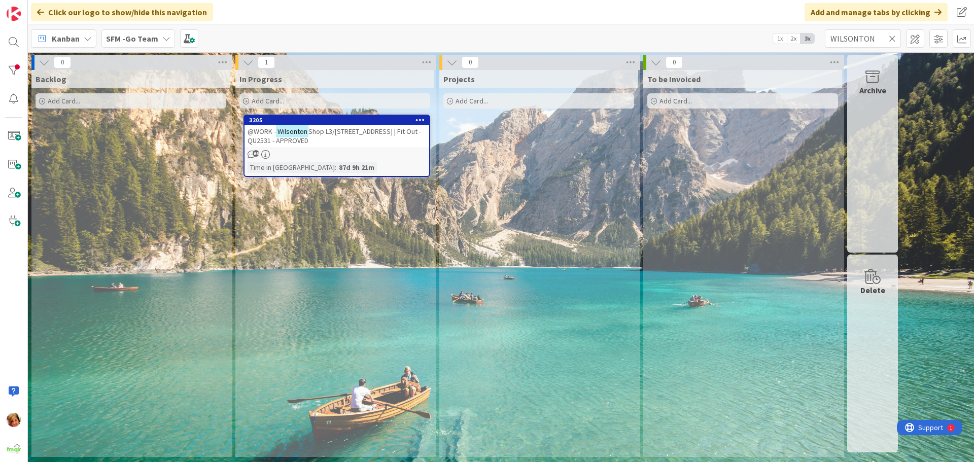
click at [893, 37] on icon at bounding box center [892, 38] width 7 height 9
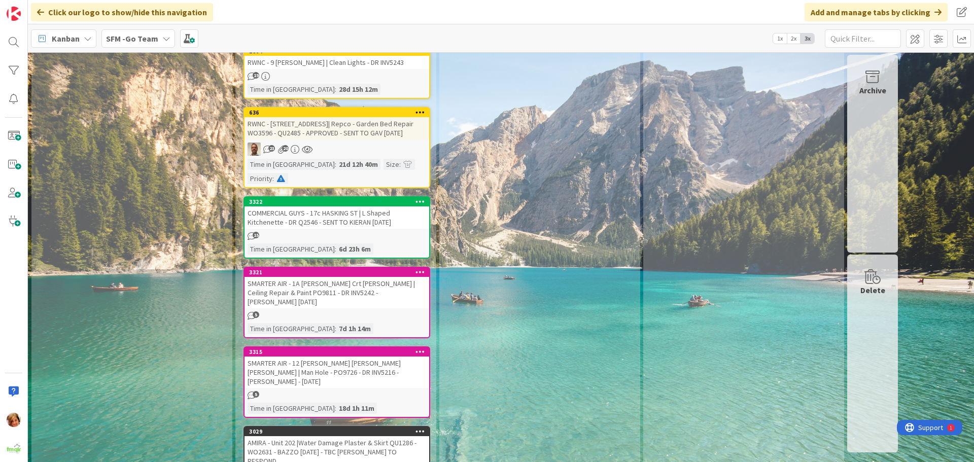
scroll to position [913, 0]
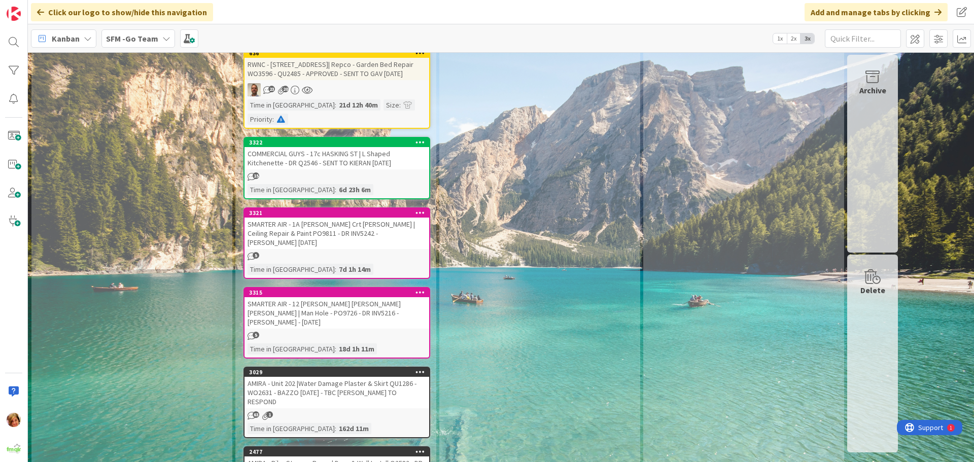
click at [322, 218] on div "SMARTER AIR - 1A [PERSON_NAME] Crt [PERSON_NAME] | Ceiling Repair & Paint PO981…" at bounding box center [336, 233] width 185 height 31
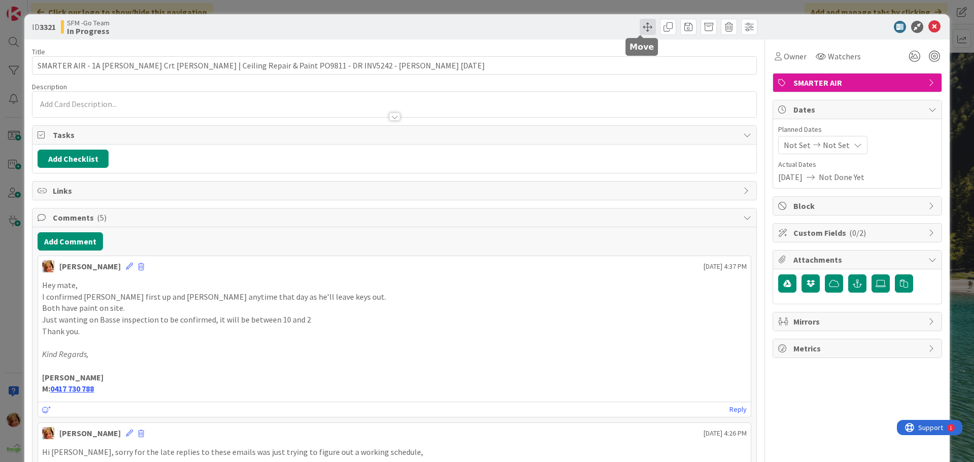
click at [640, 23] on span at bounding box center [648, 27] width 16 height 16
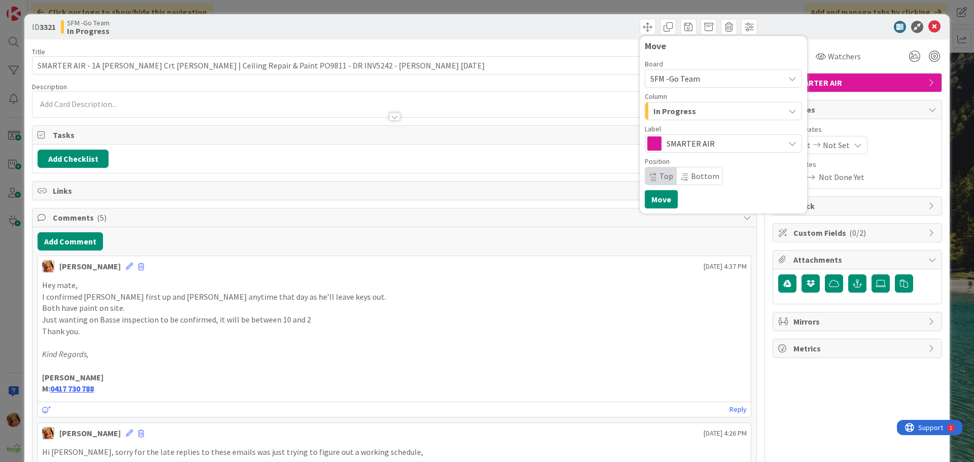
click at [680, 106] on span "In Progress" at bounding box center [674, 110] width 43 height 13
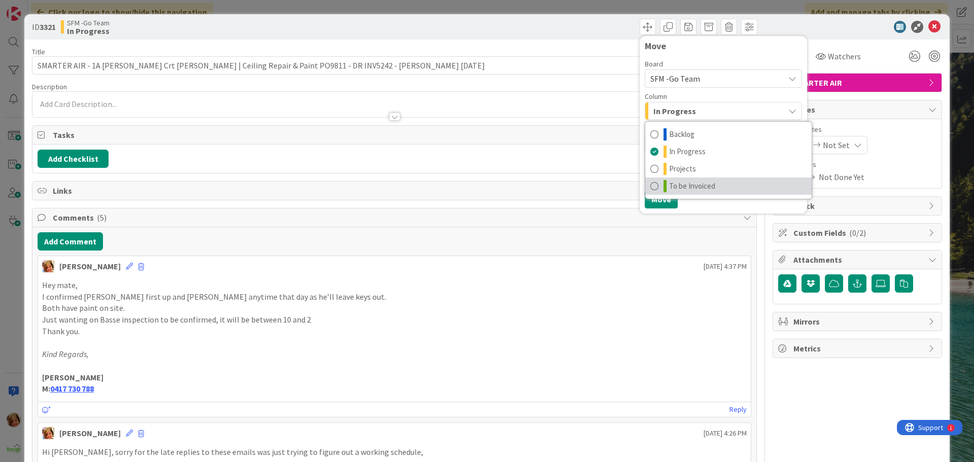
click at [694, 188] on span "To be Invoiced" at bounding box center [692, 186] width 46 height 12
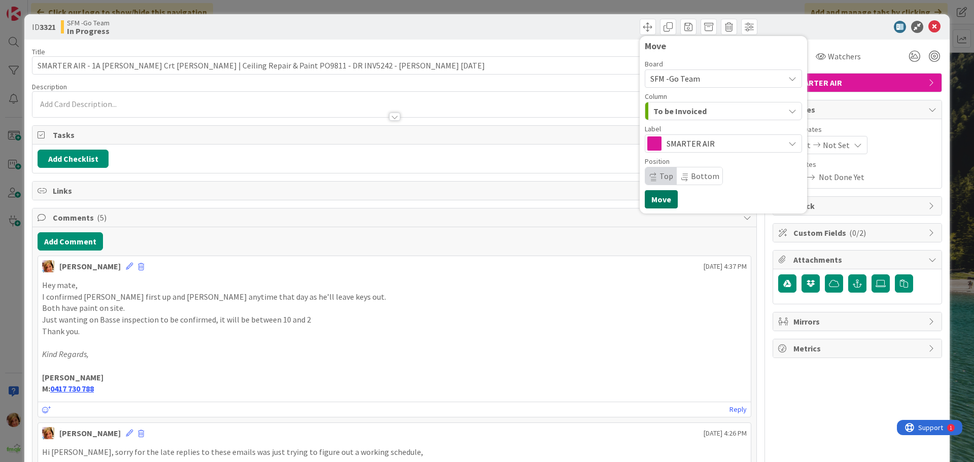
click at [657, 200] on button "Move" at bounding box center [661, 199] width 33 height 18
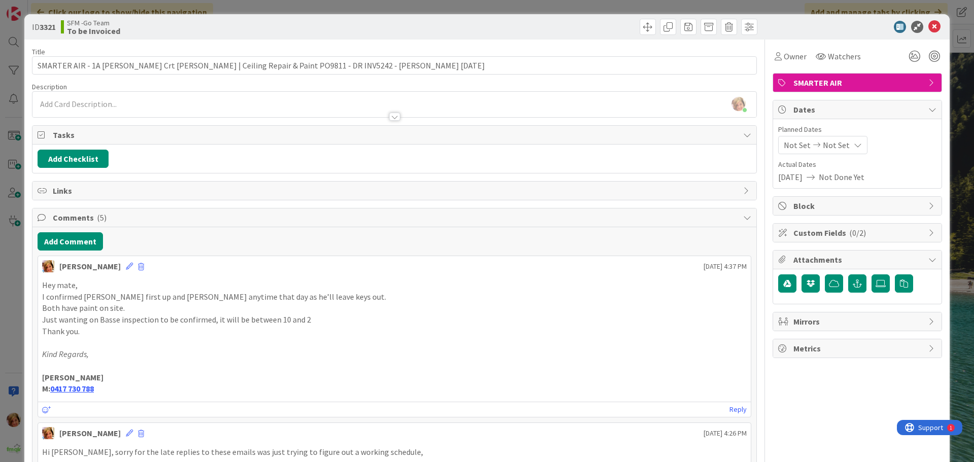
click at [566, 25] on div "Move Move" at bounding box center [577, 27] width 360 height 16
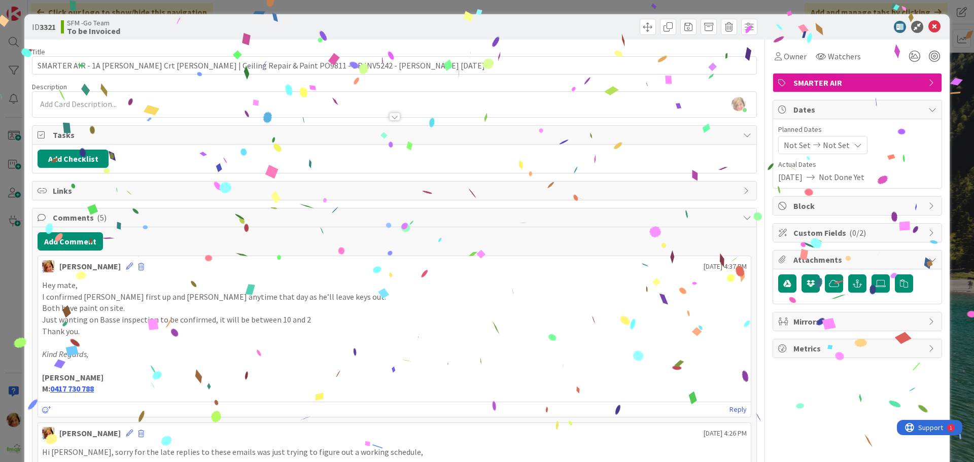
click at [928, 27] on icon at bounding box center [934, 27] width 12 height 12
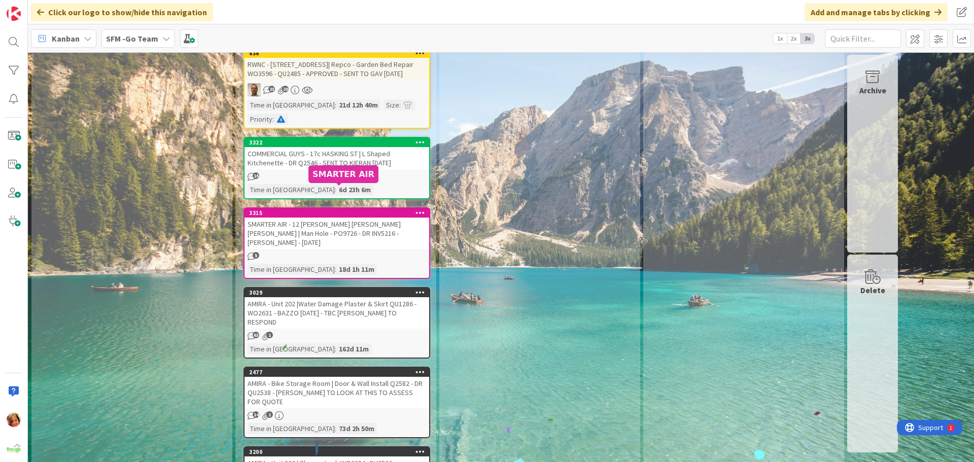
click at [354, 218] on div "SMARTER AIR - 12 [PERSON_NAME] [PERSON_NAME] [PERSON_NAME] | Man Hole - PO9726 …" at bounding box center [336, 233] width 185 height 31
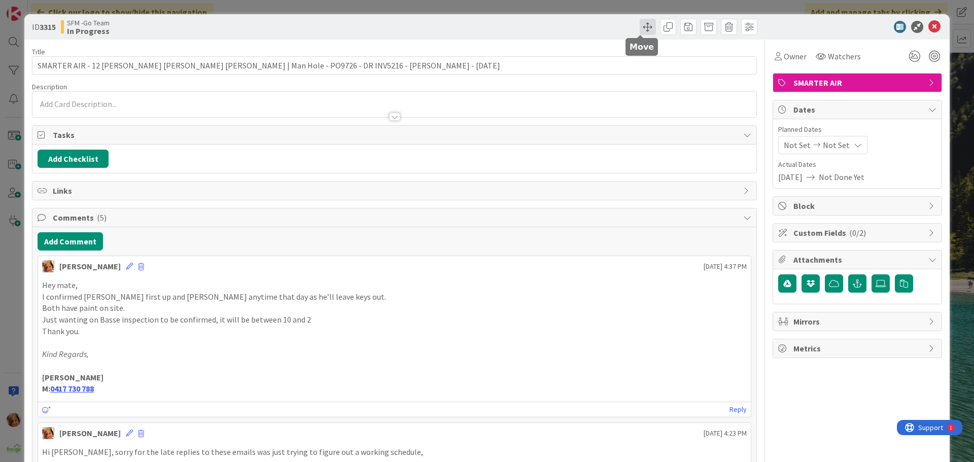
click at [642, 27] on span at bounding box center [648, 27] width 16 height 16
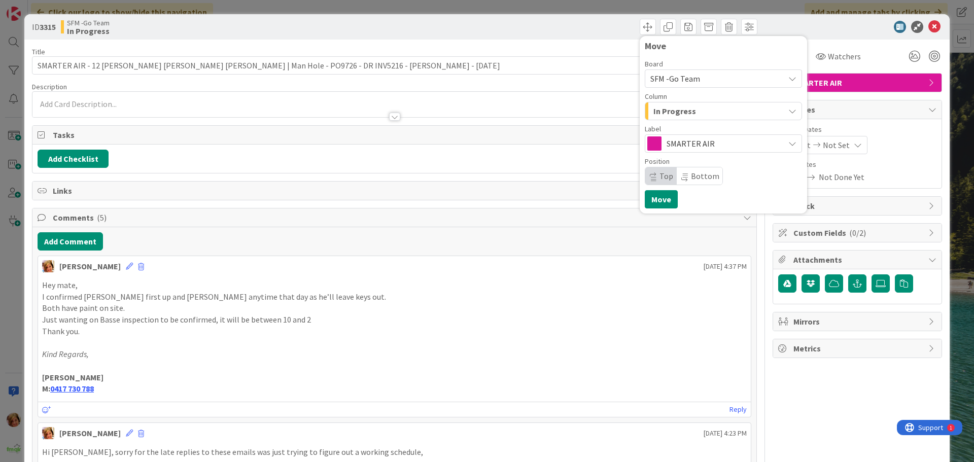
drag, startPoint x: 695, startPoint y: 112, endPoint x: 697, endPoint y: 120, distance: 9.0
click at [695, 112] on div "In Progress" at bounding box center [717, 111] width 133 height 16
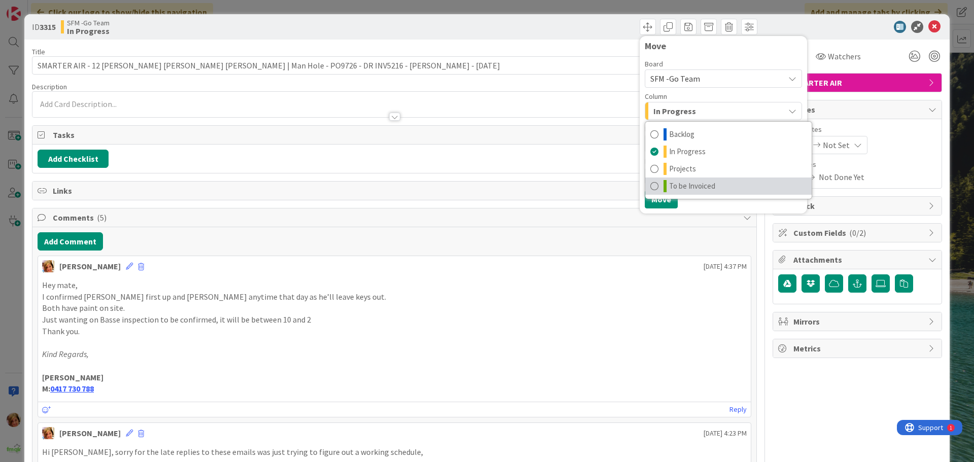
click at [690, 187] on span "To be Invoiced" at bounding box center [692, 186] width 46 height 12
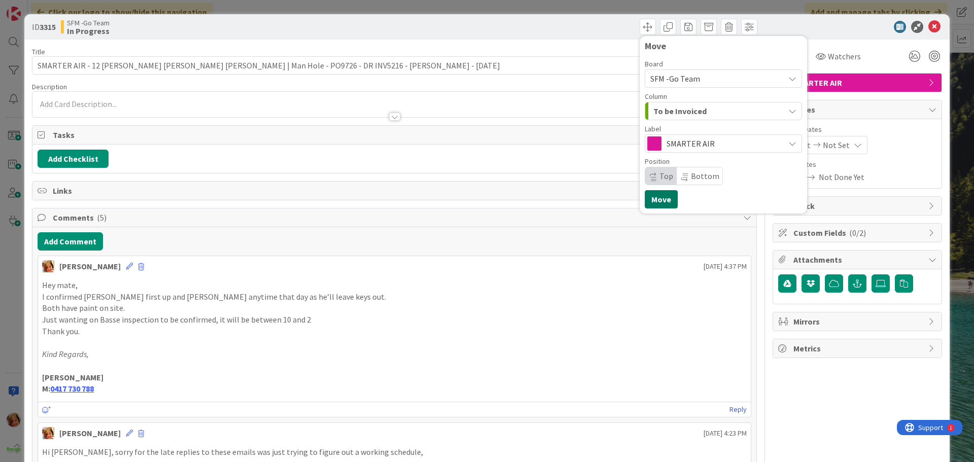
click at [648, 196] on button "Move" at bounding box center [661, 199] width 33 height 18
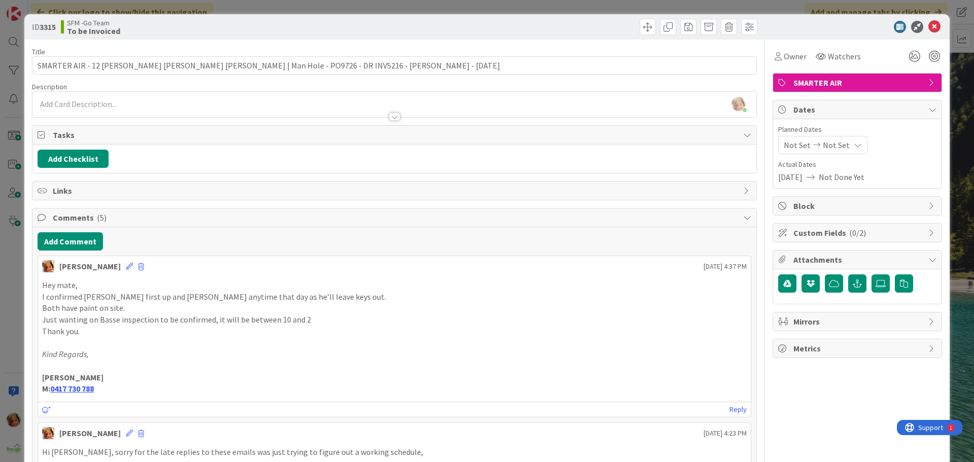
click at [574, 25] on div "Move Move" at bounding box center [577, 27] width 360 height 16
click at [929, 29] on icon at bounding box center [934, 27] width 12 height 12
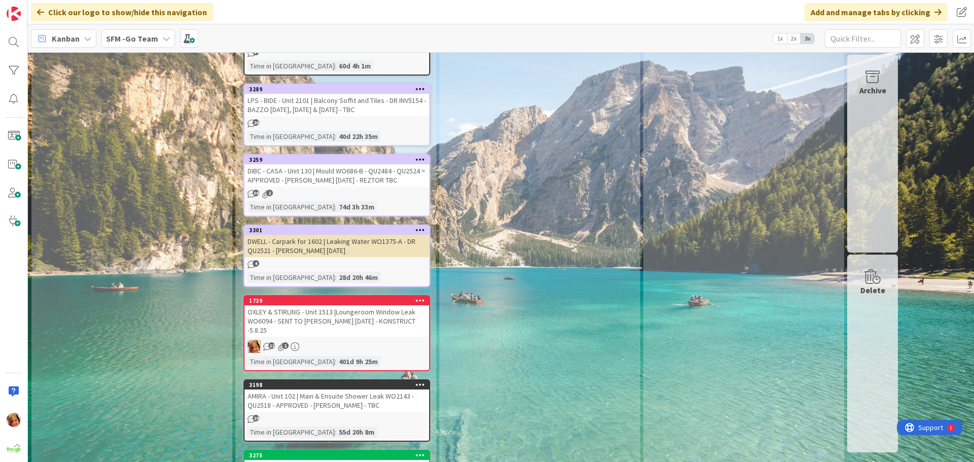
scroll to position [2333, 0]
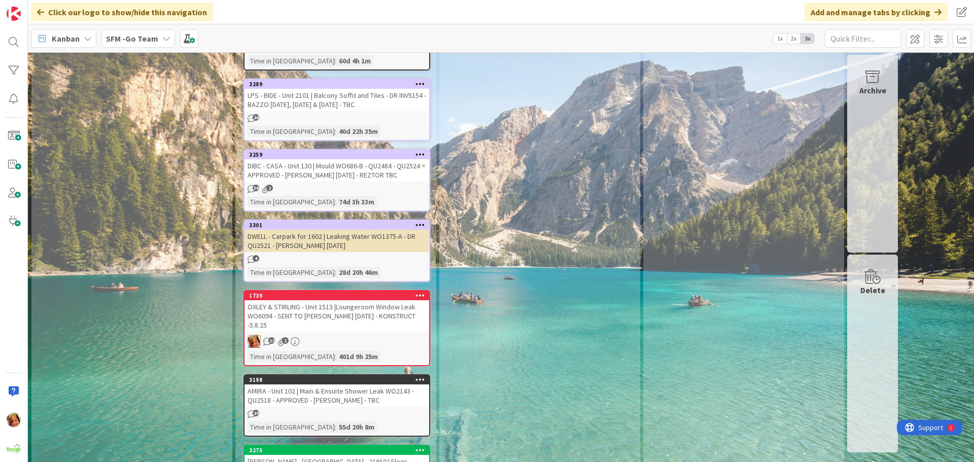
click at [343, 300] on div "OXLEY & STIRLING - Unit 1513 |Loungeroom Window Leak WO6094 - SENT TO [PERSON_N…" at bounding box center [336, 315] width 185 height 31
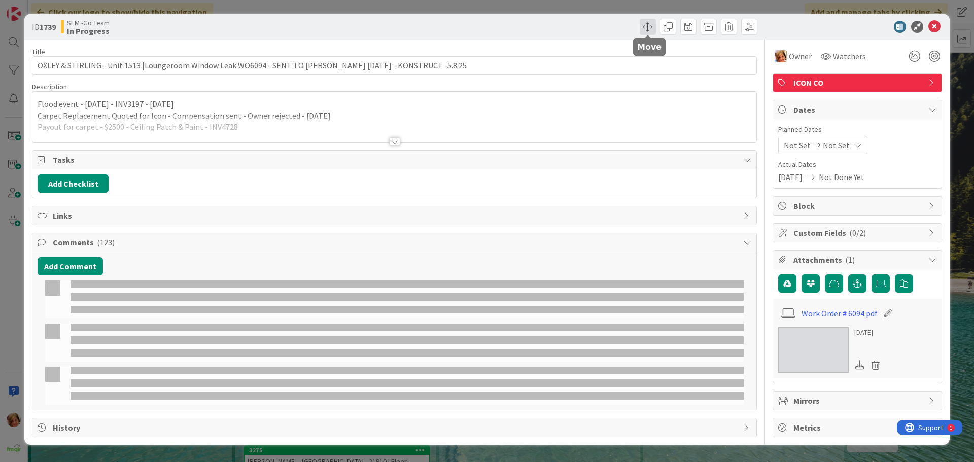
click at [646, 23] on span at bounding box center [648, 27] width 16 height 16
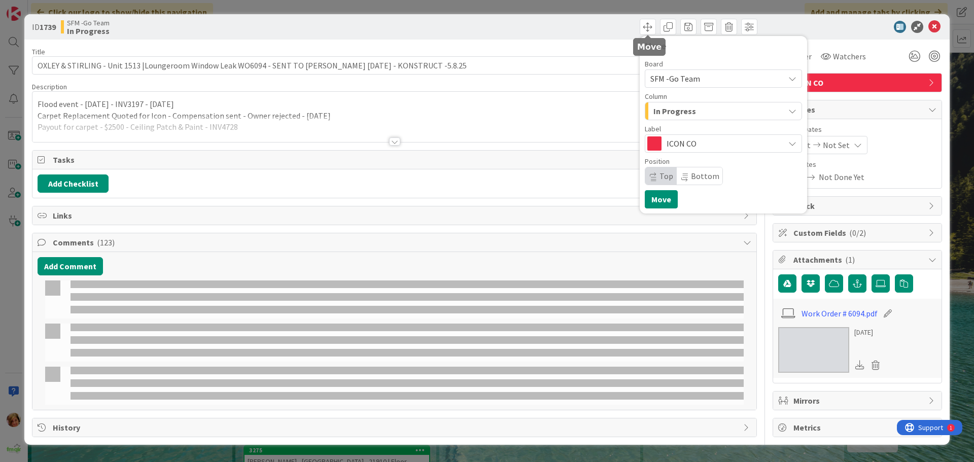
click at [715, 113] on div "In Progress" at bounding box center [717, 111] width 133 height 16
click at [696, 112] on div "In Progress" at bounding box center [717, 111] width 133 height 16
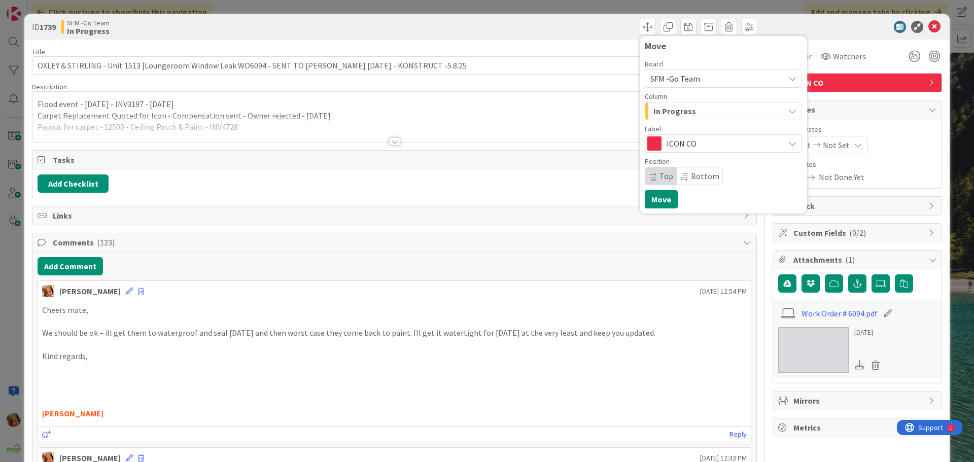
click at [669, 112] on span "In Progress" at bounding box center [674, 110] width 43 height 13
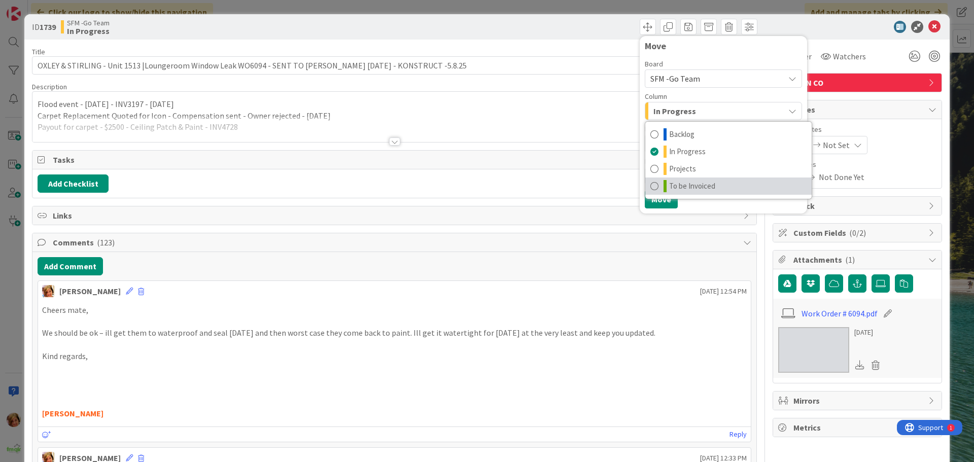
click at [691, 184] on span "To be Invoiced" at bounding box center [692, 186] width 46 height 12
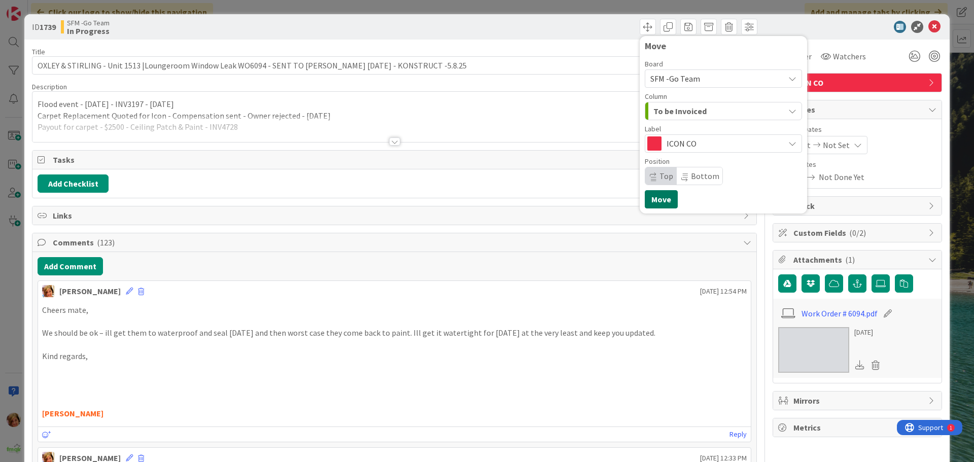
click at [655, 200] on button "Move" at bounding box center [661, 199] width 33 height 18
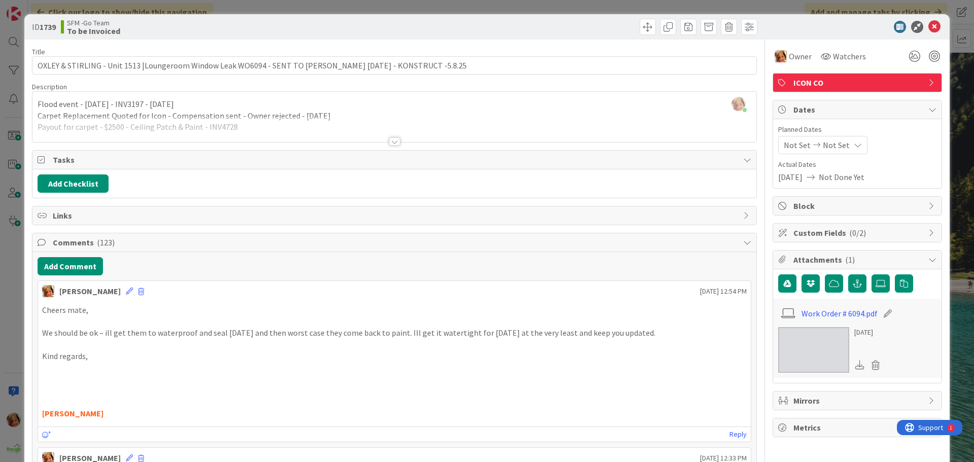
click at [571, 29] on div "Move Move" at bounding box center [577, 27] width 360 height 16
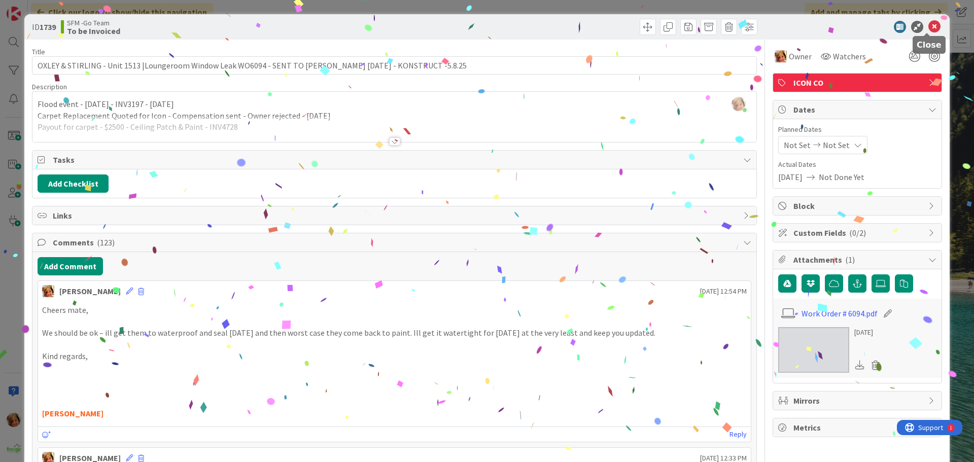
click at [928, 28] on icon at bounding box center [934, 27] width 12 height 12
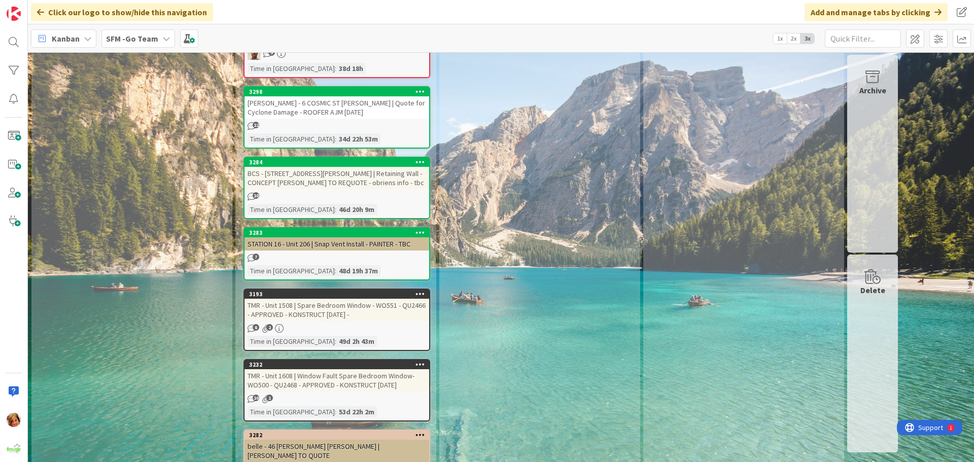
scroll to position [2840, 0]
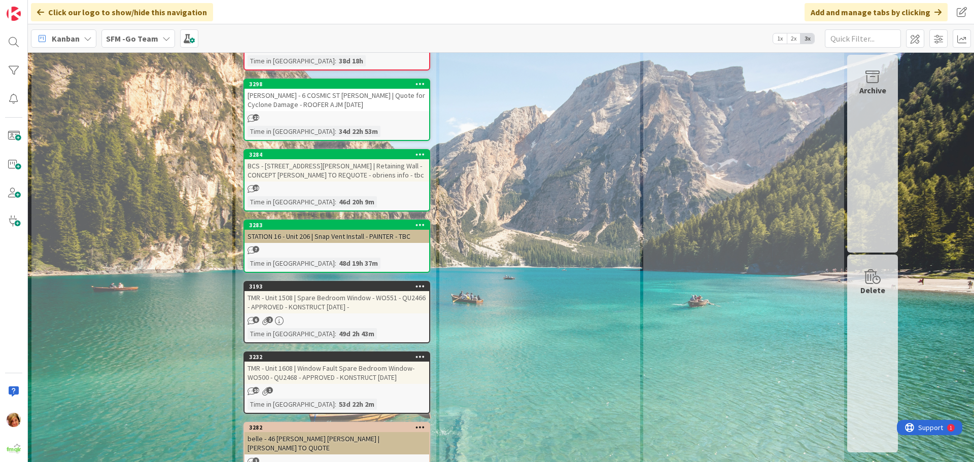
click at [338, 291] on div "TMR - Unit 1508 | Spare Bedroom Window - WO551 - QU2466 - APPROVED - KONSTRUCT …" at bounding box center [336, 302] width 185 height 22
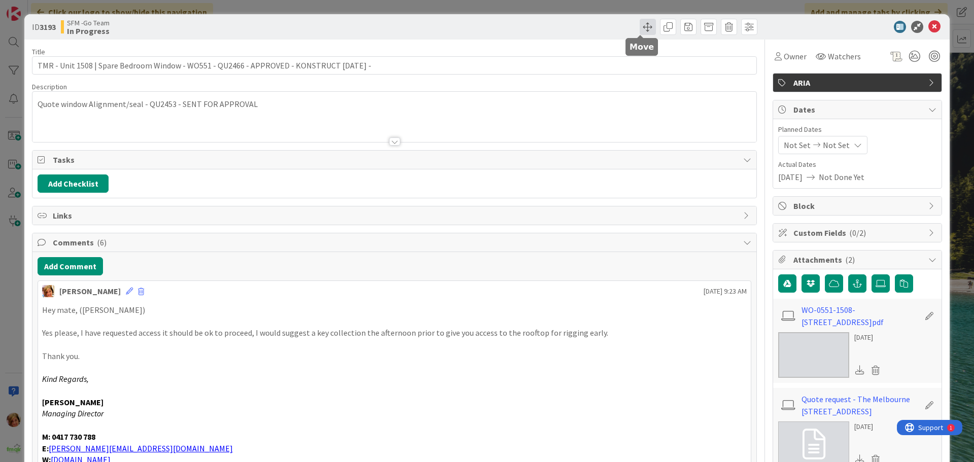
click at [640, 25] on span at bounding box center [648, 27] width 16 height 16
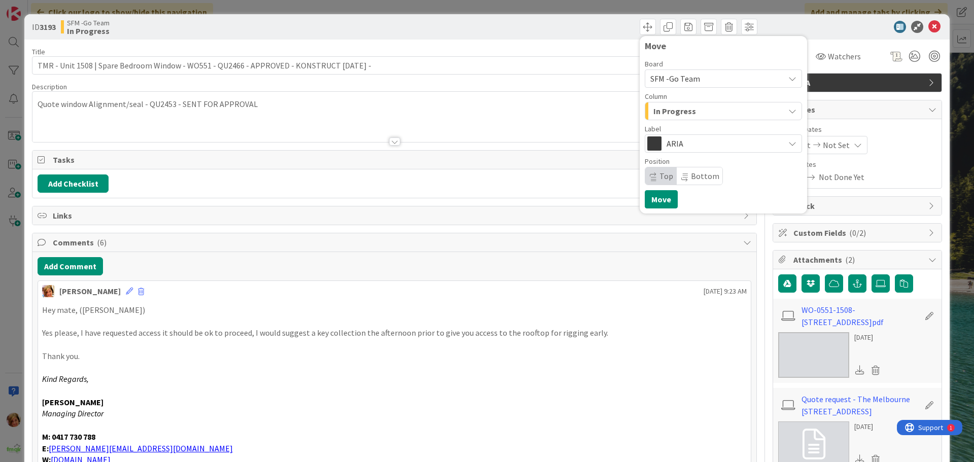
click at [675, 111] on span "In Progress" at bounding box center [674, 110] width 43 height 13
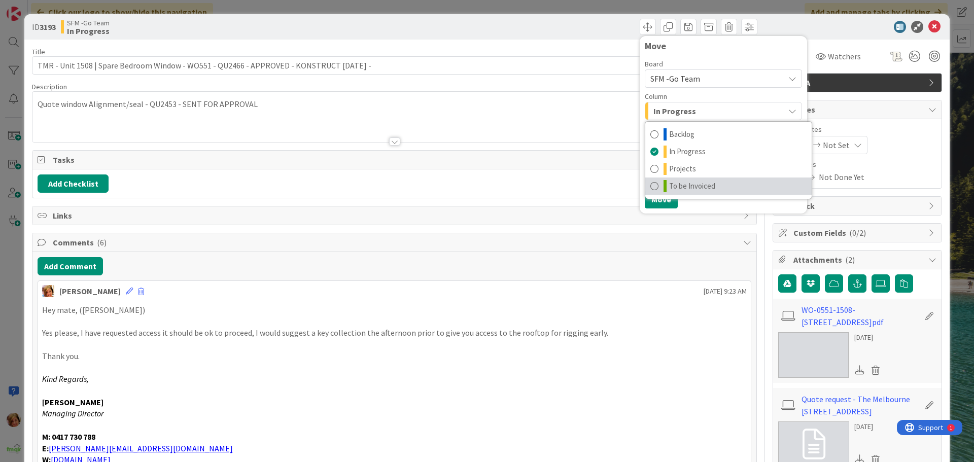
click at [676, 187] on span "To be Invoiced" at bounding box center [692, 186] width 46 height 12
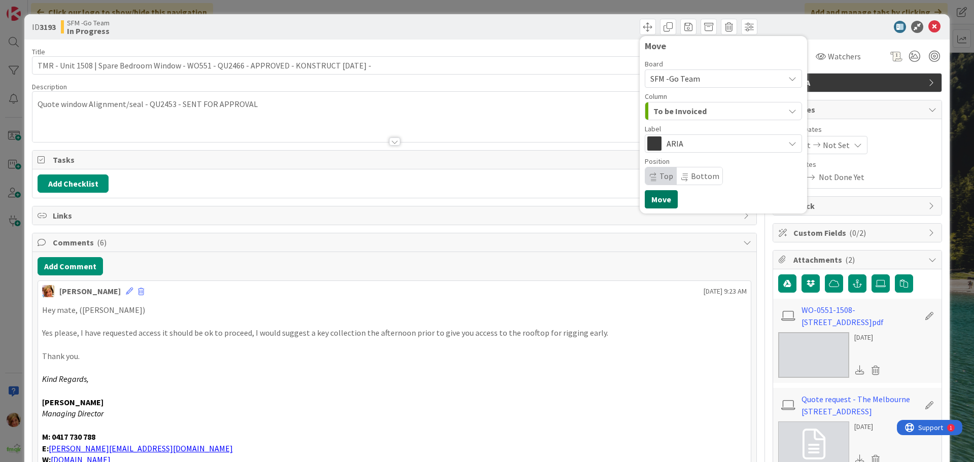
click at [661, 196] on button "Move" at bounding box center [661, 199] width 33 height 18
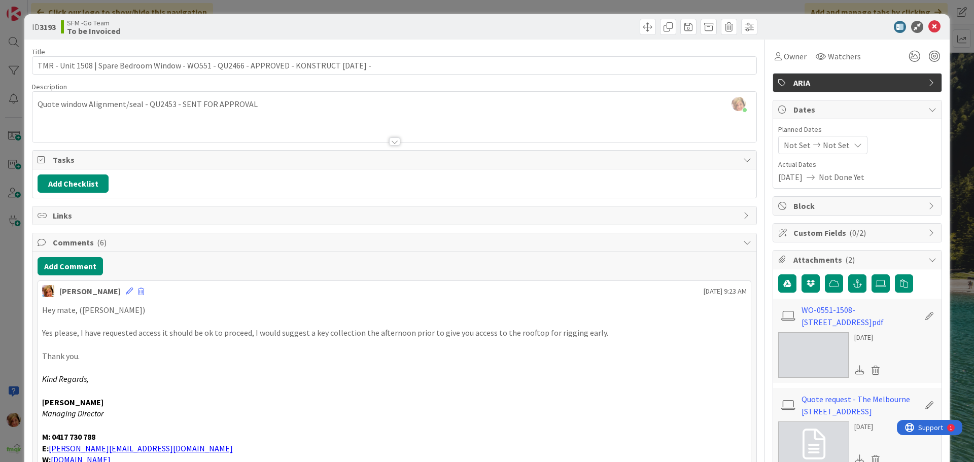
click at [605, 18] on div "ID 3193 SFM -Go Team To be Invoiced Move Move" at bounding box center [486, 26] width 925 height 25
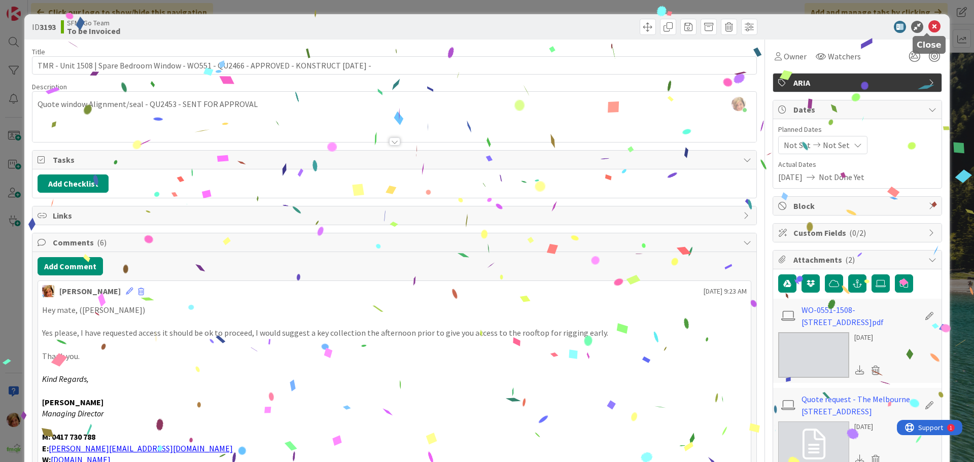
click at [928, 27] on icon at bounding box center [934, 27] width 12 height 12
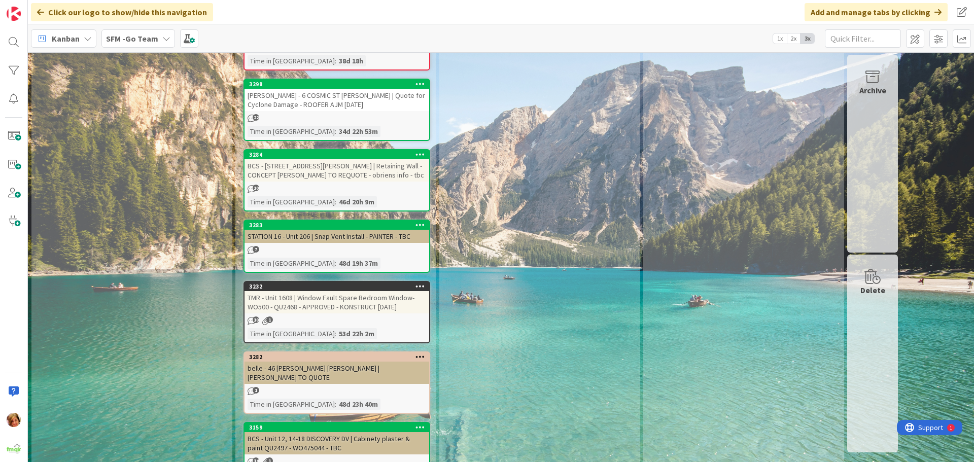
click at [344, 291] on div "TMR - Unit 1608 | Window Fault Spare Bedroom Window- WO500 - QU2468 - APPROVED …" at bounding box center [336, 302] width 185 height 22
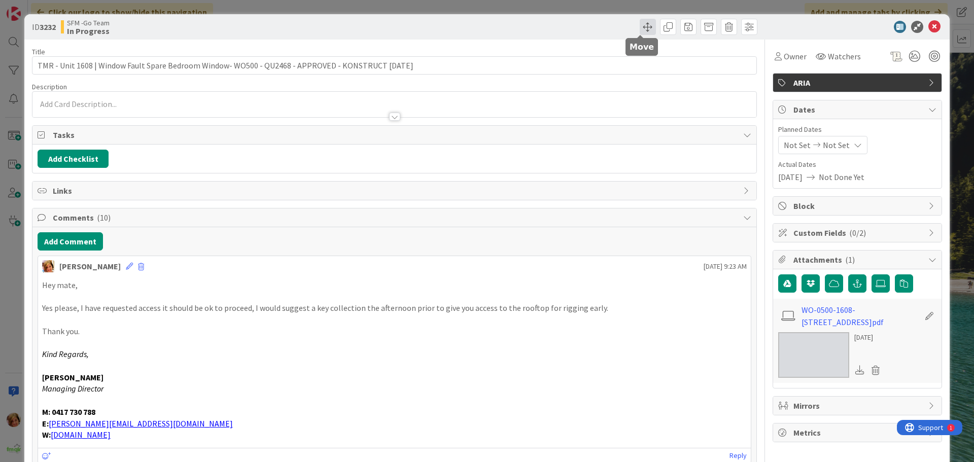
click at [642, 25] on span at bounding box center [648, 27] width 16 height 16
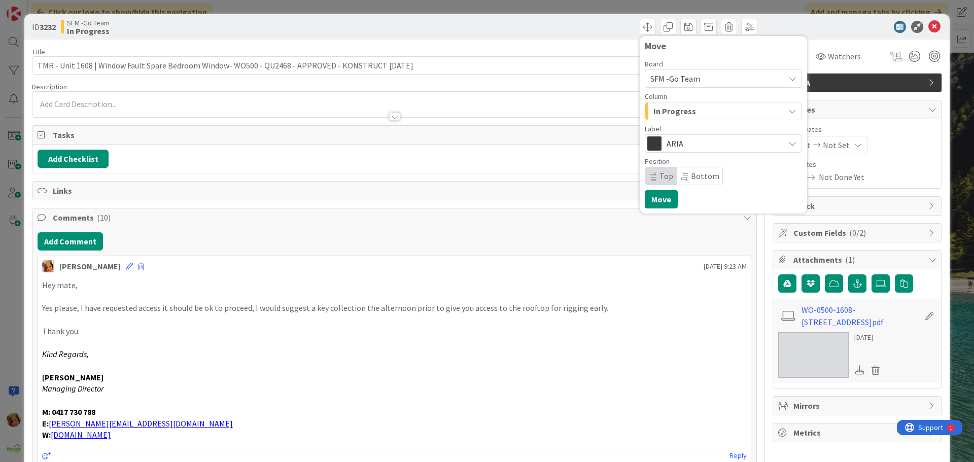
click at [701, 114] on div "In Progress" at bounding box center [717, 111] width 133 height 16
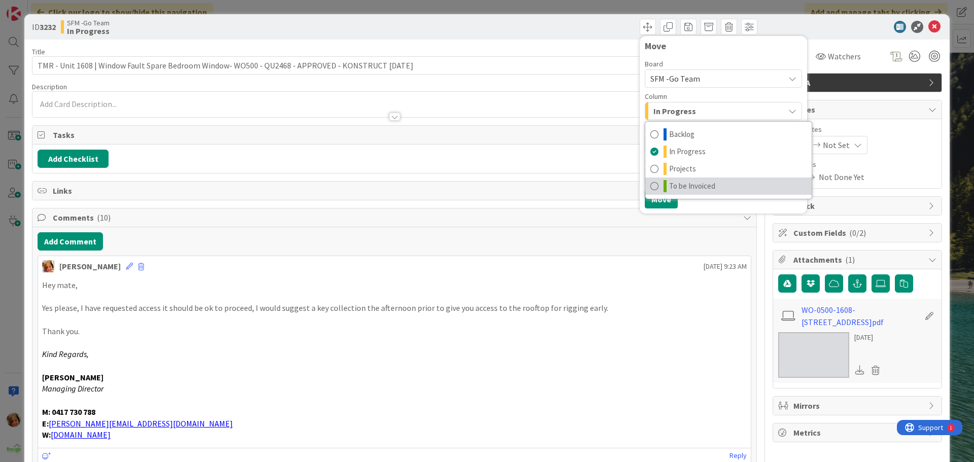
click at [682, 186] on span "To be Invoiced" at bounding box center [692, 186] width 46 height 12
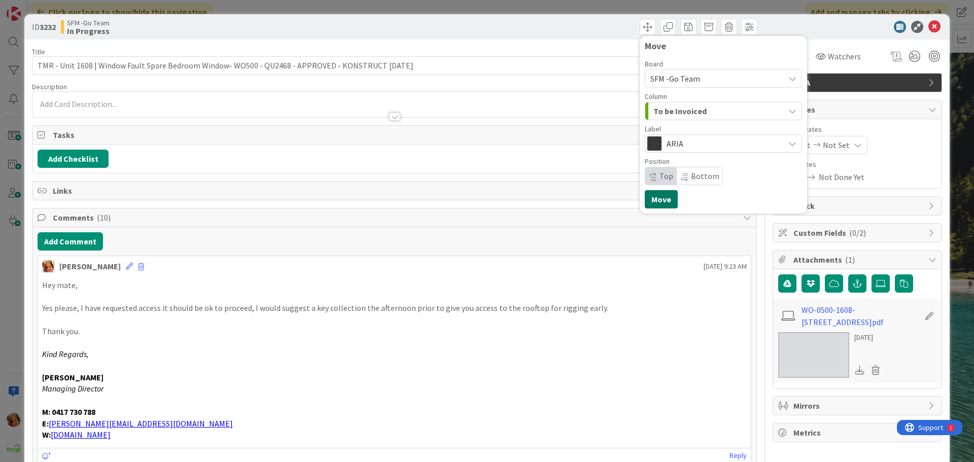
drag, startPoint x: 647, startPoint y: 200, endPoint x: 625, endPoint y: 138, distance: 65.3
click at [647, 200] on button "Move" at bounding box center [661, 199] width 33 height 18
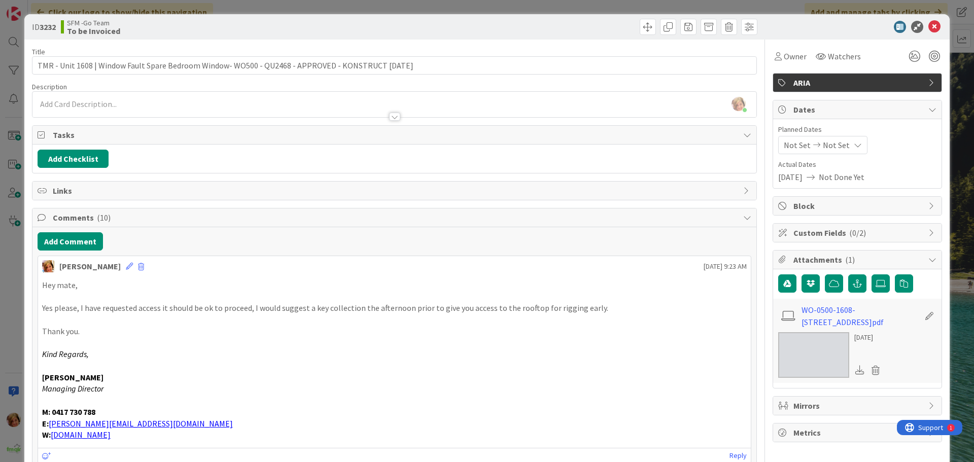
click at [593, 20] on div "Move Move" at bounding box center [577, 27] width 360 height 16
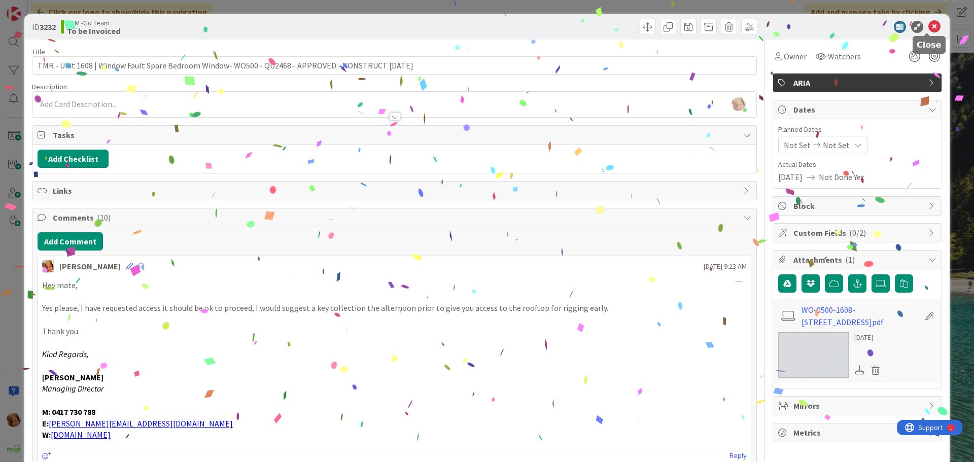
click at [930, 26] on icon at bounding box center [934, 27] width 12 height 12
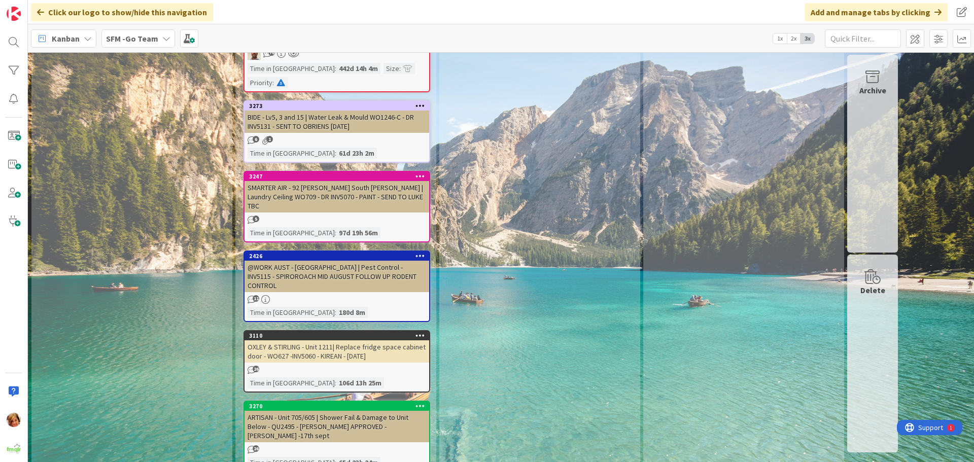
scroll to position [3551, 0]
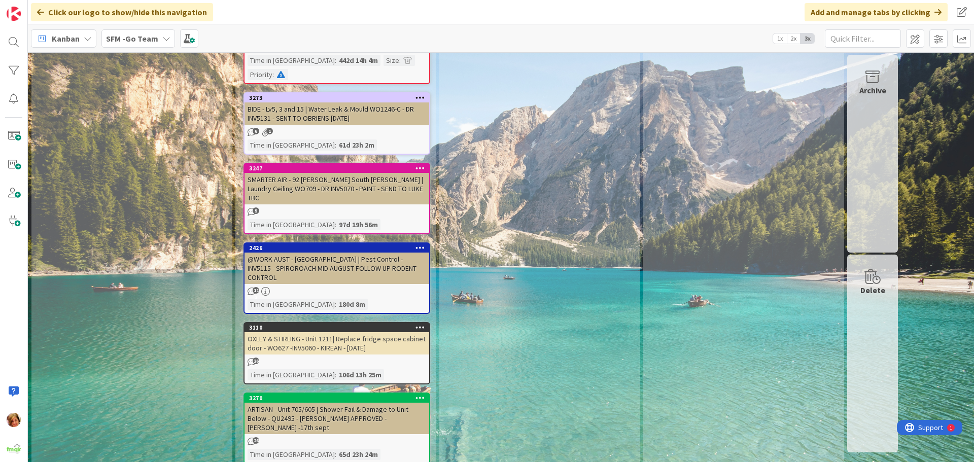
click at [326, 332] on div "OXLEY & STIRLING - Unit 1211| Replace fridge space cabinet door - WO627 -INV506…" at bounding box center [336, 343] width 185 height 22
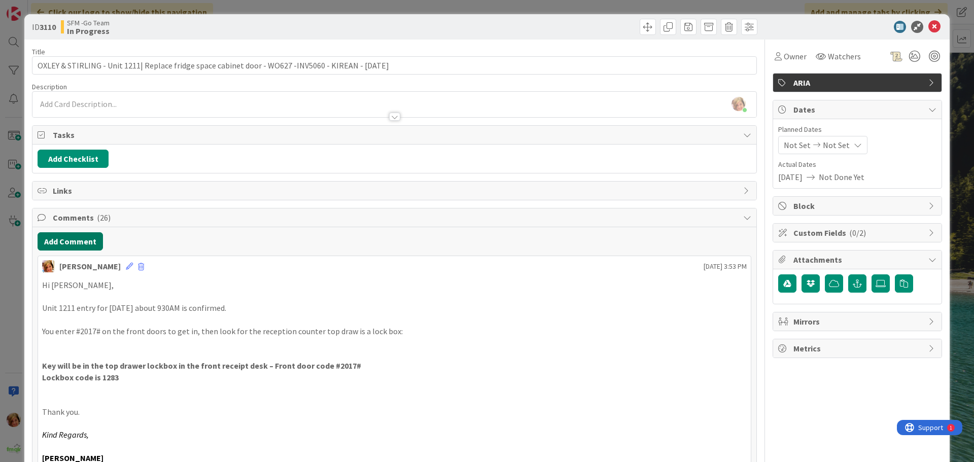
click at [80, 240] on button "Add Comment" at bounding box center [70, 241] width 65 height 18
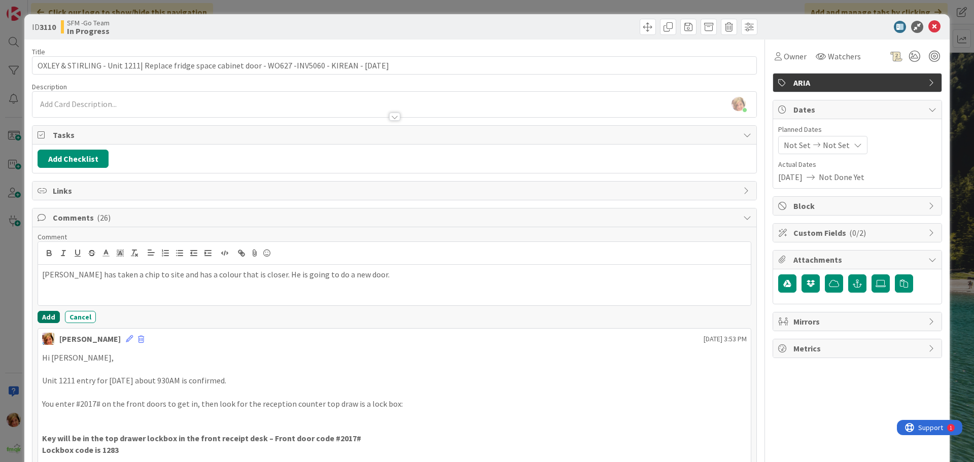
click at [47, 312] on button "Add" at bounding box center [49, 317] width 22 height 12
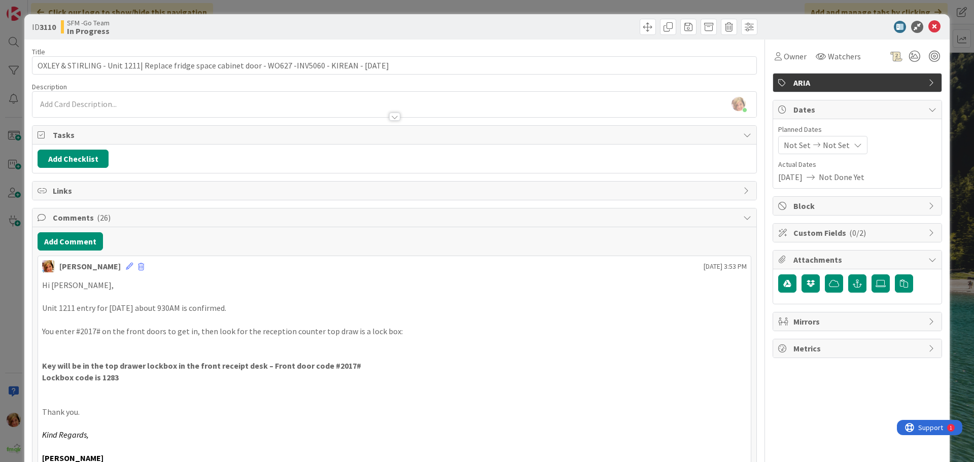
click at [521, 14] on div "ID 3110 SFM -Go Team In Progress" at bounding box center [486, 26] width 925 height 25
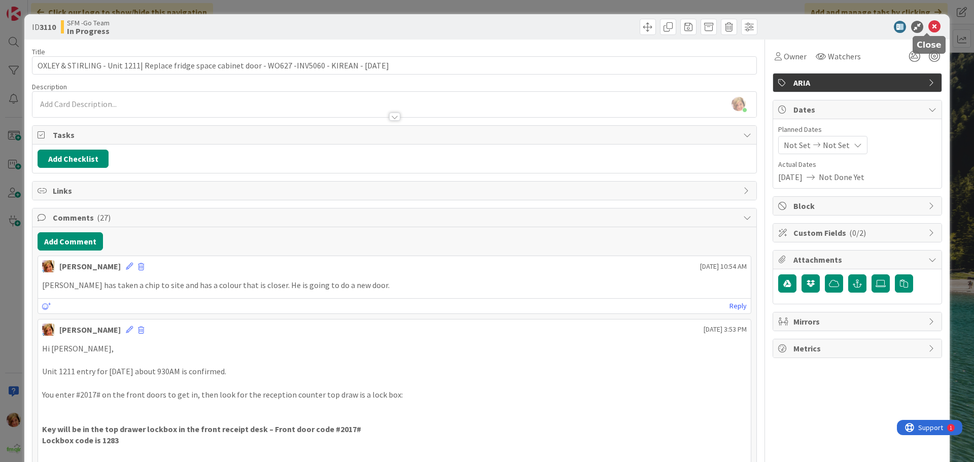
click at [928, 26] on icon at bounding box center [934, 27] width 12 height 12
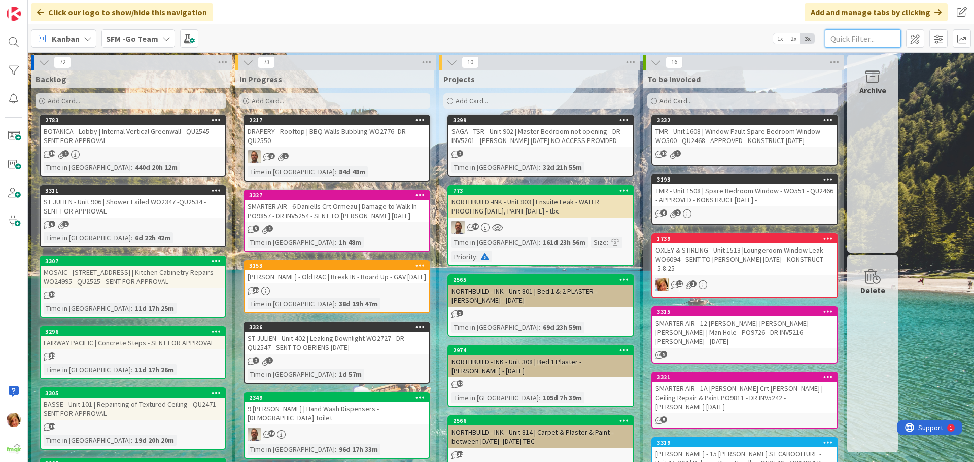
click at [880, 38] on input "text" at bounding box center [863, 38] width 76 height 18
type input "1211"
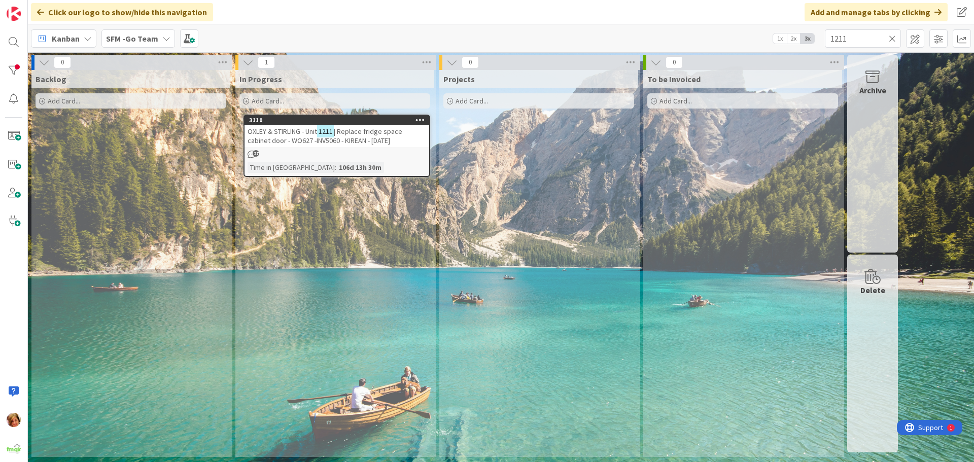
click at [367, 136] on span "| Replace fridge space cabinet door - WO627 -INV5060 - KIREAN - [DATE]" at bounding box center [325, 136] width 155 height 18
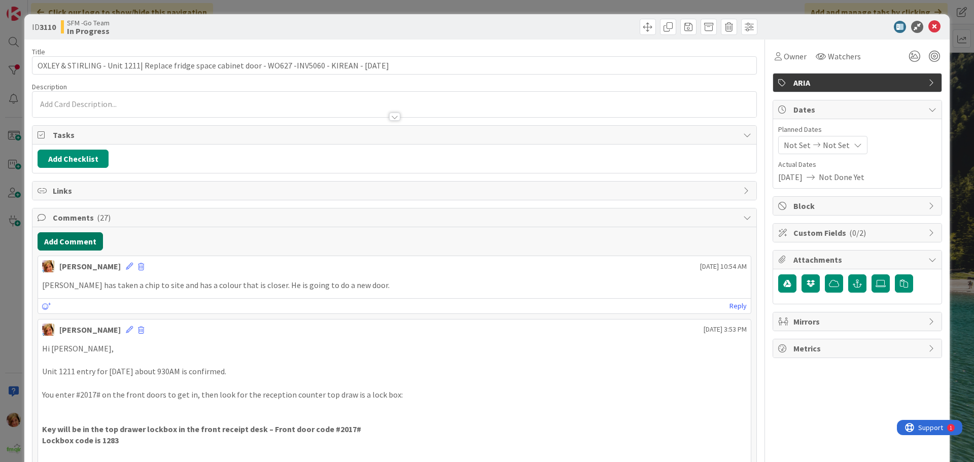
click at [67, 241] on button "Add Comment" at bounding box center [70, 241] width 65 height 18
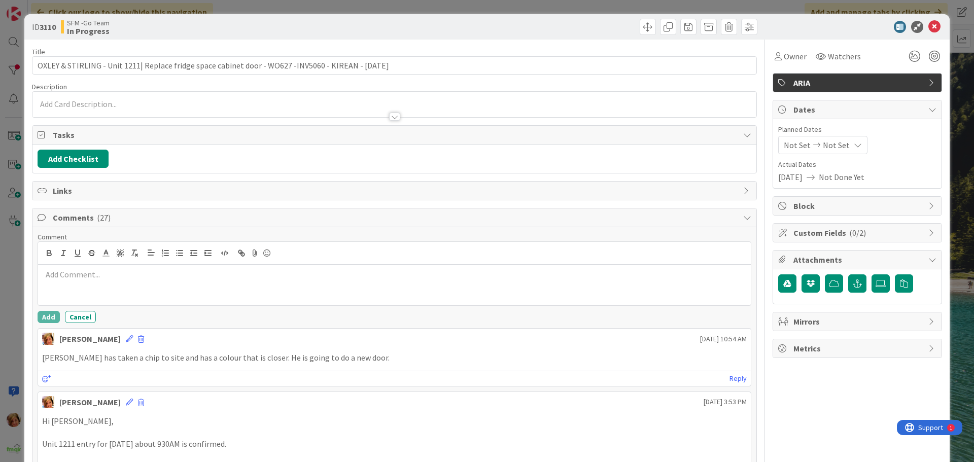
click at [142, 268] on div at bounding box center [394, 285] width 713 height 41
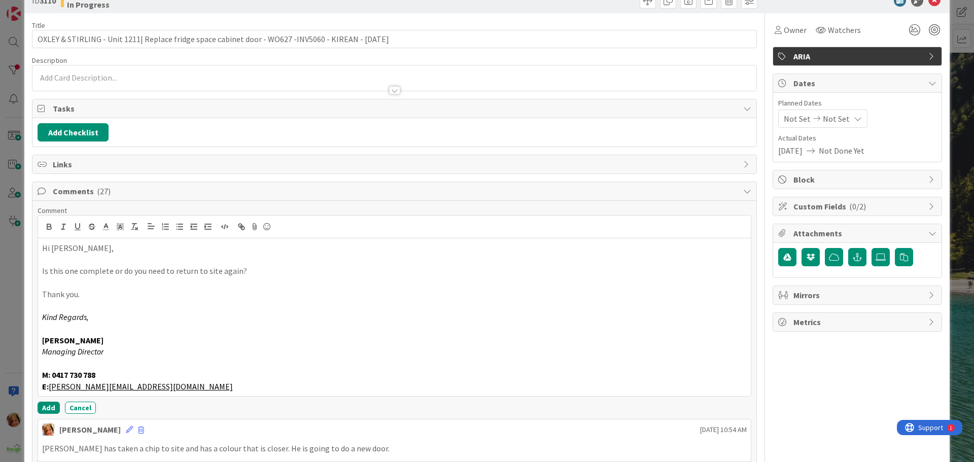
scroll to position [51, 0]
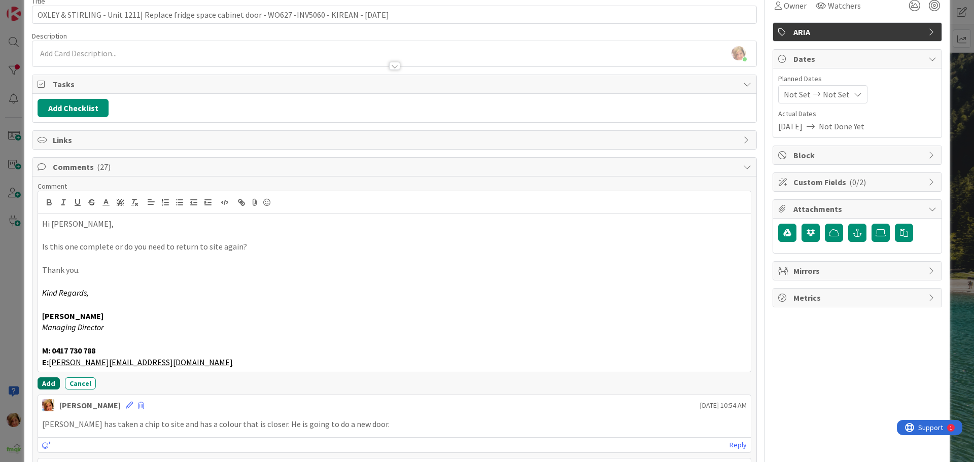
click at [49, 384] on button "Add" at bounding box center [49, 383] width 22 height 12
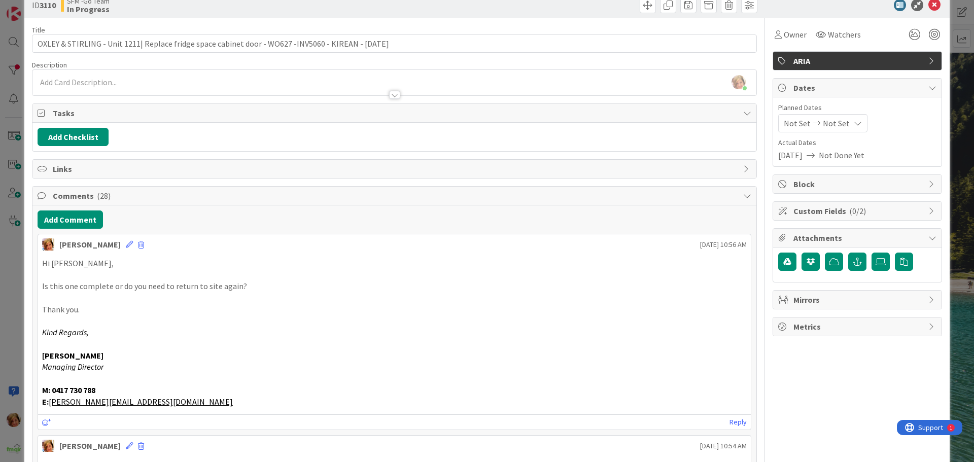
scroll to position [0, 0]
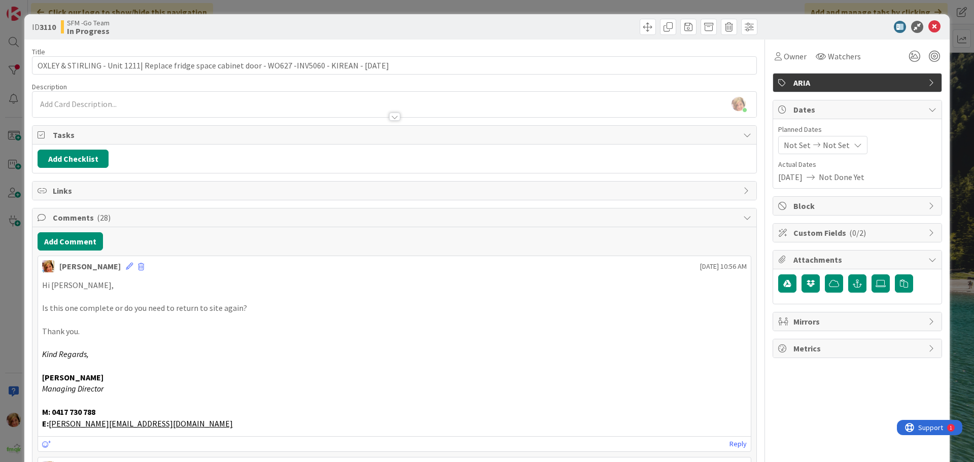
click at [513, 25] on div at bounding box center [577, 27] width 360 height 16
click at [928, 26] on icon at bounding box center [934, 27] width 12 height 12
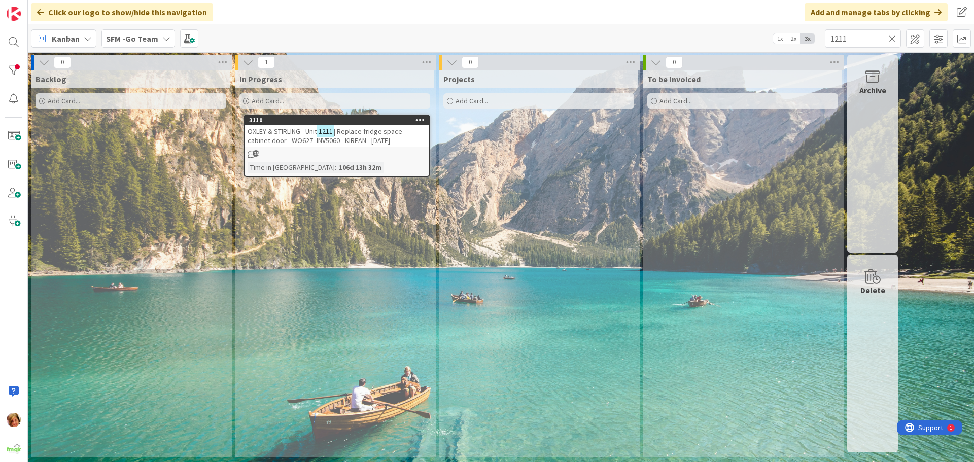
click at [664, 307] on div "To be Invoiced Add Card..." at bounding box center [742, 263] width 199 height 387
click at [891, 37] on icon at bounding box center [892, 38] width 7 height 9
click at [891, 36] on input "text" at bounding box center [863, 38] width 76 height 18
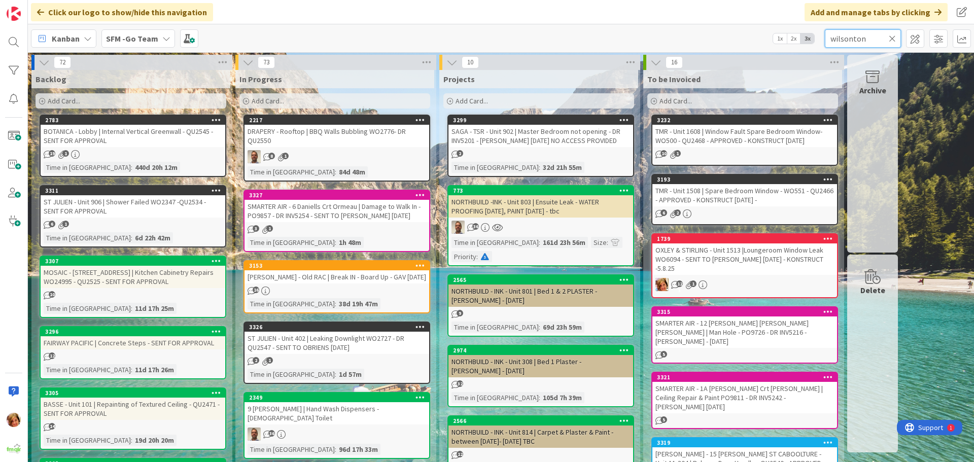
type input "wilsonton"
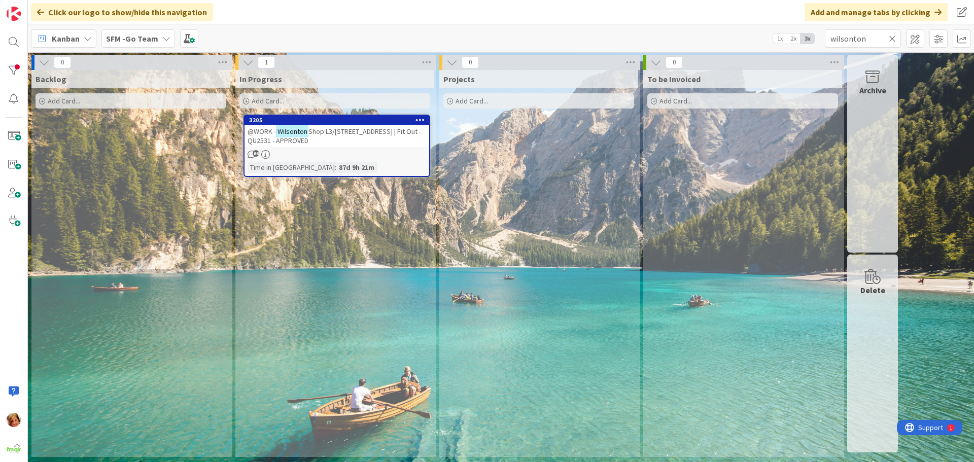
click at [329, 132] on span "Shop L3/[STREET_ADDRESS] | Fit Out - QU2531 - APPROVED" at bounding box center [334, 136] width 173 height 18
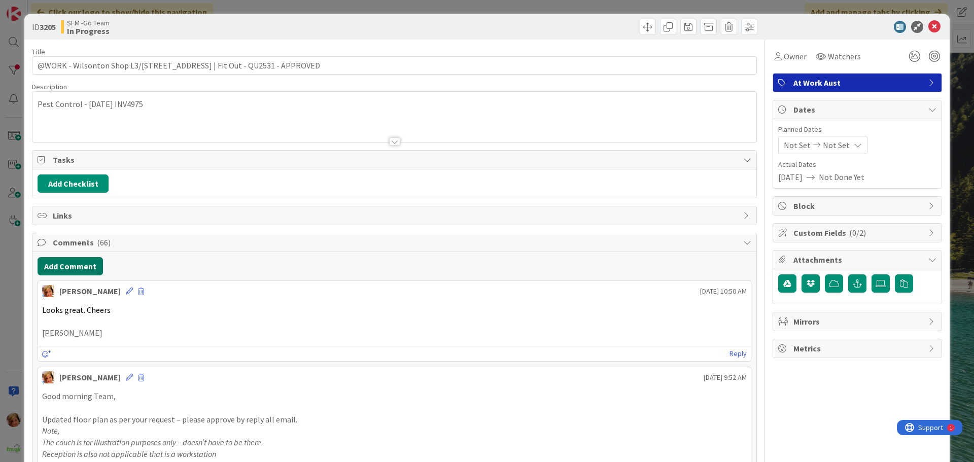
click at [68, 270] on button "Add Comment" at bounding box center [70, 266] width 65 height 18
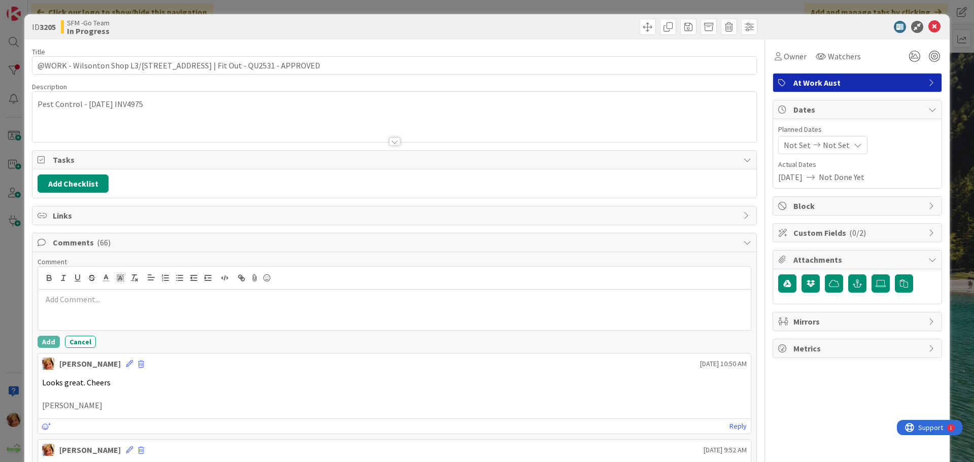
click at [112, 314] on div at bounding box center [394, 310] width 713 height 41
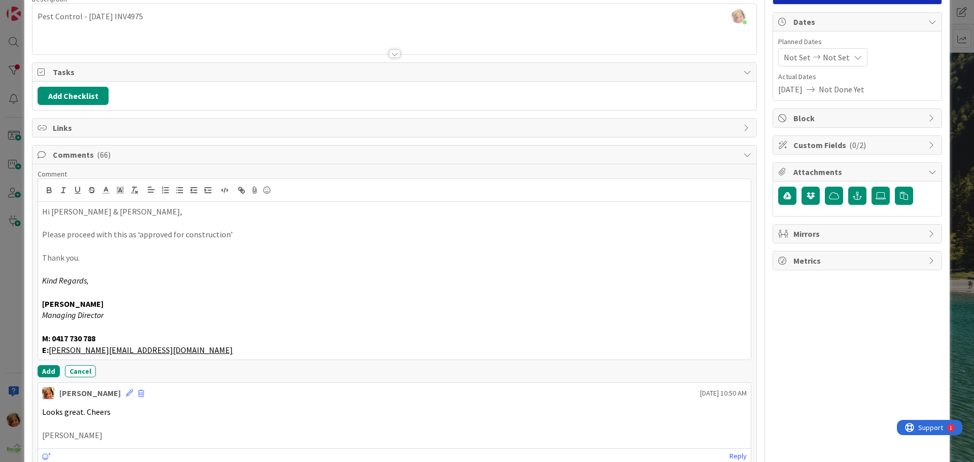
scroll to position [101, 0]
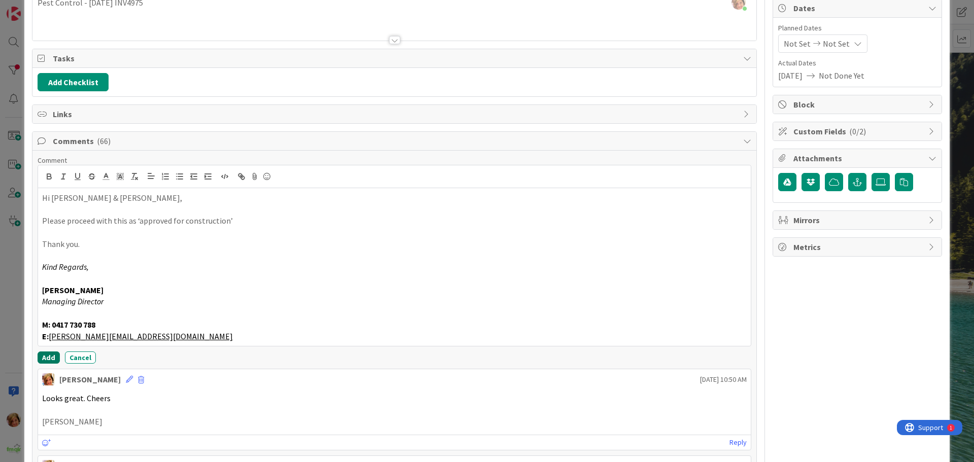
click at [49, 356] on button "Add" at bounding box center [49, 357] width 22 height 12
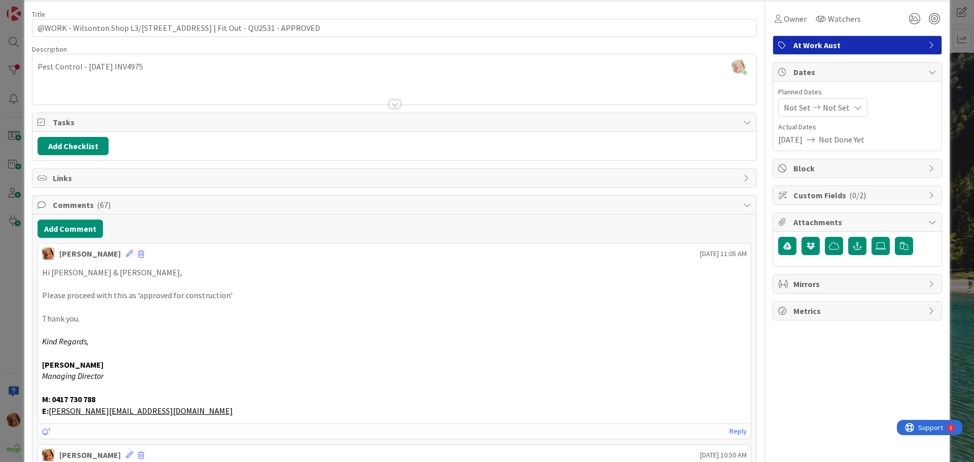
scroll to position [0, 0]
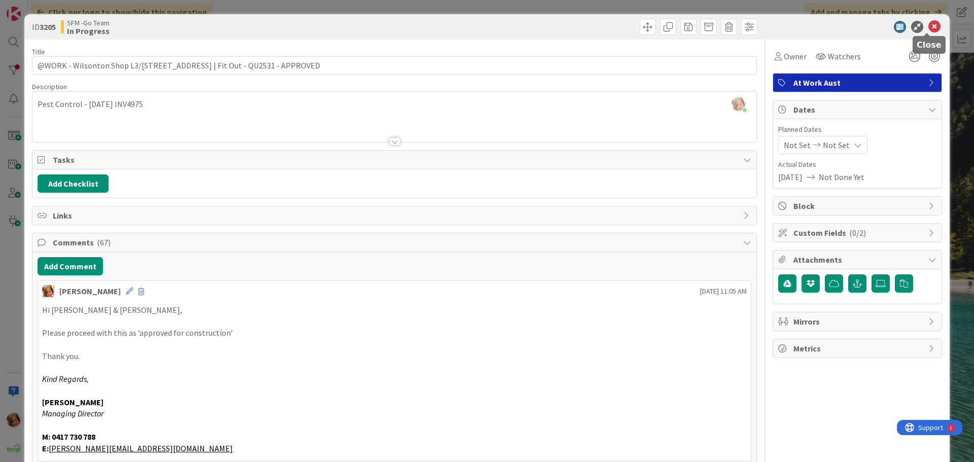
click at [928, 24] on icon at bounding box center [934, 27] width 12 height 12
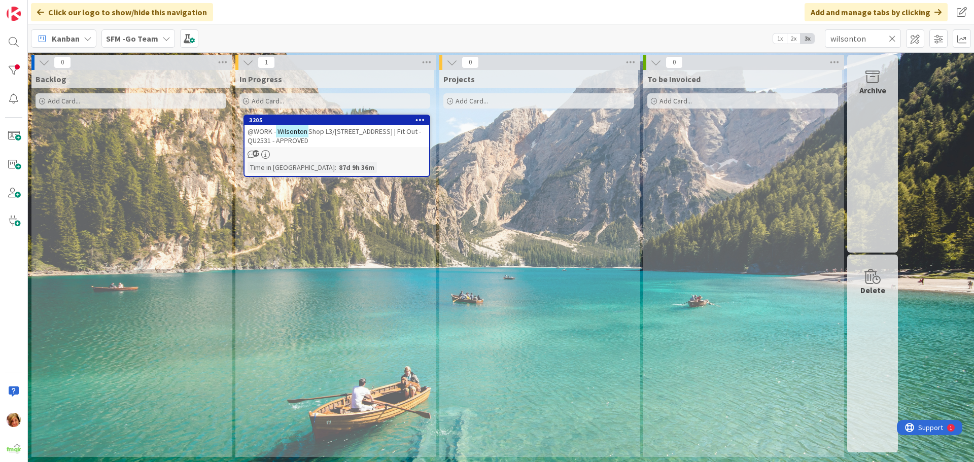
click at [892, 37] on icon at bounding box center [892, 38] width 7 height 9
click at [892, 37] on input "text" at bounding box center [863, 38] width 76 height 18
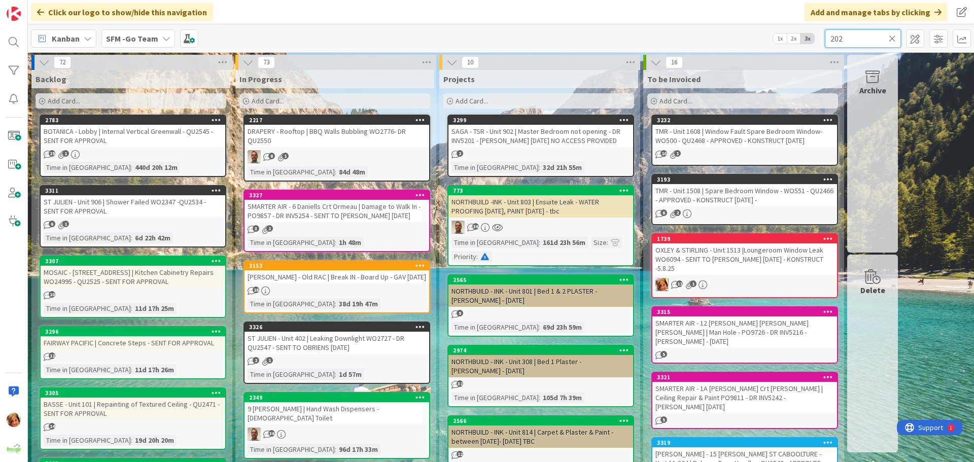
type input "202"
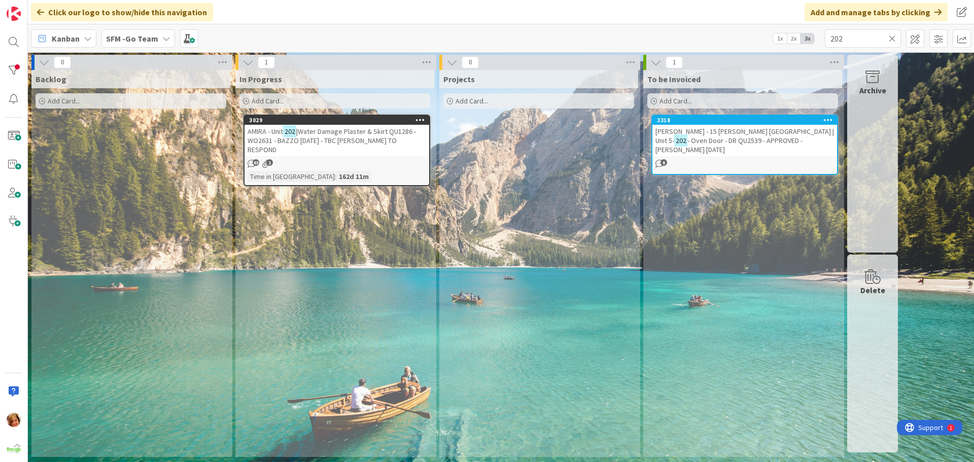
click at [325, 133] on span "|Water Damage Plaster & Skirt QU1286 - WO2631 - BAZZO [DATE] - TBC [PERSON_NAME…" at bounding box center [332, 140] width 168 height 27
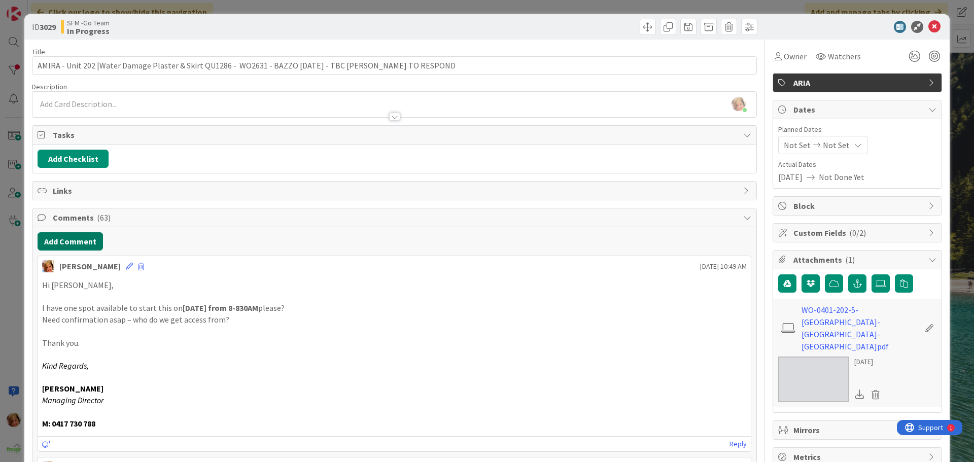
click at [74, 238] on button "Add Comment" at bounding box center [70, 241] width 65 height 18
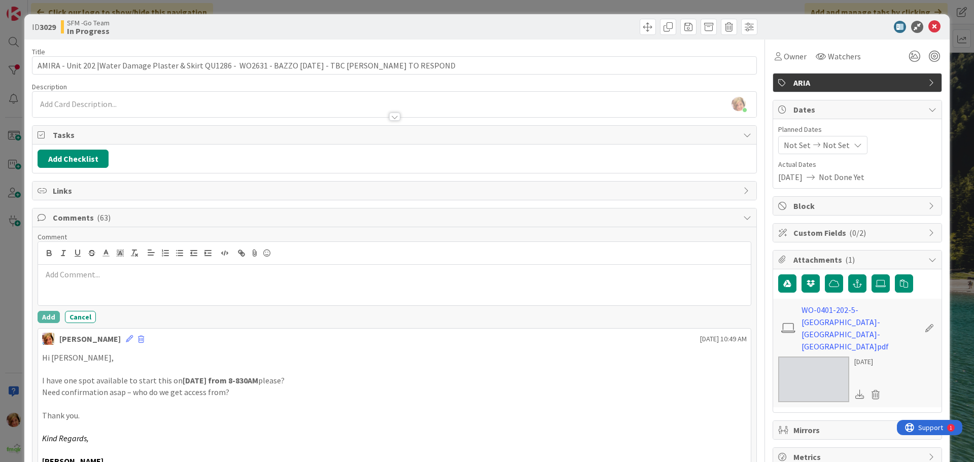
click at [92, 283] on div at bounding box center [394, 285] width 713 height 41
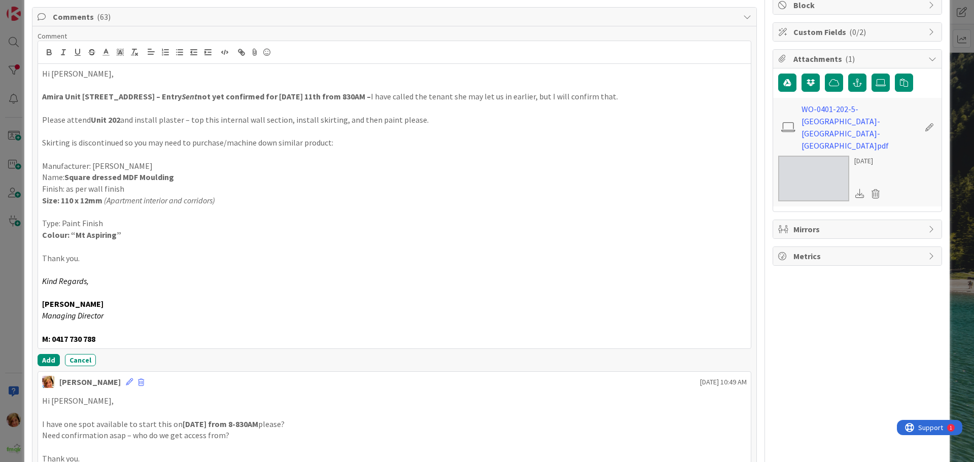
scroll to position [235, 0]
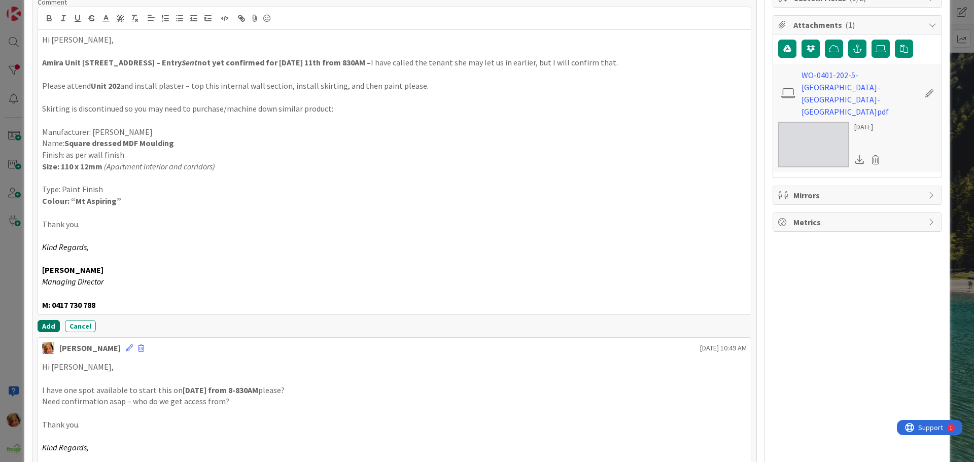
click at [47, 326] on button "Add" at bounding box center [49, 326] width 22 height 12
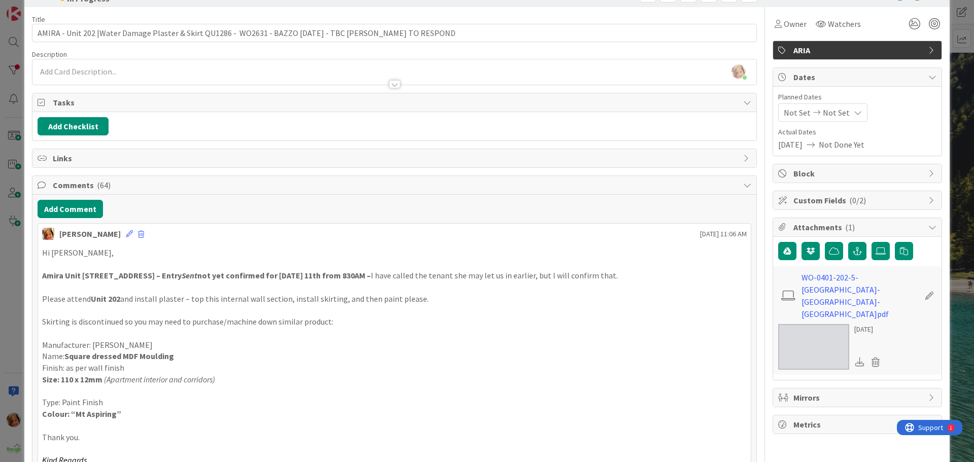
scroll to position [0, 0]
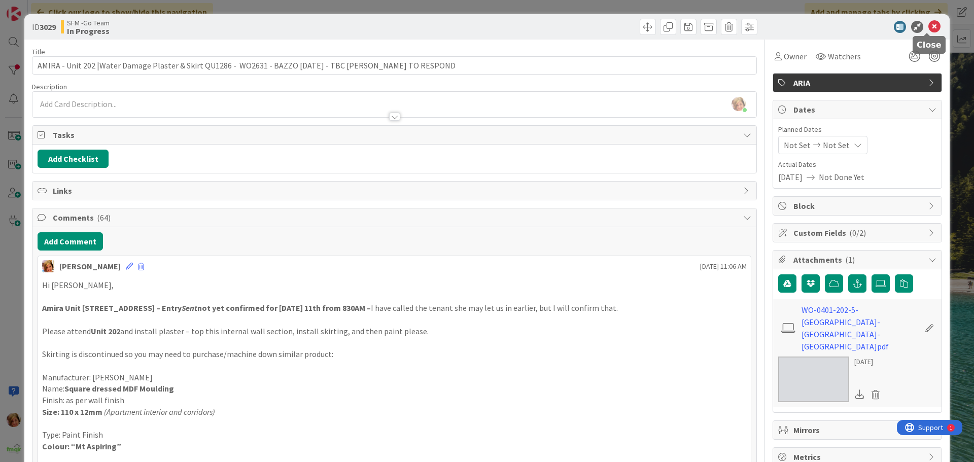
drag, startPoint x: 930, startPoint y: 24, endPoint x: 77, endPoint y: 46, distance: 853.4
click at [930, 24] on icon at bounding box center [934, 27] width 12 height 12
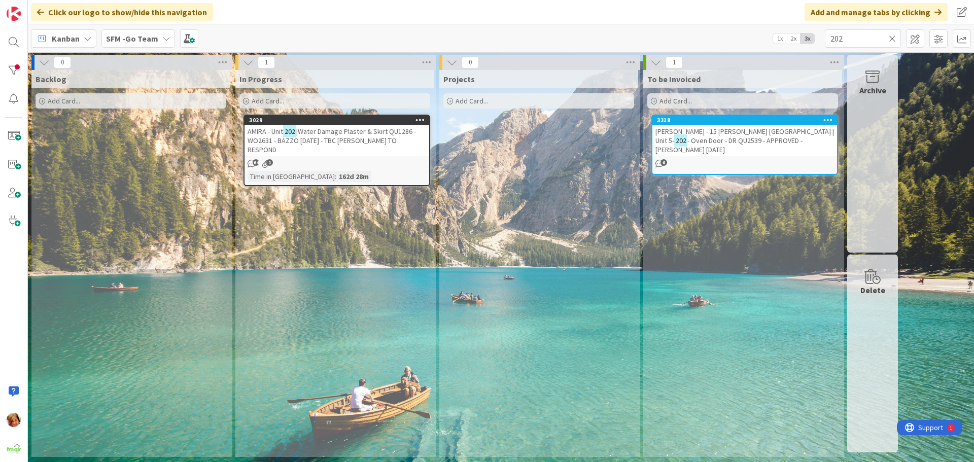
click at [891, 36] on icon at bounding box center [892, 38] width 7 height 9
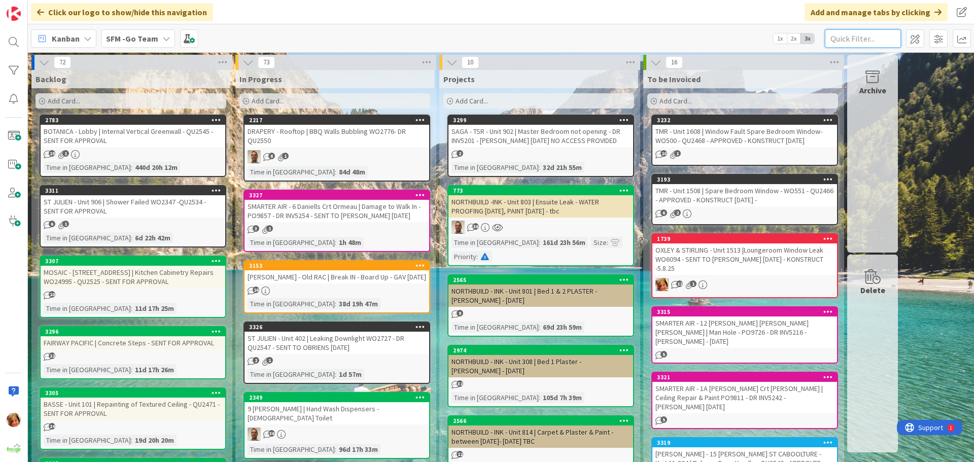
click at [867, 38] on input "text" at bounding box center [863, 38] width 76 height 18
type input "southport"
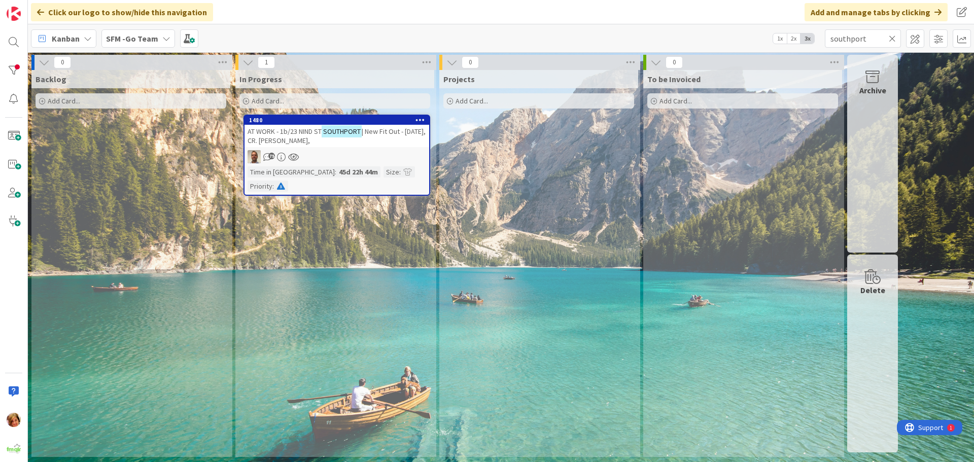
click at [299, 130] on span "AT WORK - 1b/23 NIND ST" at bounding box center [285, 131] width 74 height 9
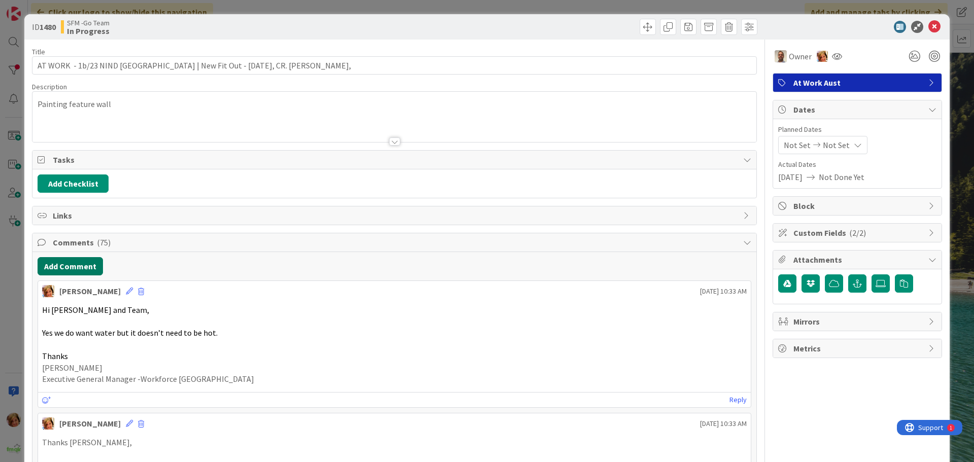
click at [75, 267] on button "Add Comment" at bounding box center [70, 266] width 65 height 18
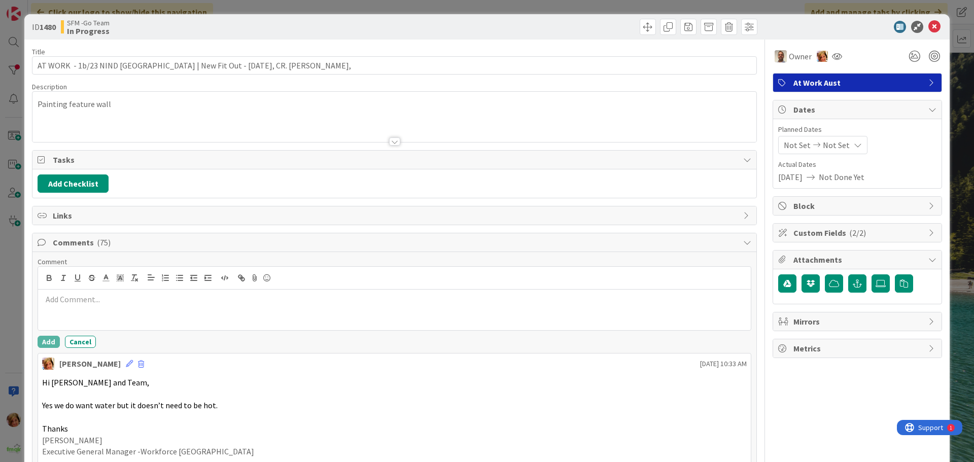
click at [79, 300] on p at bounding box center [394, 300] width 705 height 12
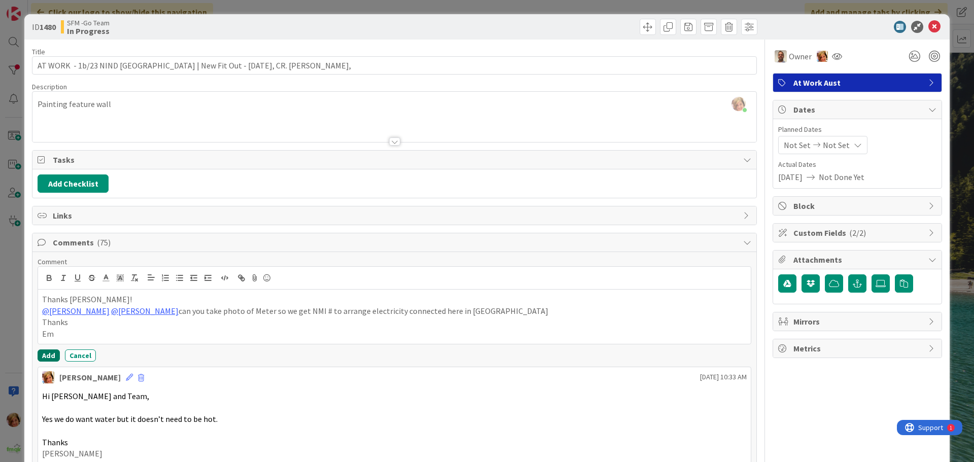
click at [45, 356] on button "Add" at bounding box center [49, 355] width 22 height 12
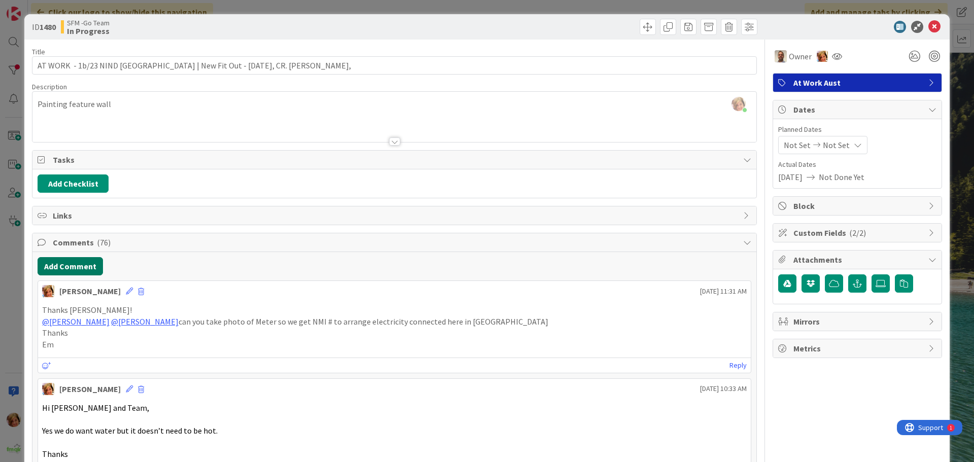
click at [71, 264] on button "Add Comment" at bounding box center [70, 266] width 65 height 18
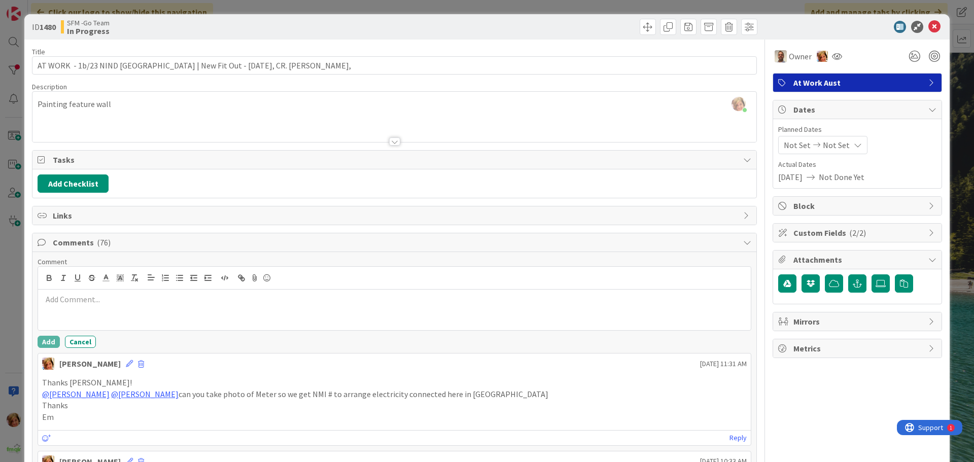
click at [96, 305] on p at bounding box center [394, 300] width 705 height 12
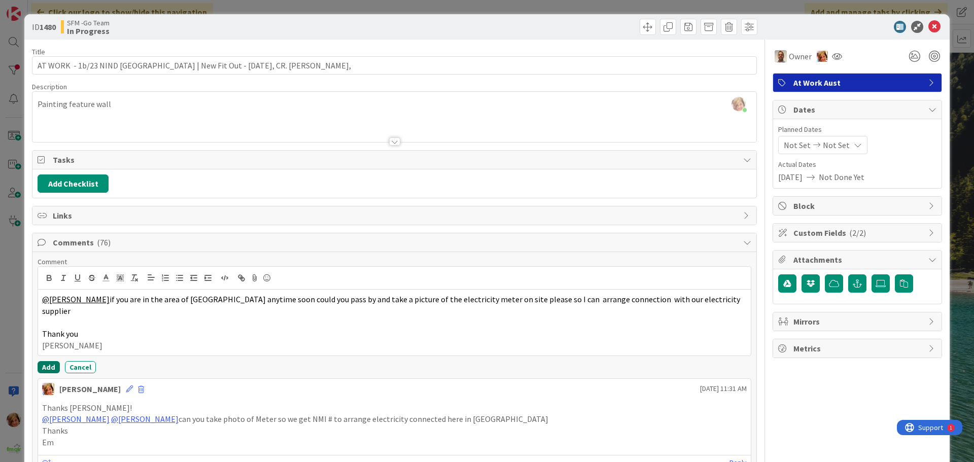
click at [50, 361] on button "Add" at bounding box center [49, 367] width 22 height 12
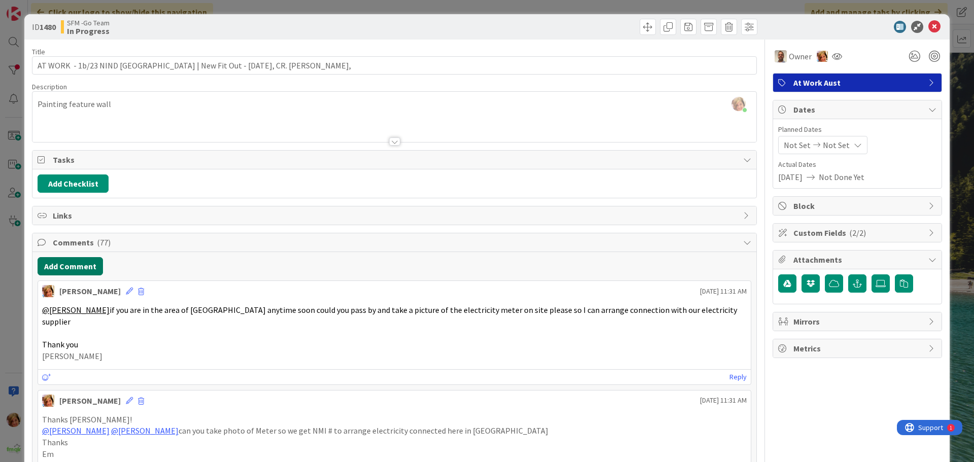
click at [65, 267] on button "Add Comment" at bounding box center [70, 266] width 65 height 18
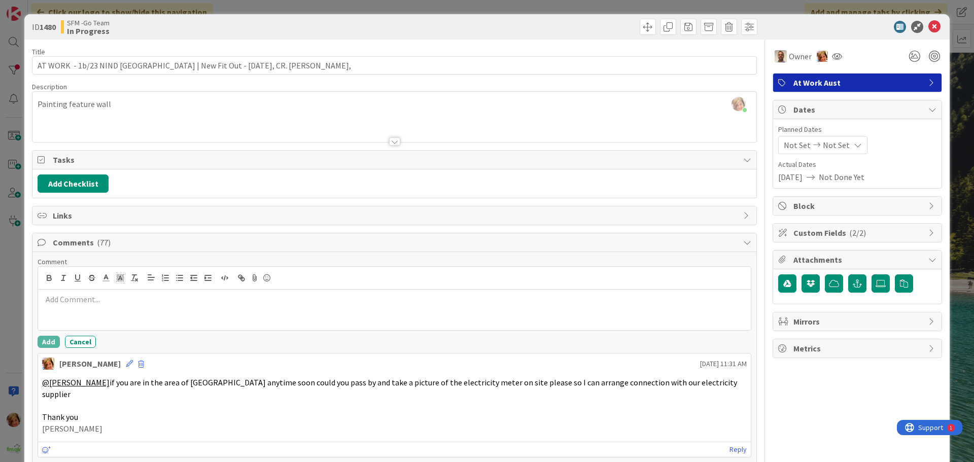
click at [102, 305] on div at bounding box center [394, 310] width 713 height 41
click at [46, 341] on button "Add" at bounding box center [49, 342] width 22 height 12
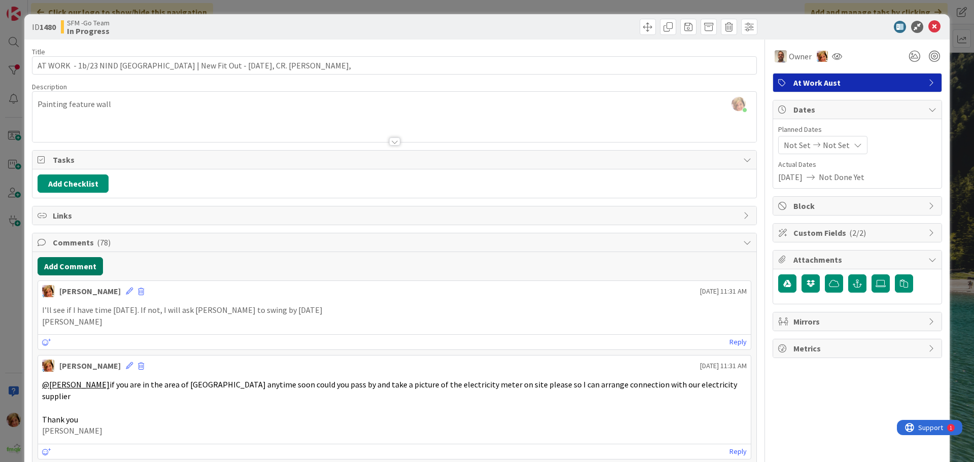
click at [80, 269] on button "Add Comment" at bounding box center [70, 266] width 65 height 18
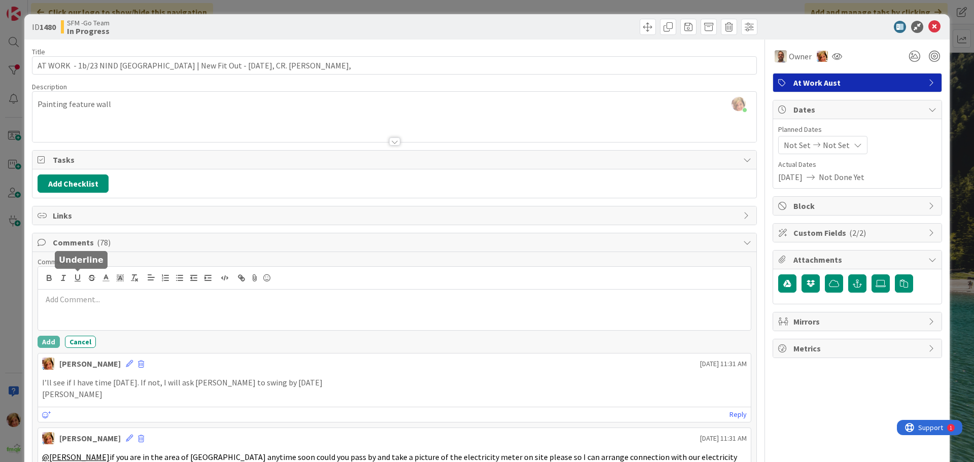
click at [88, 291] on div at bounding box center [394, 310] width 713 height 41
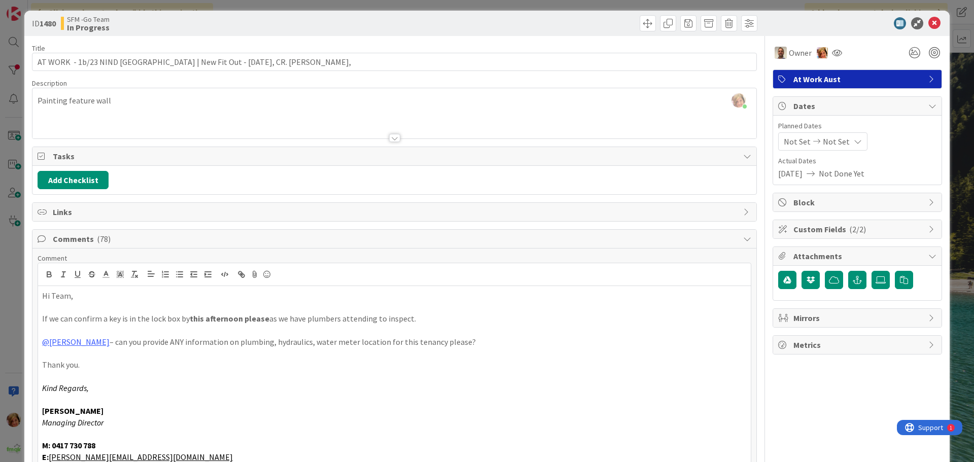
scroll to position [105, 0]
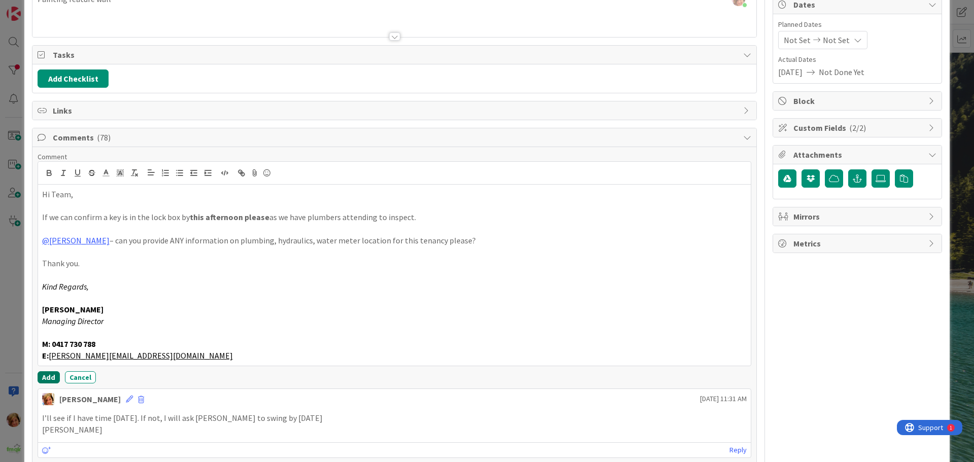
click at [47, 378] on button "Add" at bounding box center [49, 377] width 22 height 12
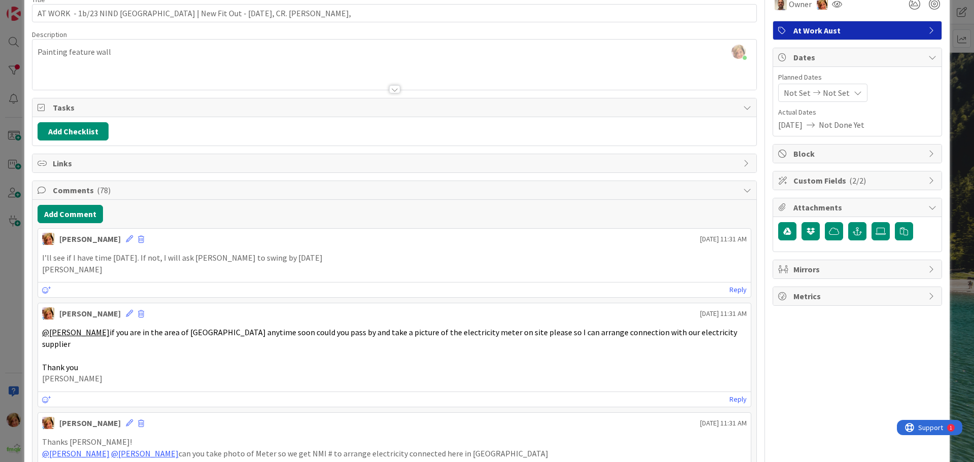
scroll to position [0, 0]
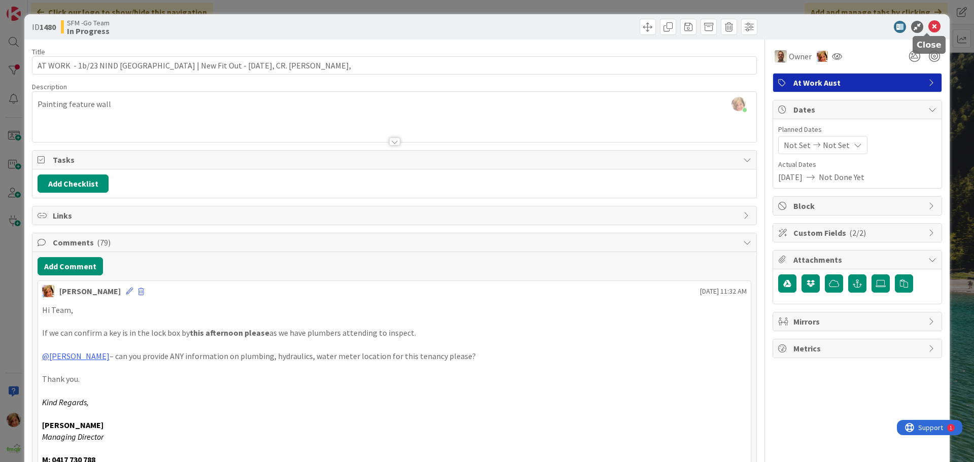
click at [931, 24] on icon at bounding box center [934, 27] width 12 height 12
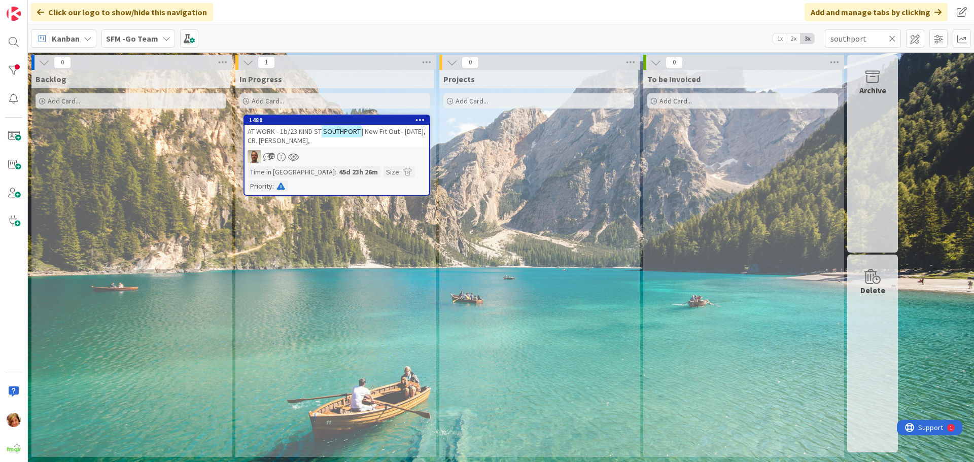
click at [894, 39] on icon at bounding box center [892, 38] width 7 height 9
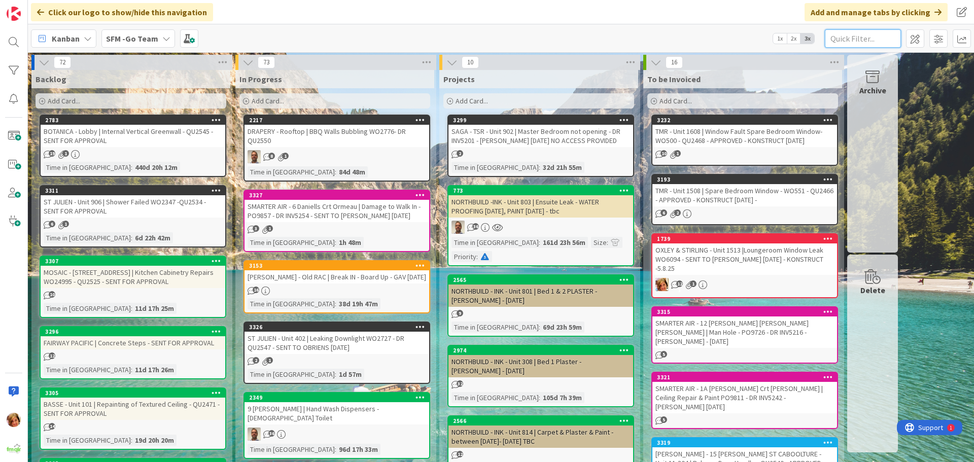
click at [865, 40] on input "text" at bounding box center [863, 38] width 76 height 18
type input "southport"
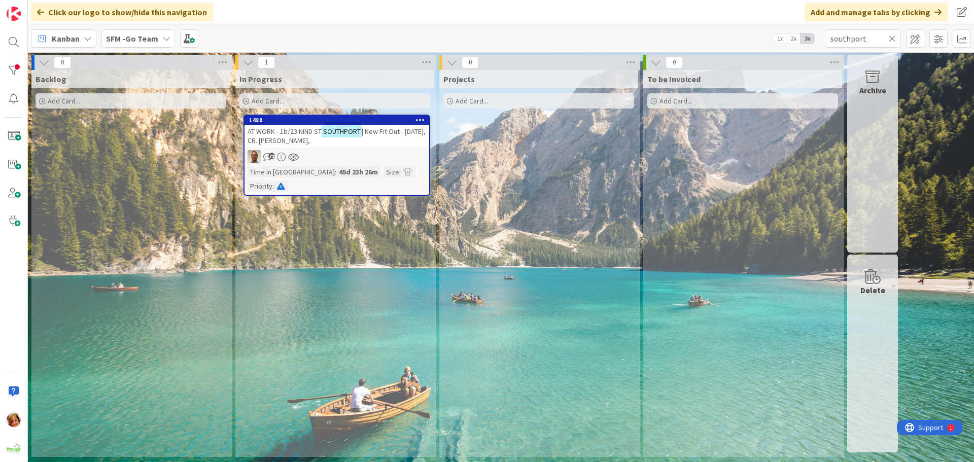
click at [304, 134] on span "AT WORK - 1b/23 NIND ST" at bounding box center [285, 131] width 74 height 9
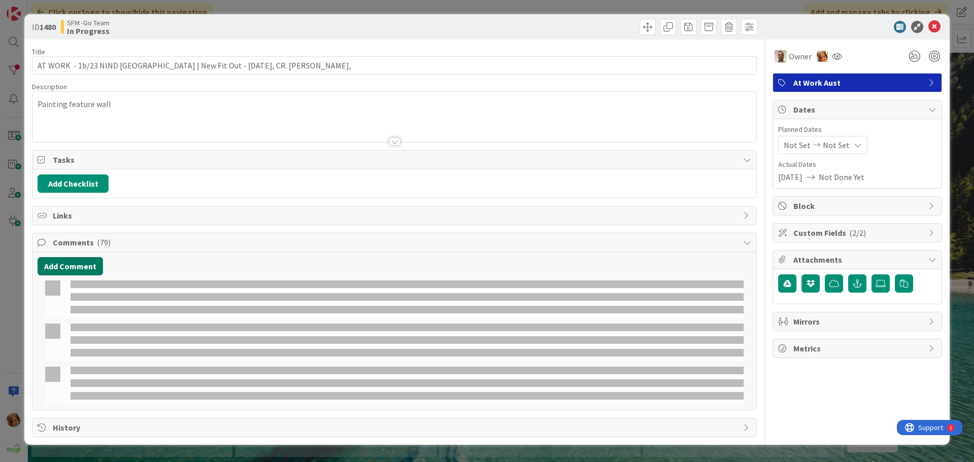
click at [60, 264] on button "Add Comment" at bounding box center [70, 266] width 65 height 18
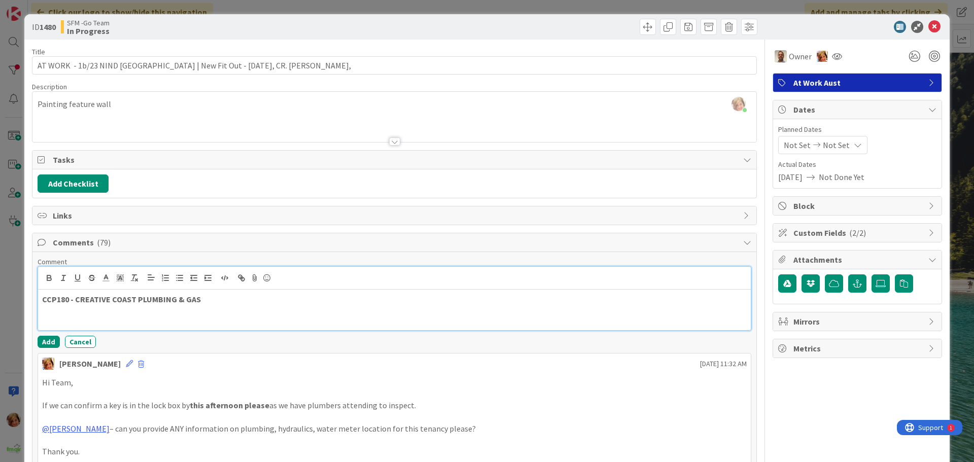
click at [212, 304] on p "CCP180 - CREATIVE COAST PLUMBING & GAS" at bounding box center [394, 300] width 705 height 12
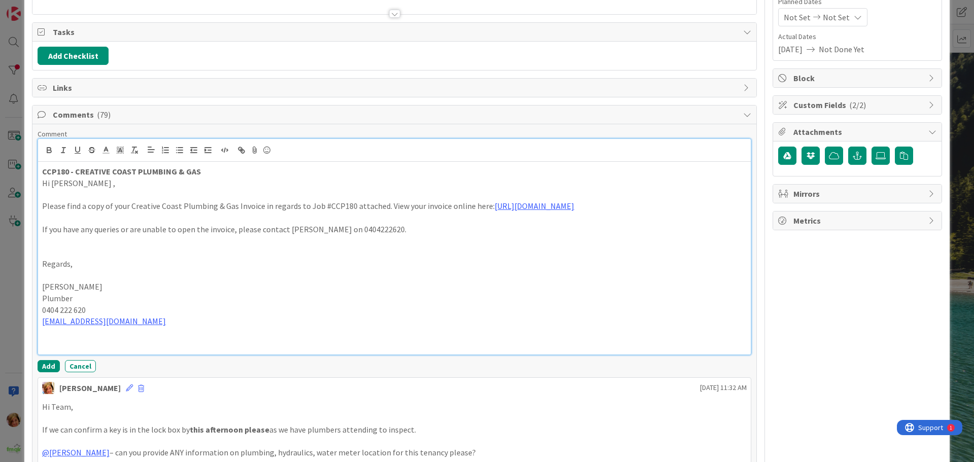
scroll to position [156, 0]
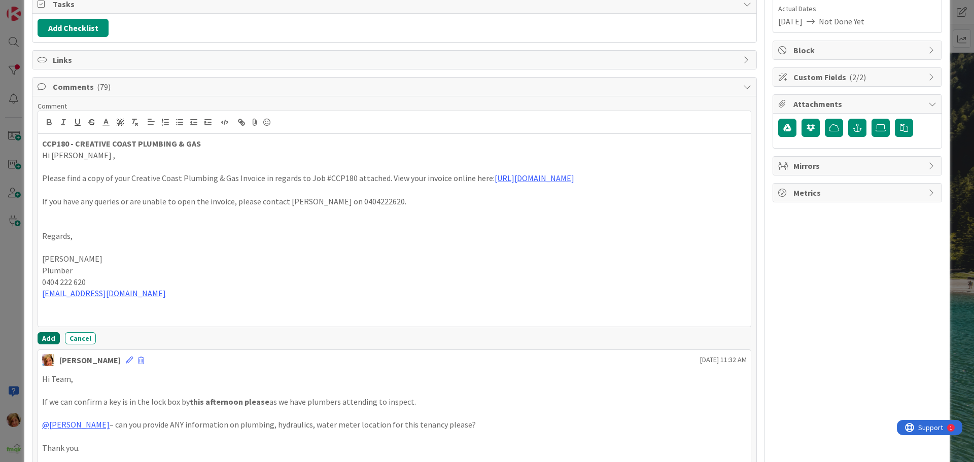
click at [48, 339] on button "Add" at bounding box center [49, 338] width 22 height 12
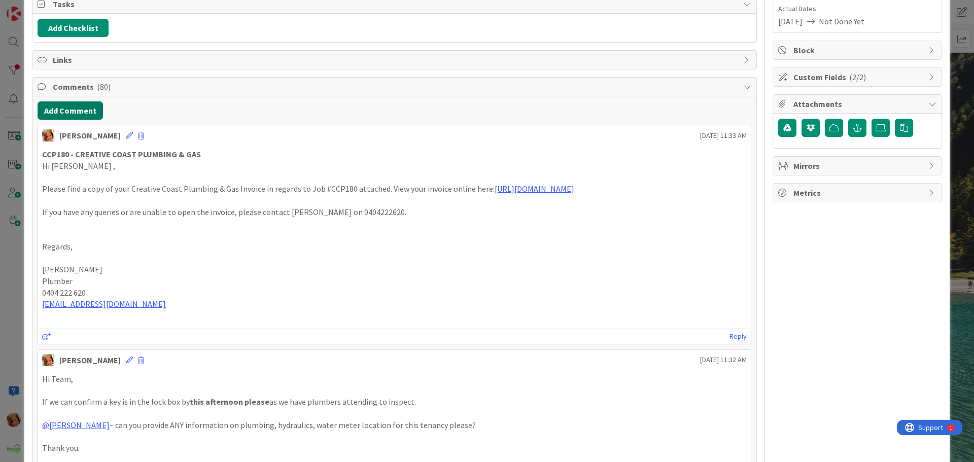
drag, startPoint x: 71, startPoint y: 113, endPoint x: 6, endPoint y: 137, distance: 69.2
click at [71, 113] on button "Add Comment" at bounding box center [70, 110] width 65 height 18
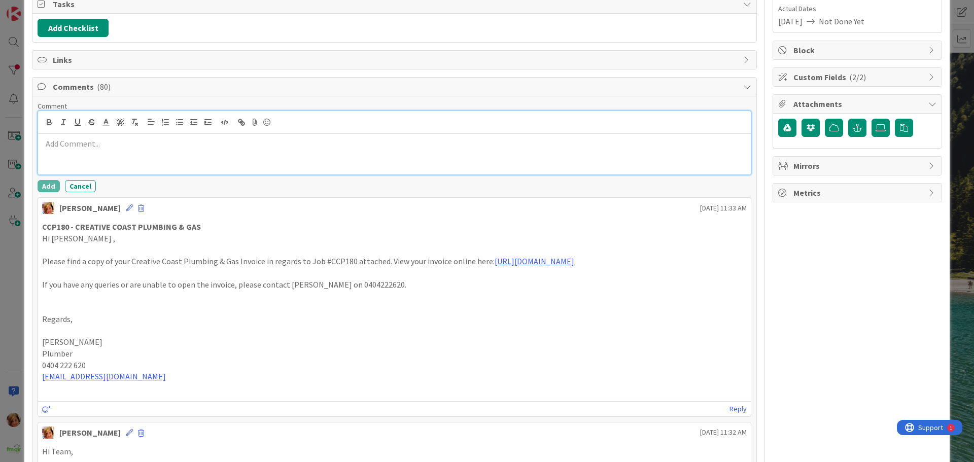
click at [94, 166] on div at bounding box center [394, 154] width 713 height 41
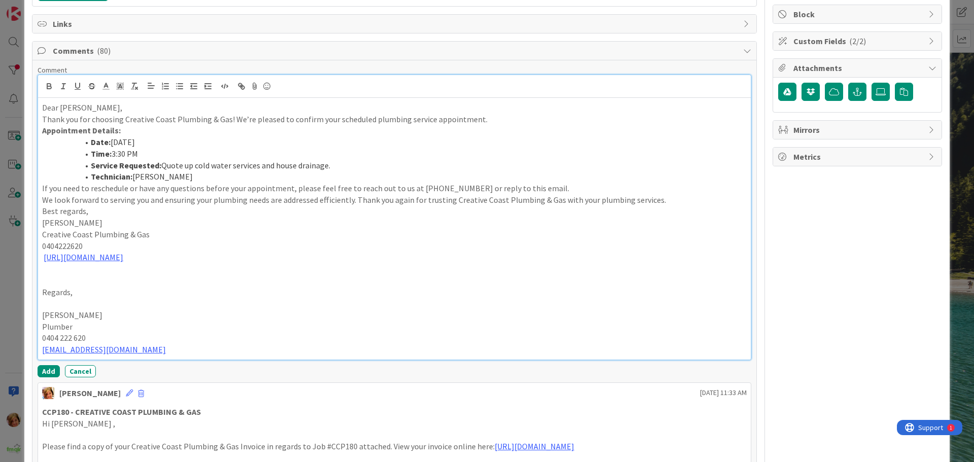
scroll to position [206, 0]
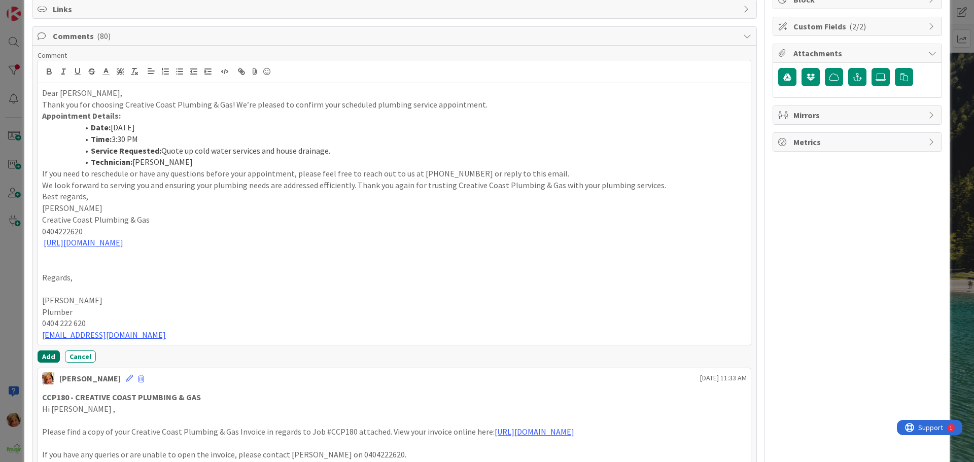
click at [46, 356] on button "Add" at bounding box center [49, 356] width 22 height 12
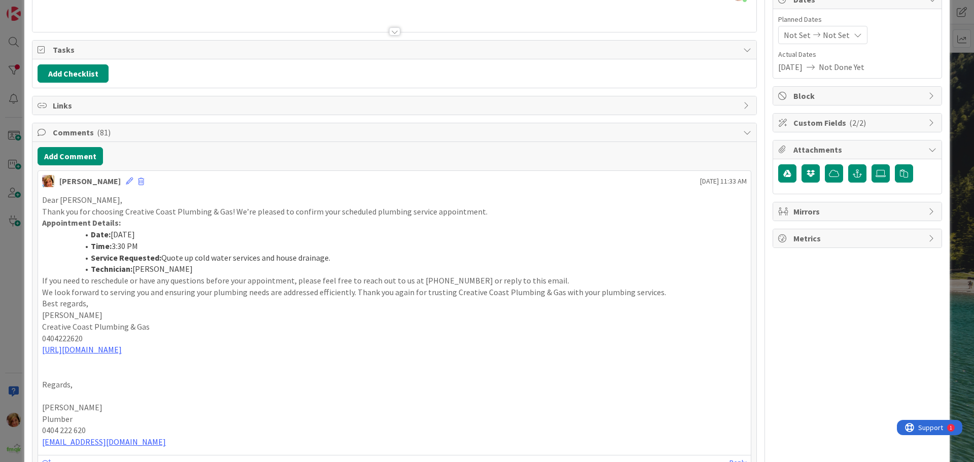
scroll to position [0, 0]
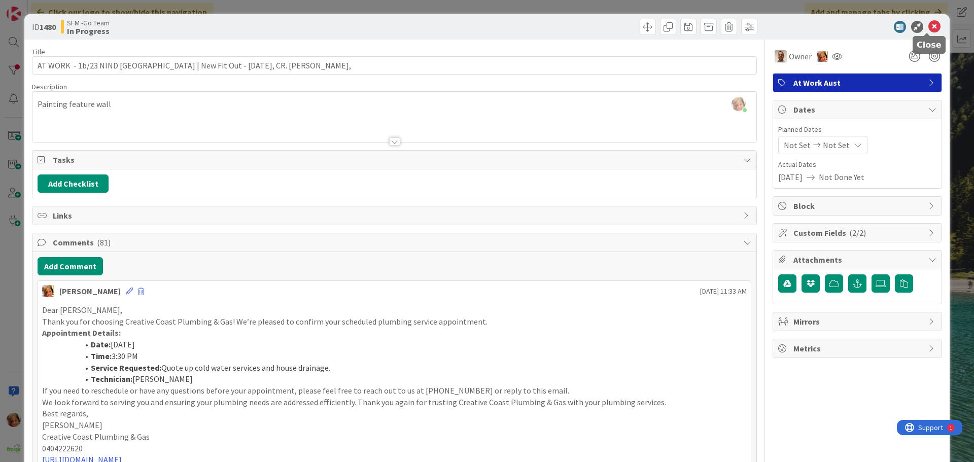
click at [928, 26] on icon at bounding box center [934, 27] width 12 height 12
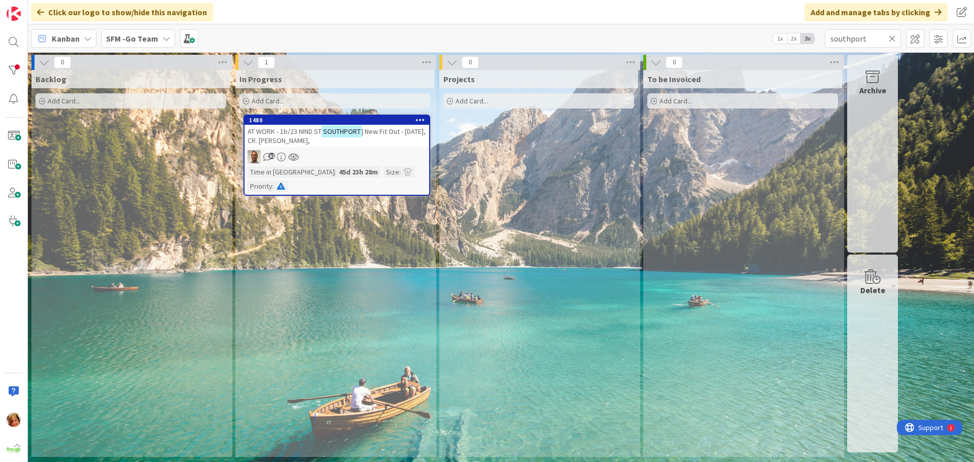
drag, startPoint x: 921, startPoint y: 25, endPoint x: 296, endPoint y: 133, distance: 634.2
click at [296, 133] on span "AT WORK - 1b/23 NIND ST" at bounding box center [285, 131] width 74 height 9
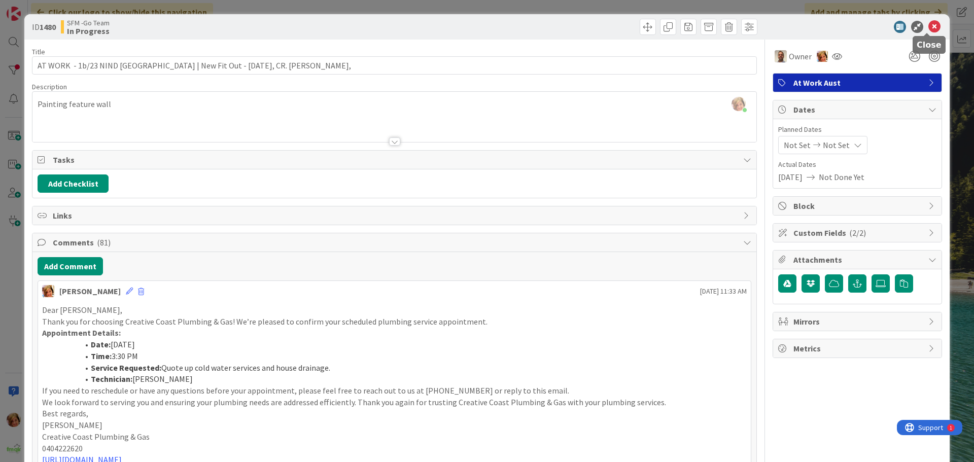
click at [930, 23] on icon at bounding box center [934, 27] width 12 height 12
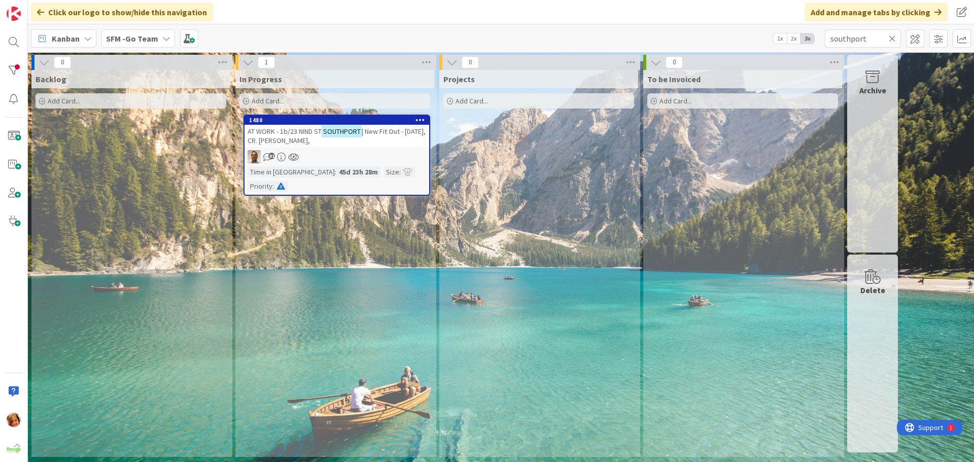
drag, startPoint x: 892, startPoint y: 38, endPoint x: 885, endPoint y: 41, distance: 7.7
click at [892, 38] on icon at bounding box center [892, 38] width 7 height 9
